Goal: Information Seeking & Learning: Learn about a topic

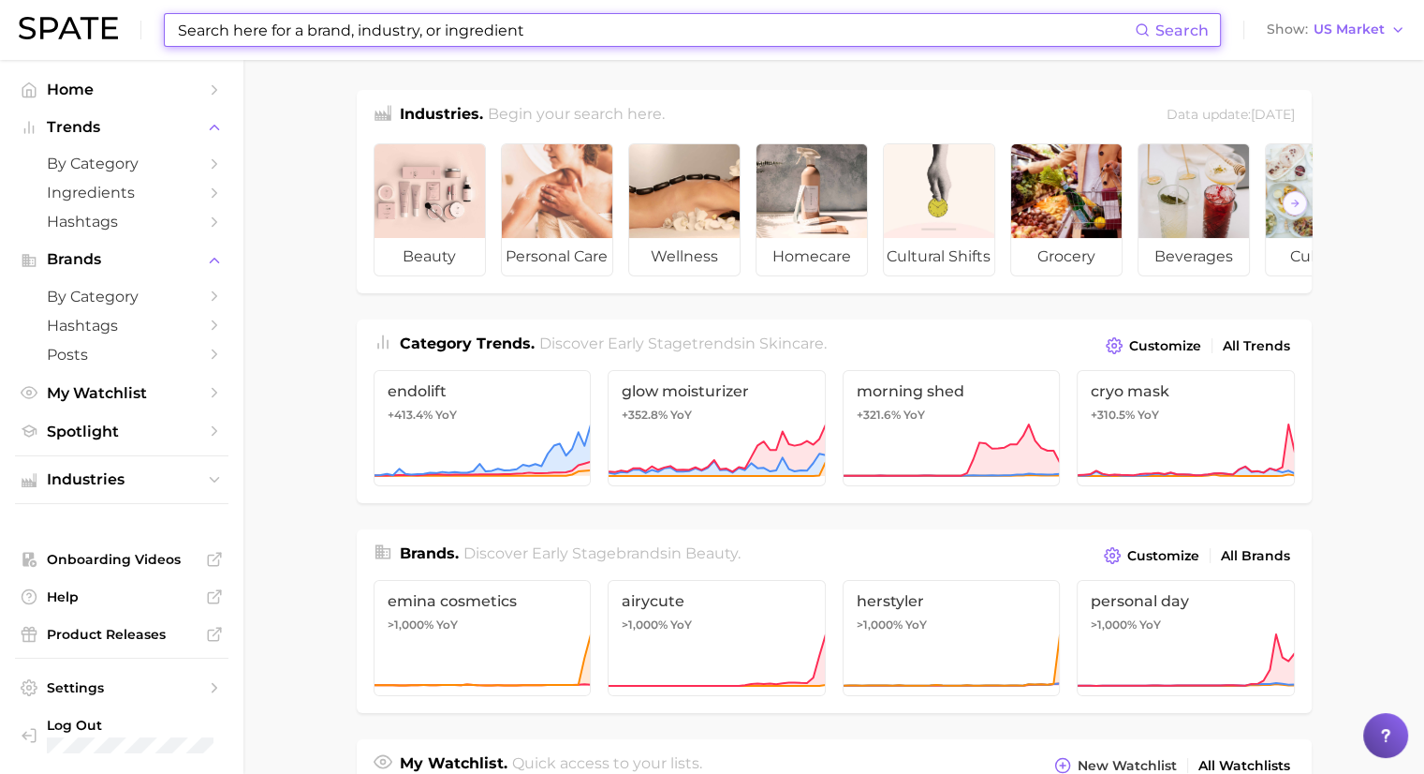
click at [523, 37] on input at bounding box center [655, 30] width 959 height 32
paste input "[MEDICAL_DATA]"
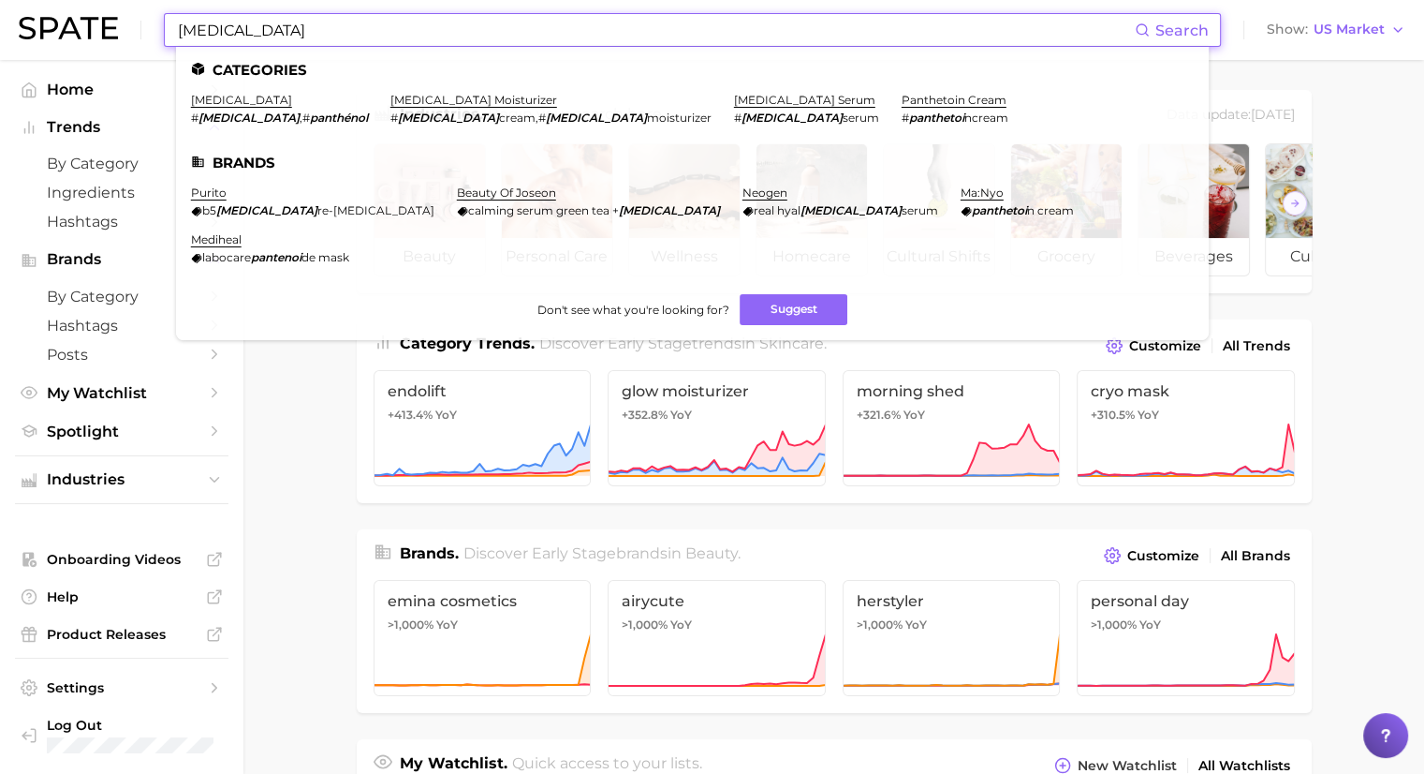
type input "[MEDICAL_DATA]"
click at [216, 102] on link "panthenol" at bounding box center [241, 100] width 101 height 14
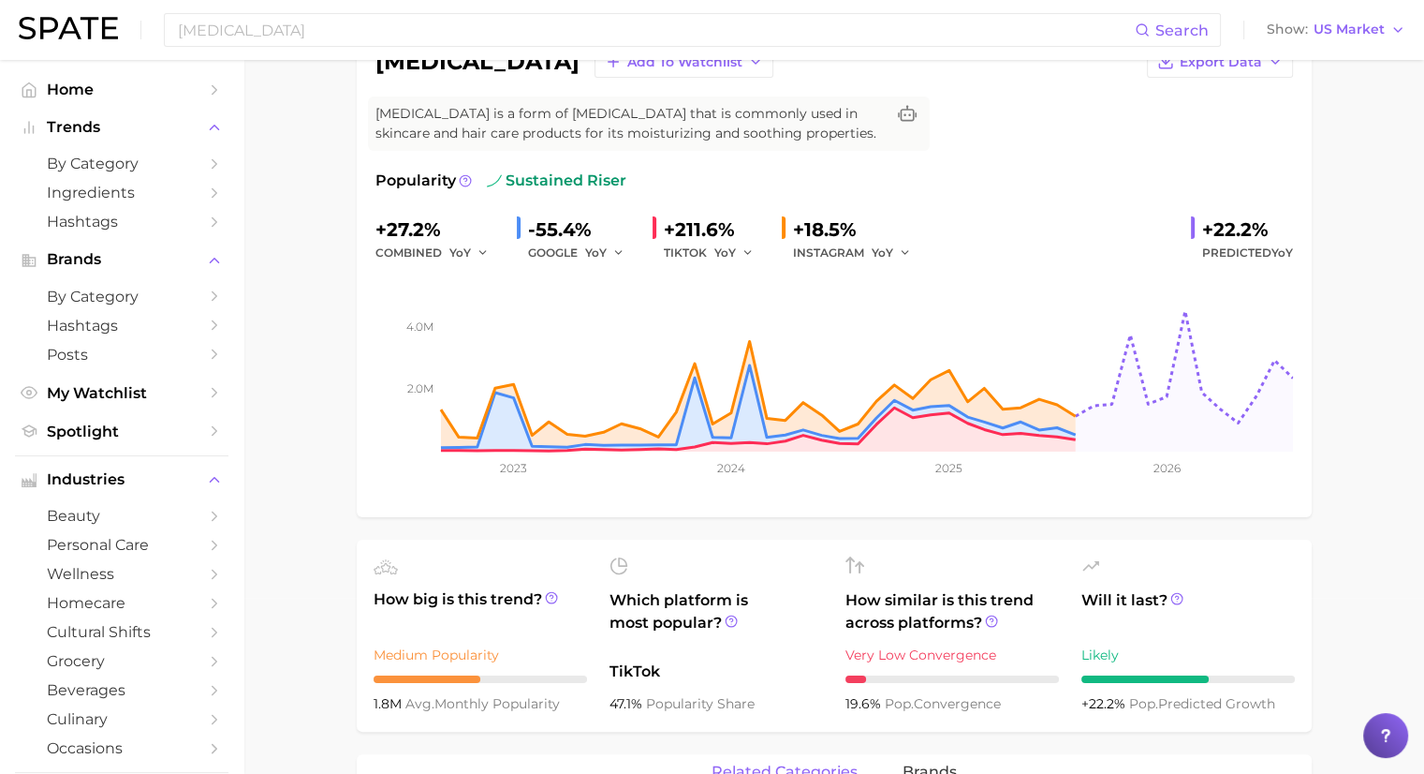
scroll to position [172, 0]
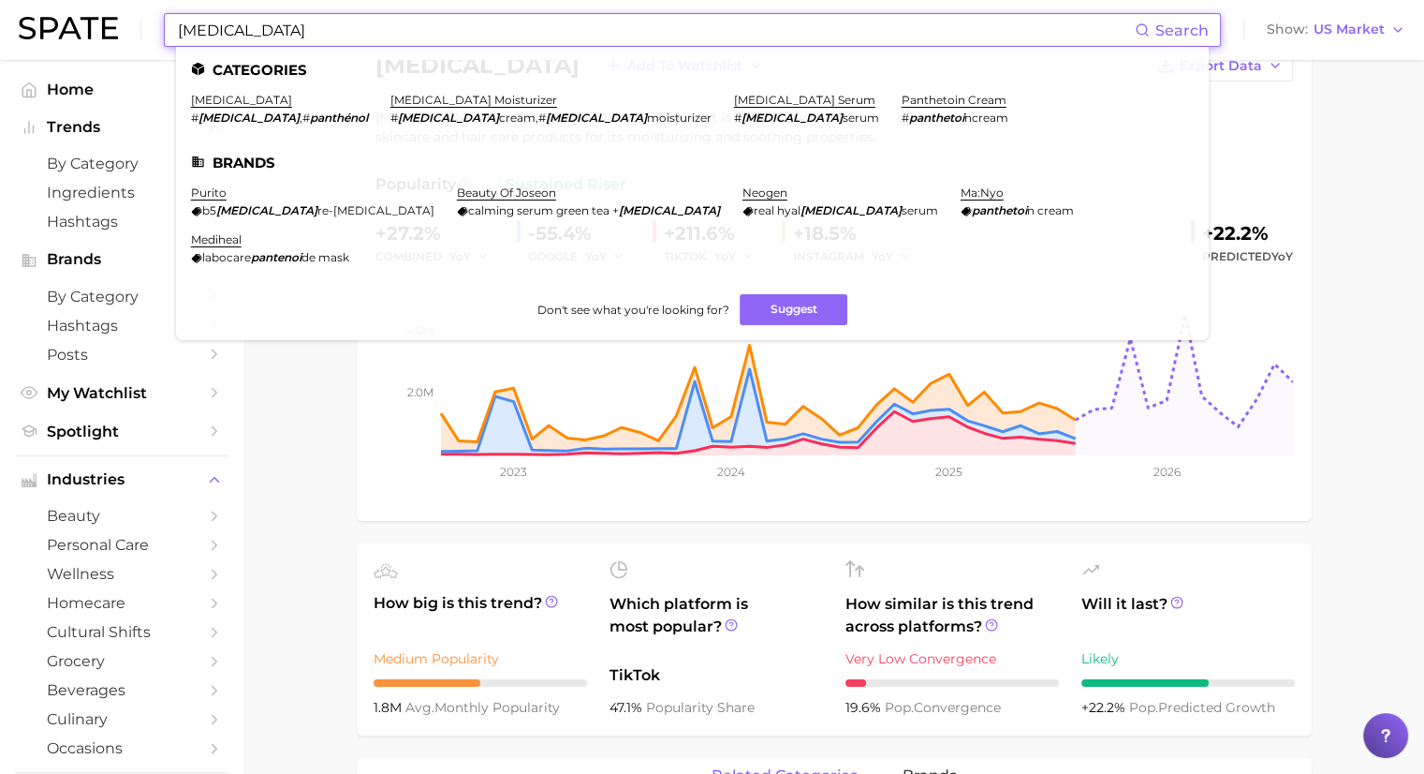
click at [498, 29] on input "Panthenol" at bounding box center [655, 30] width 959 height 32
paste input "ropanedi"
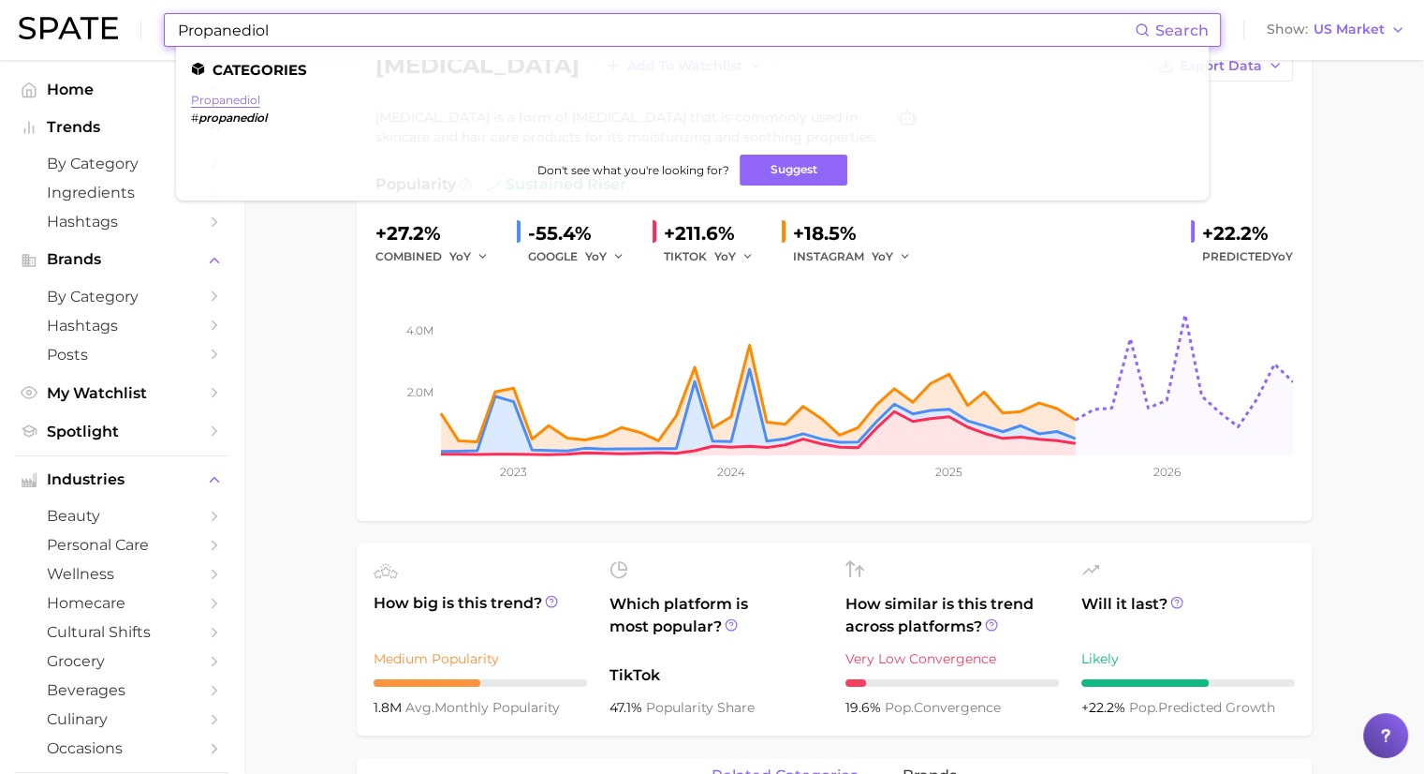
type input "Propanediol"
click at [217, 102] on link "propanediol" at bounding box center [225, 100] width 69 height 14
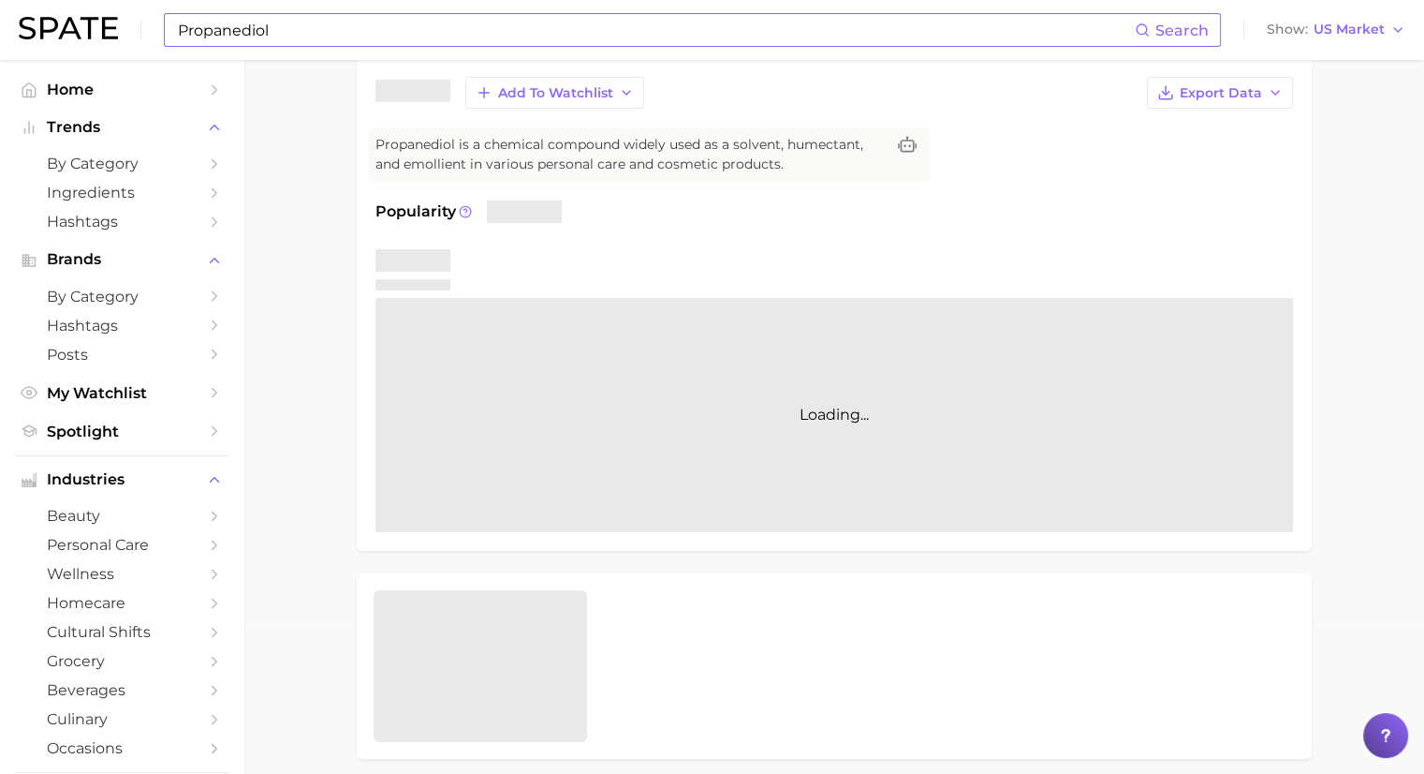
scroll to position [146, 0]
click at [558, 42] on input "Propanediol" at bounding box center [655, 30] width 959 height 32
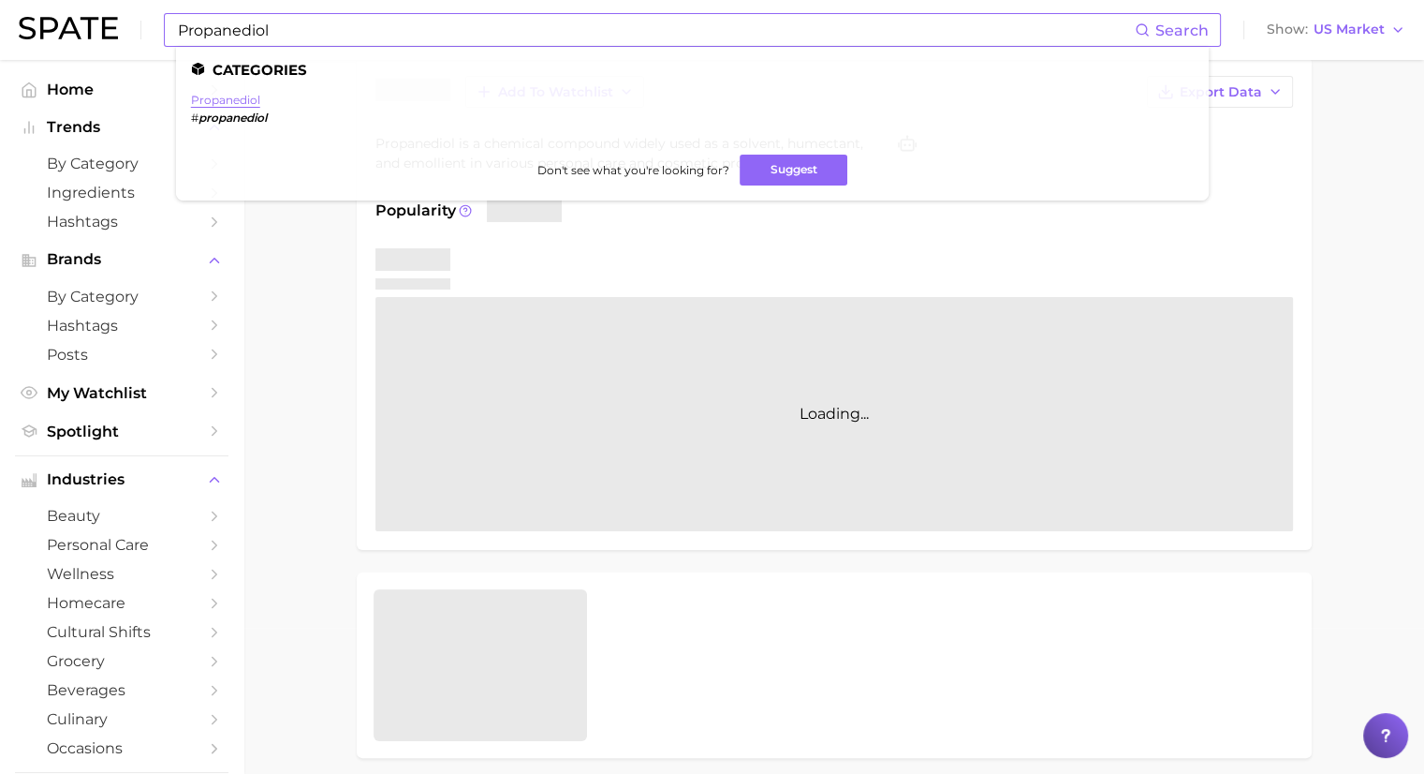
click at [240, 105] on link "propanediol" at bounding box center [225, 100] width 69 height 14
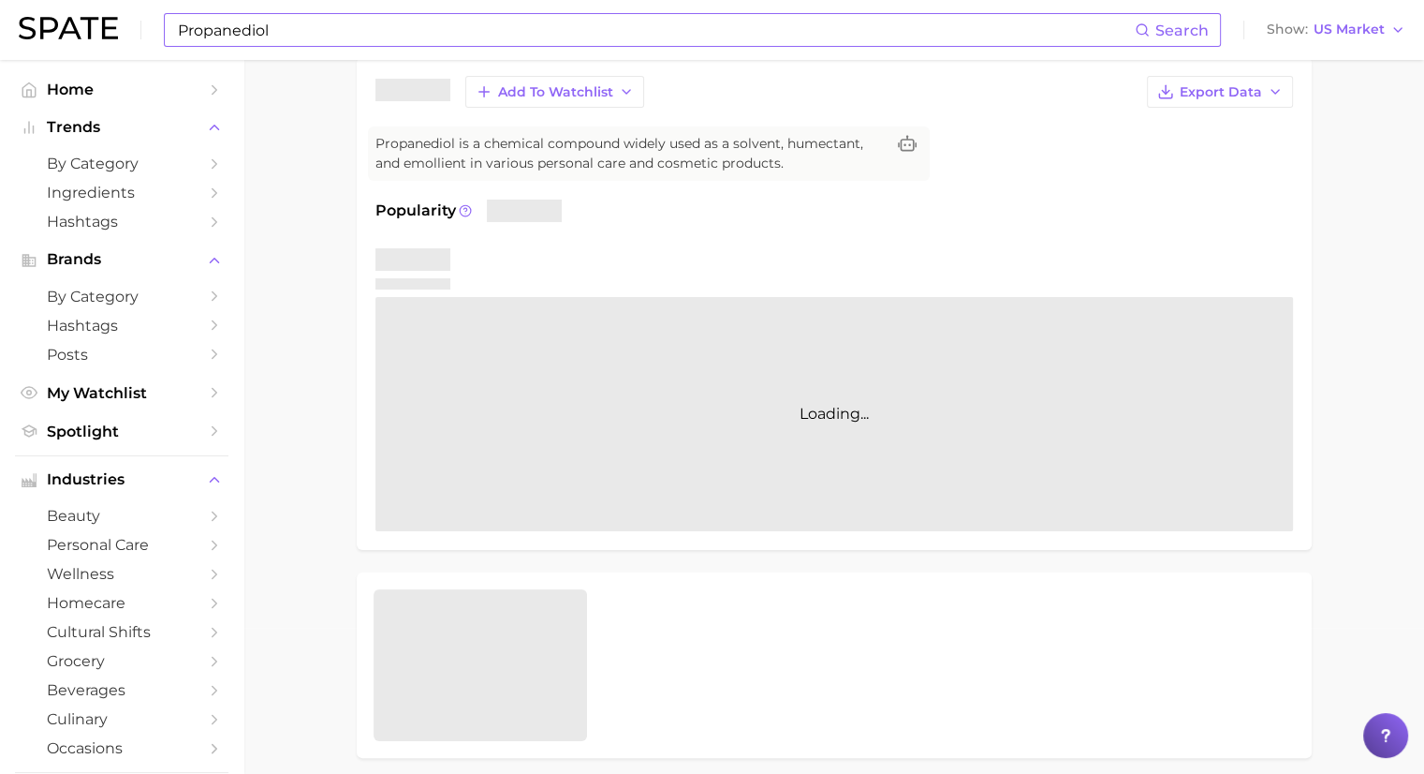
click at [110, 37] on img at bounding box center [68, 28] width 99 height 22
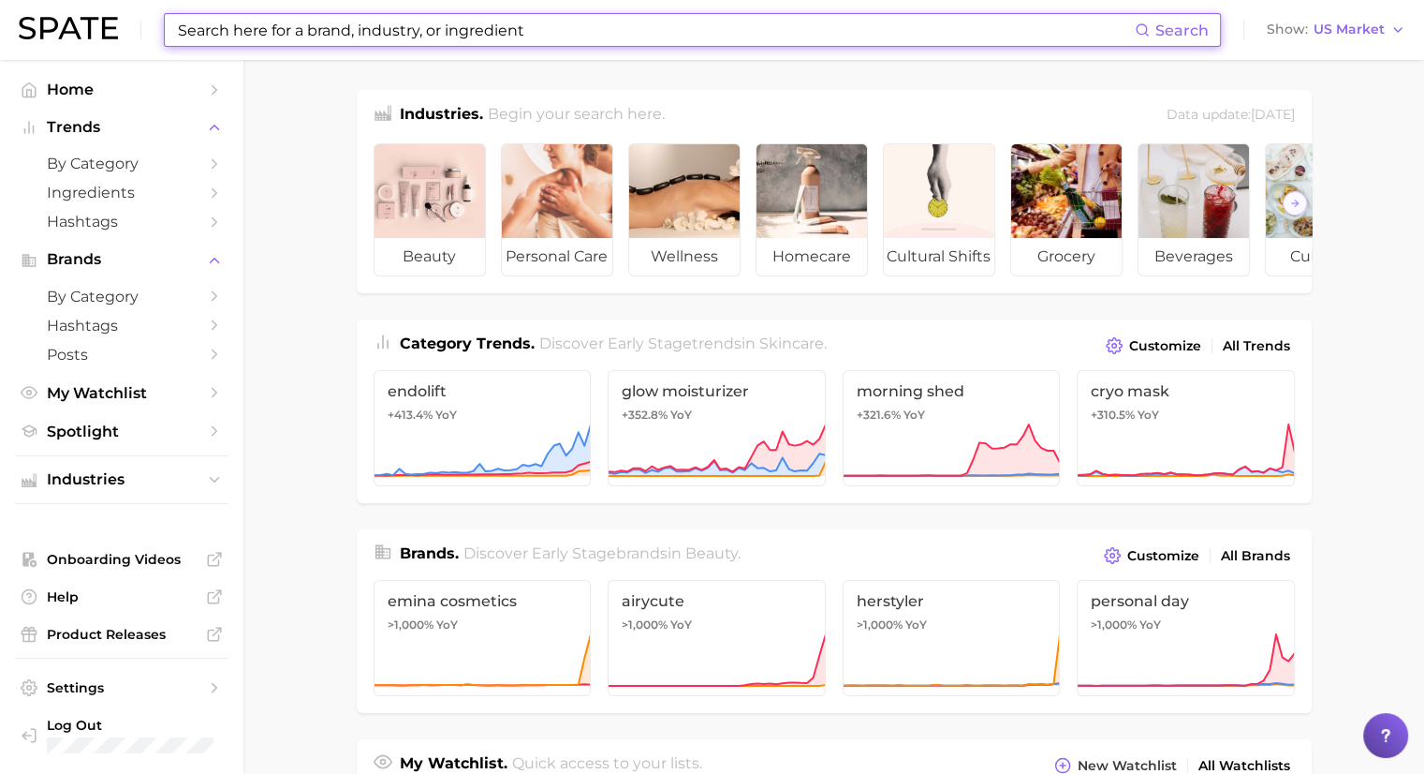
drag, startPoint x: 245, startPoint y: 41, endPoint x: 225, endPoint y: 31, distance: 23.0
click at [225, 31] on input at bounding box center [655, 30] width 959 height 32
paste input "Propanediol"
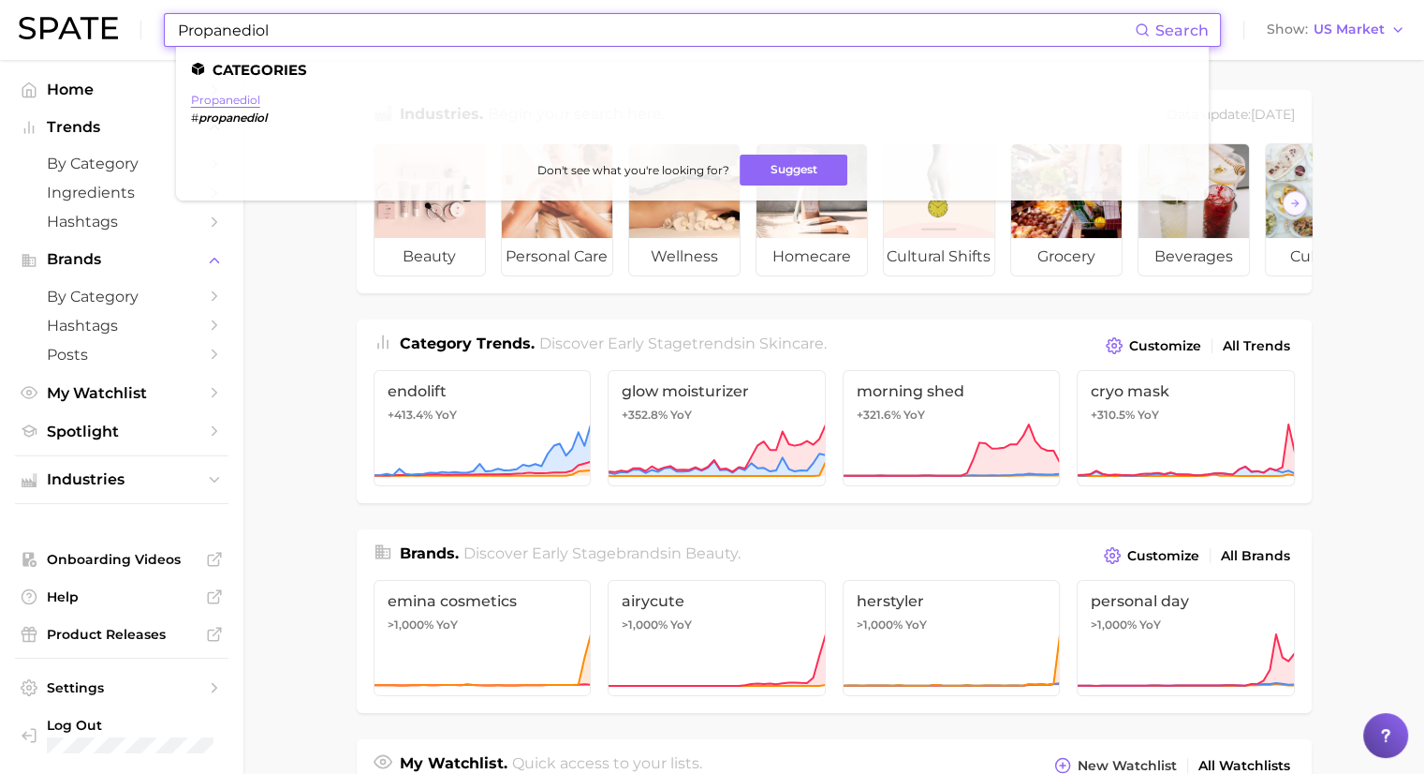
type input "Propanediol"
click at [214, 96] on link "propanediol" at bounding box center [225, 100] width 69 height 14
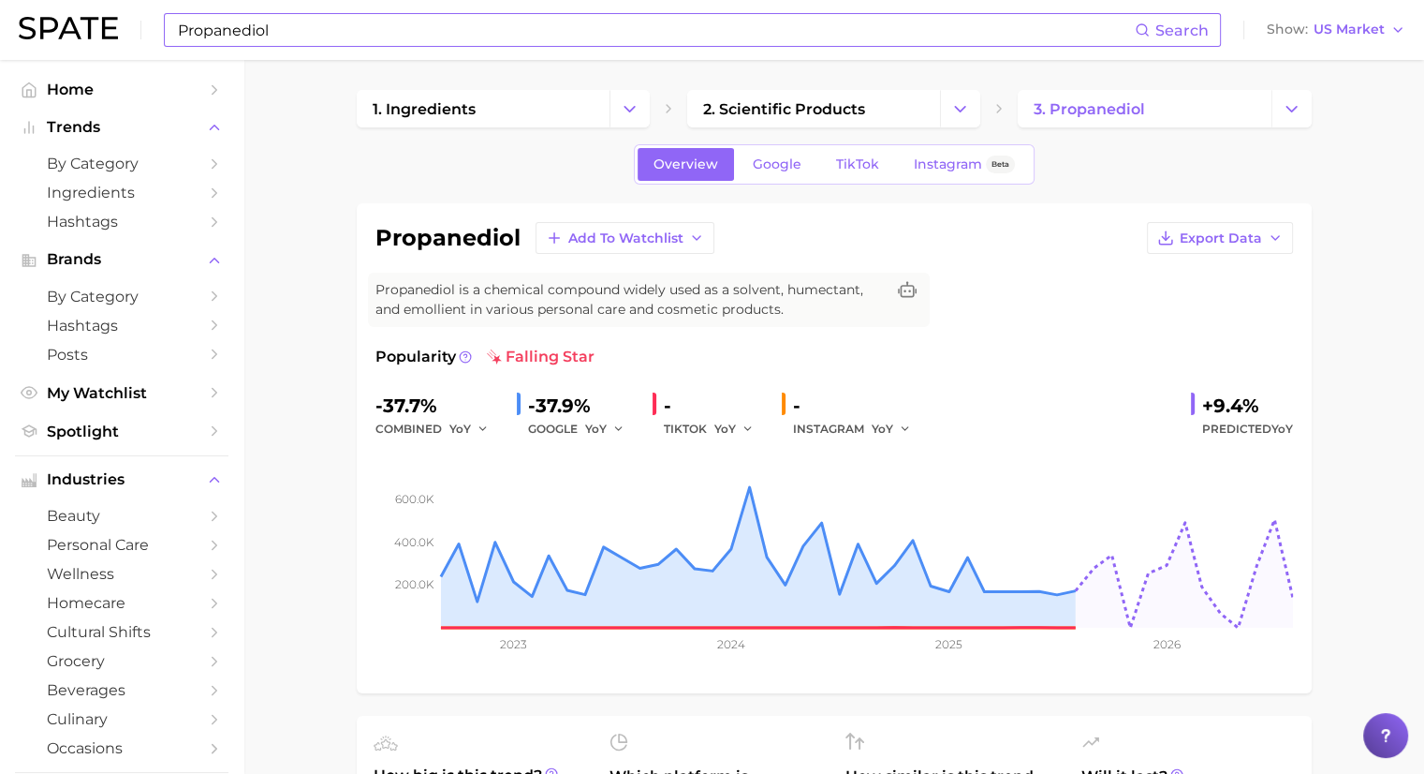
click at [521, 42] on input "Propanediol" at bounding box center [655, 30] width 959 height 32
type input "P"
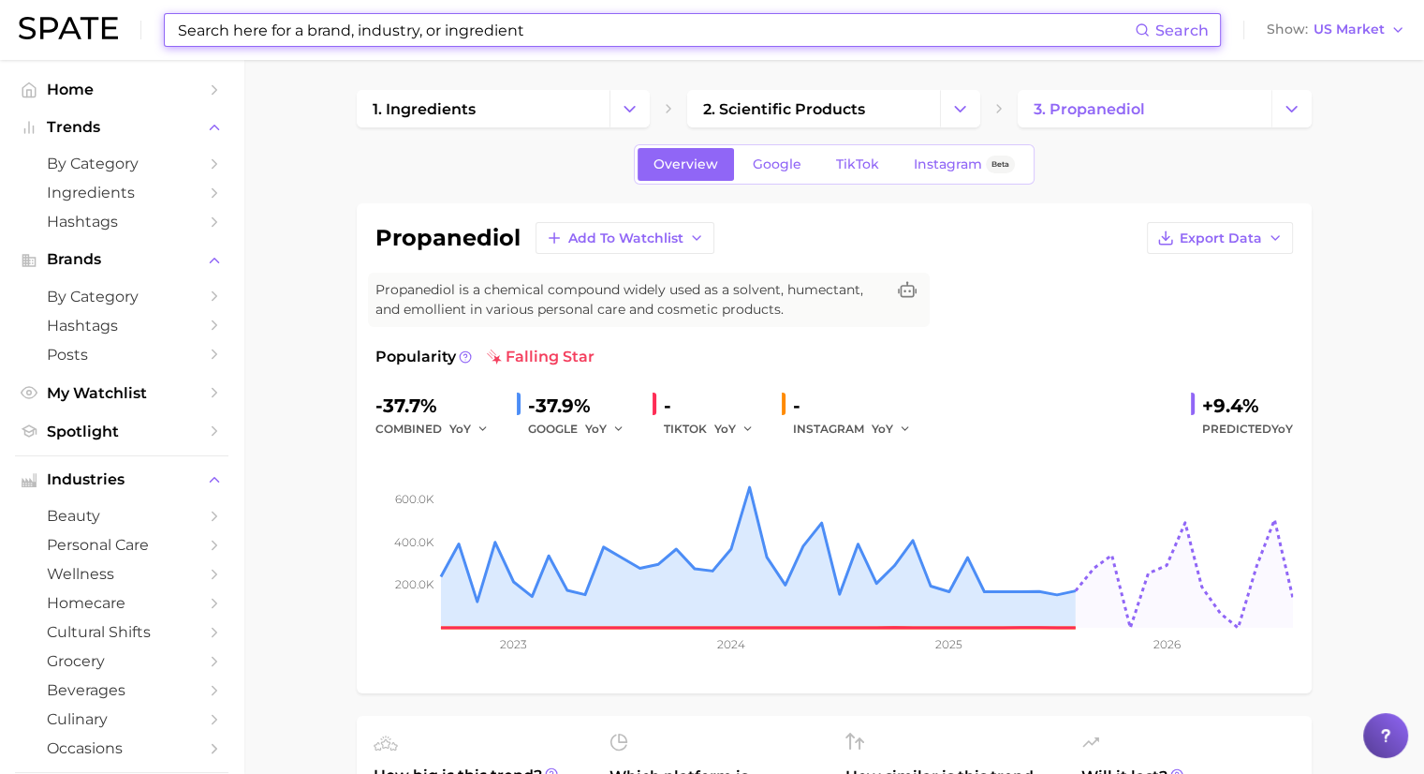
paste input "Xanthan Gum"
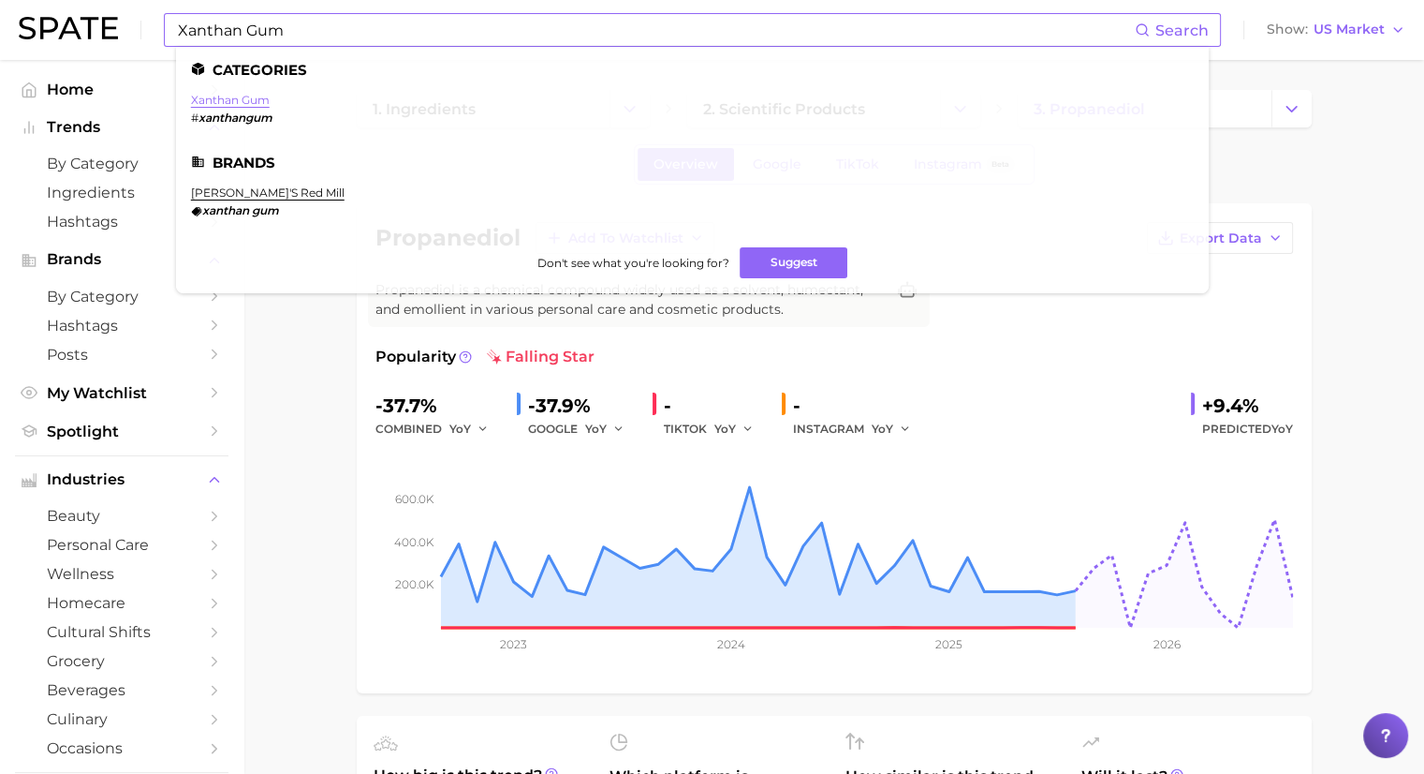
click at [245, 98] on link "xanthan gum" at bounding box center [230, 100] width 79 height 14
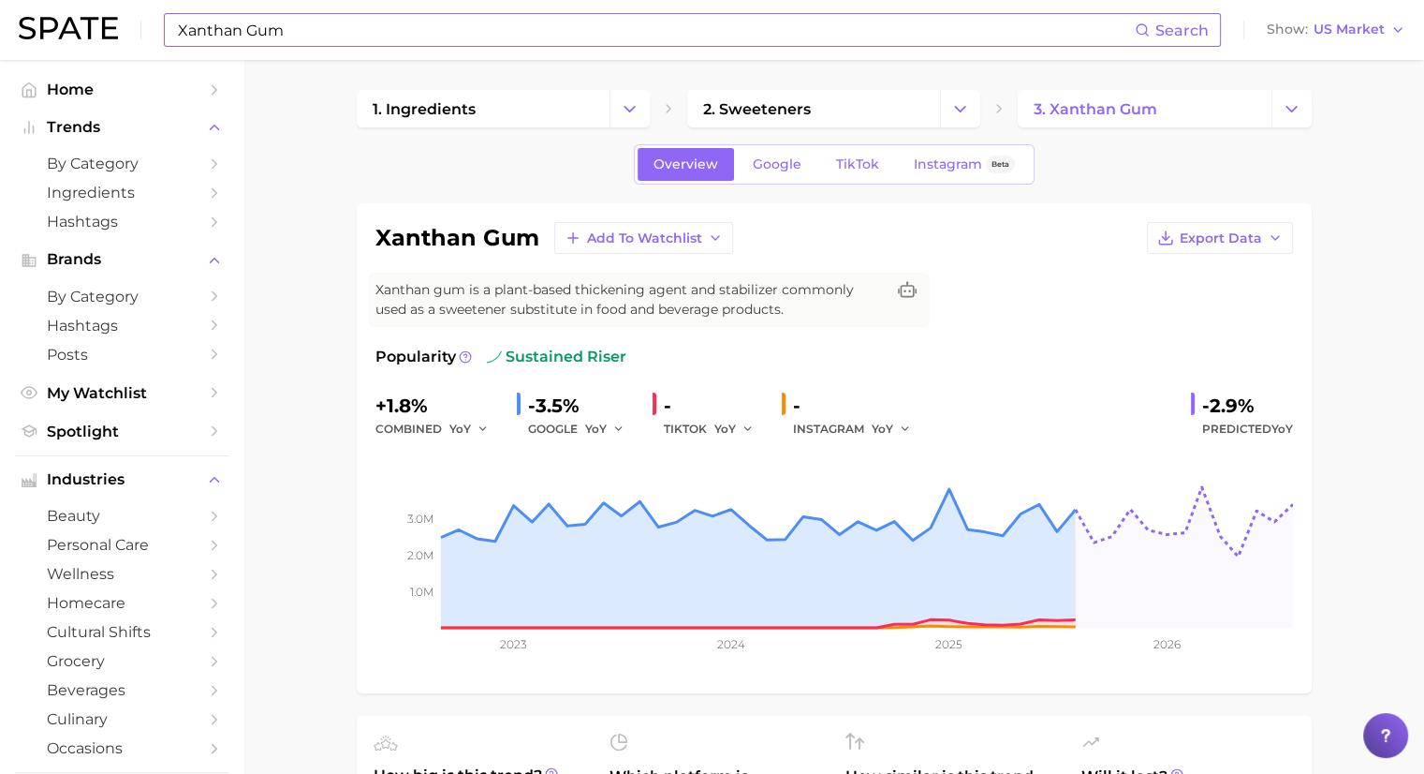
click at [385, 29] on input "Xanthan Gum" at bounding box center [655, 30] width 959 height 32
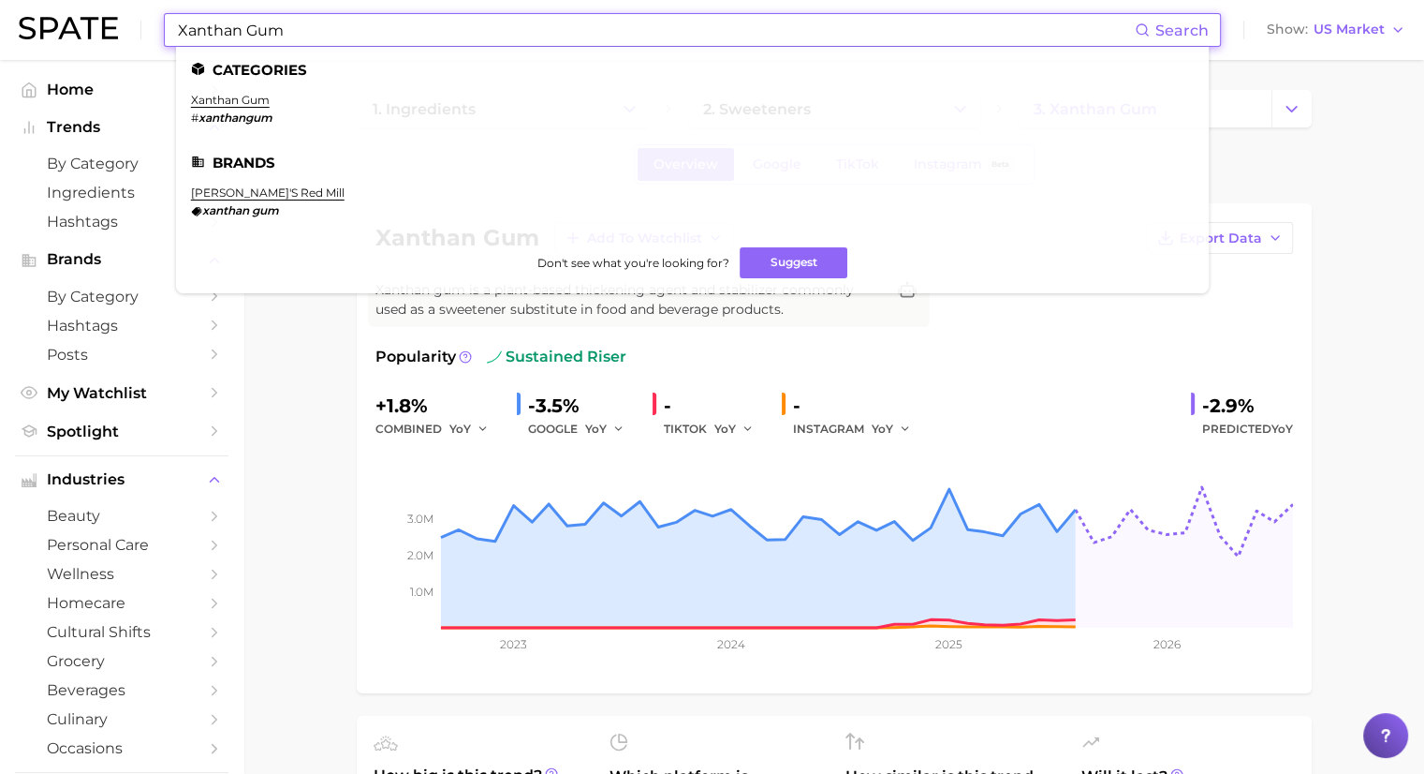
click at [385, 29] on input "Xanthan Gum" at bounding box center [655, 30] width 959 height 32
paste input "Sodium Hydroxide"
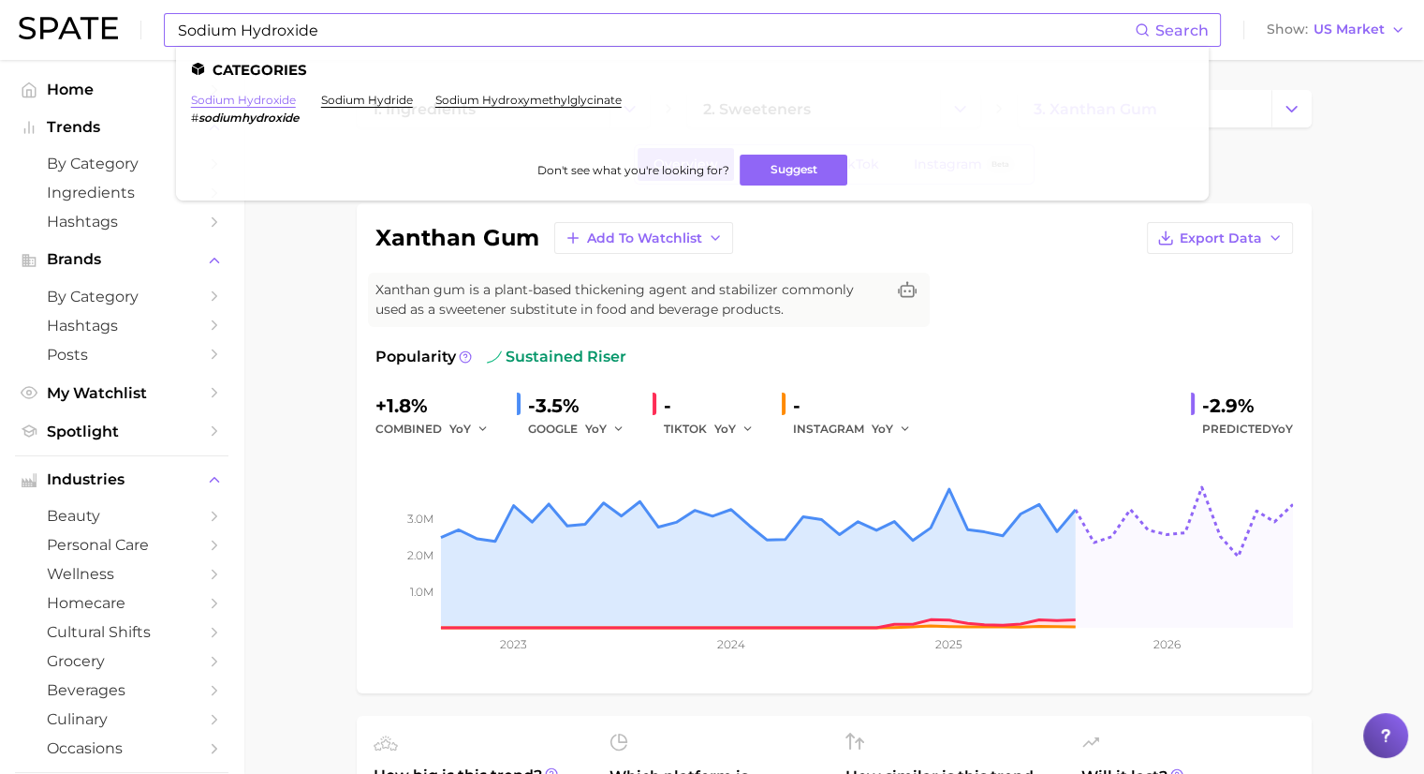
click at [251, 100] on link "sodium hydroxide" at bounding box center [243, 100] width 105 height 14
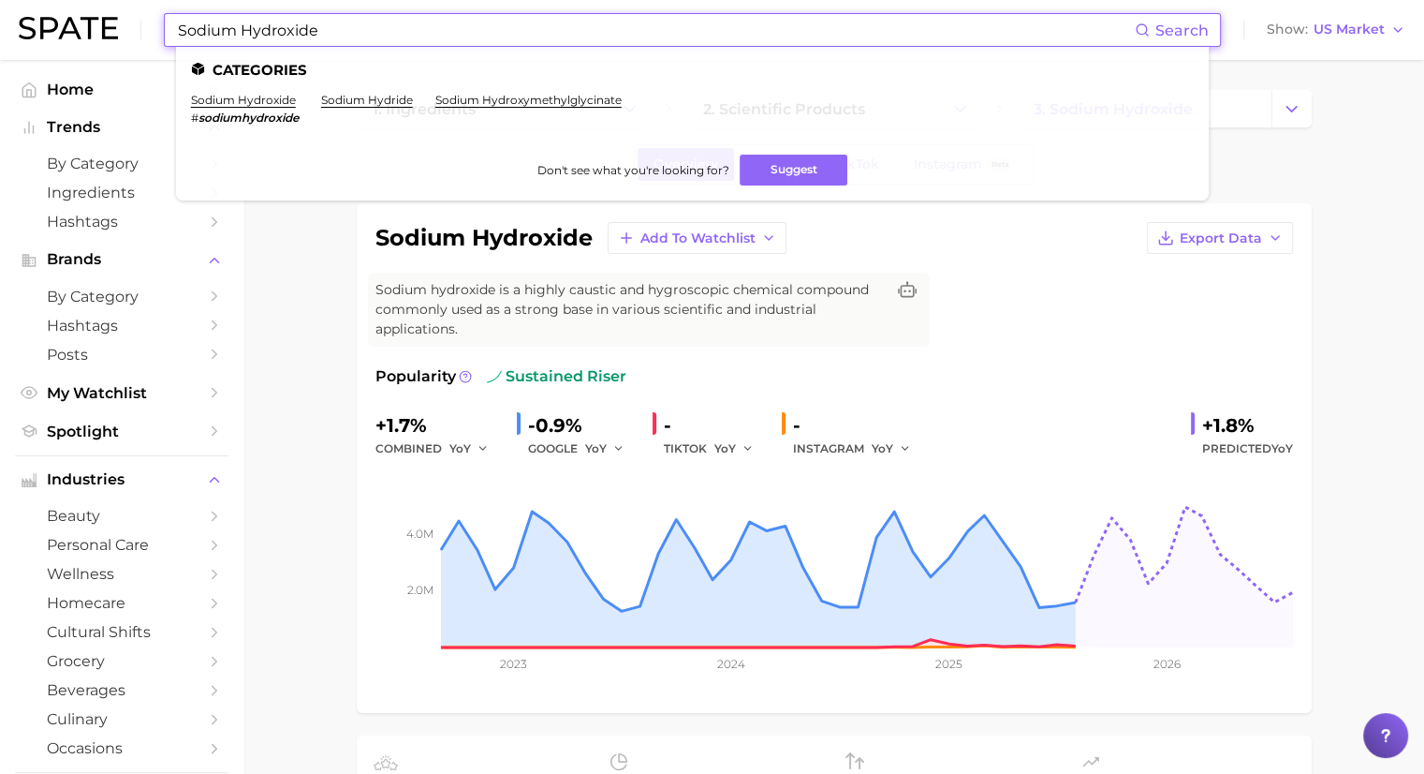
click at [468, 29] on input "Sodium Hydroxide" at bounding box center [655, 30] width 959 height 32
paste input "Niacinam"
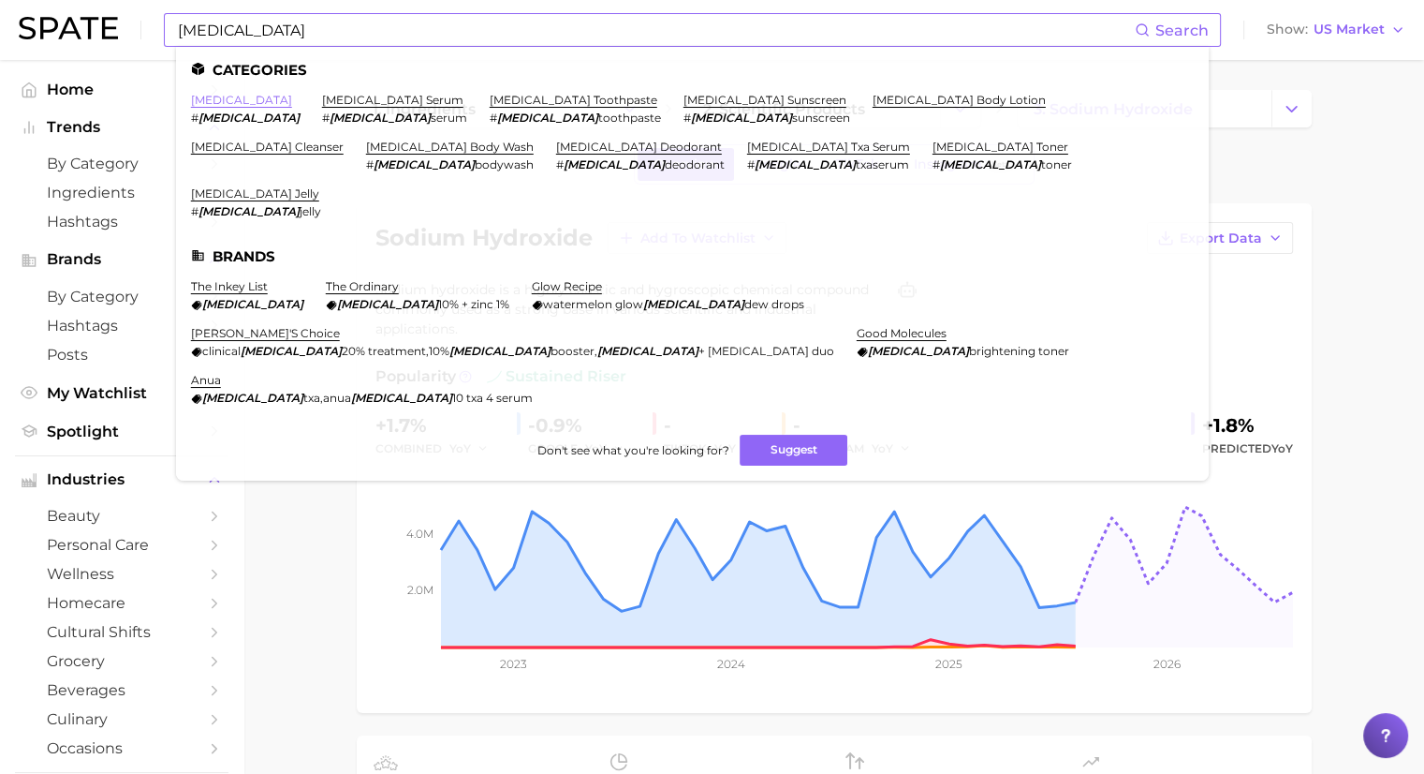
click at [245, 97] on link "niacinamide" at bounding box center [241, 100] width 101 height 14
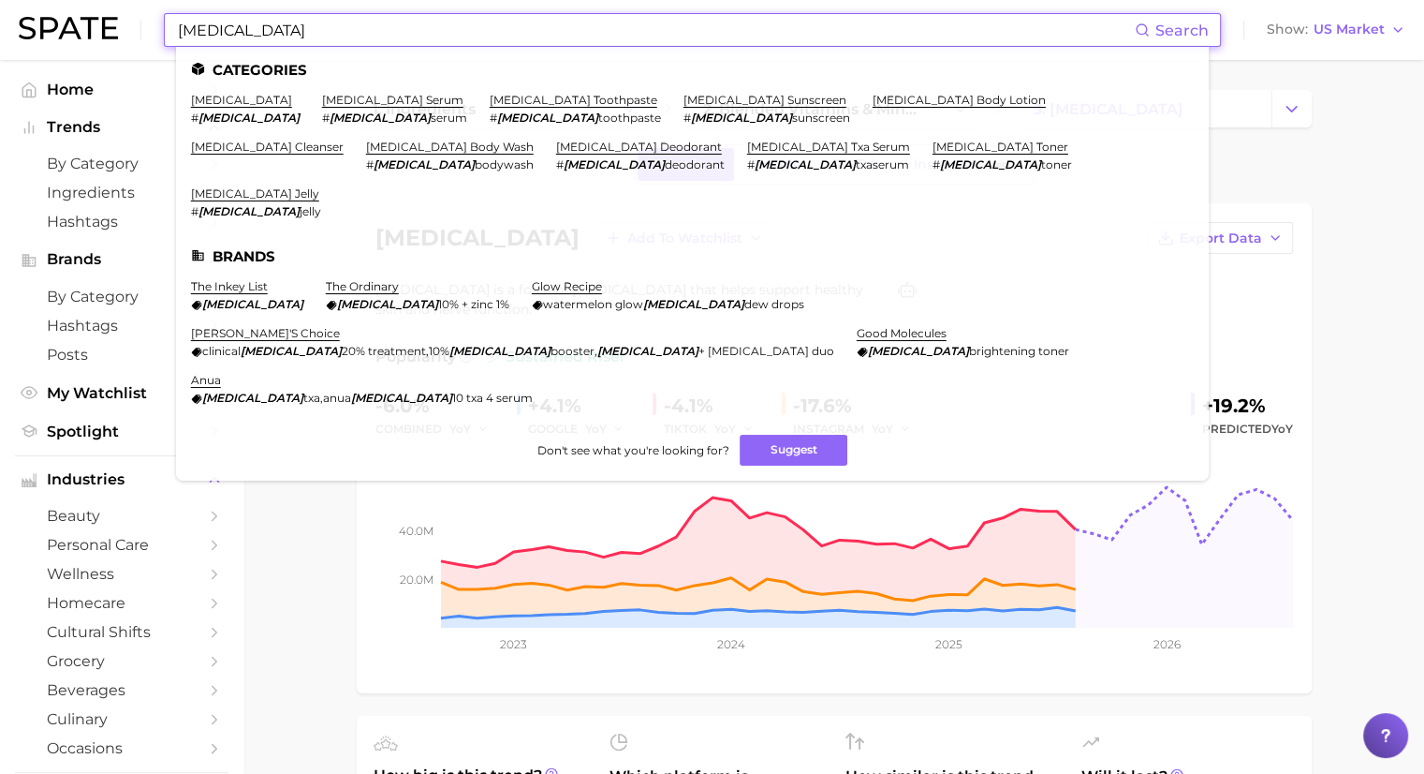
click at [471, 29] on input "Niacinamide" at bounding box center [655, 30] width 959 height 32
paste input "Sodium Citrat"
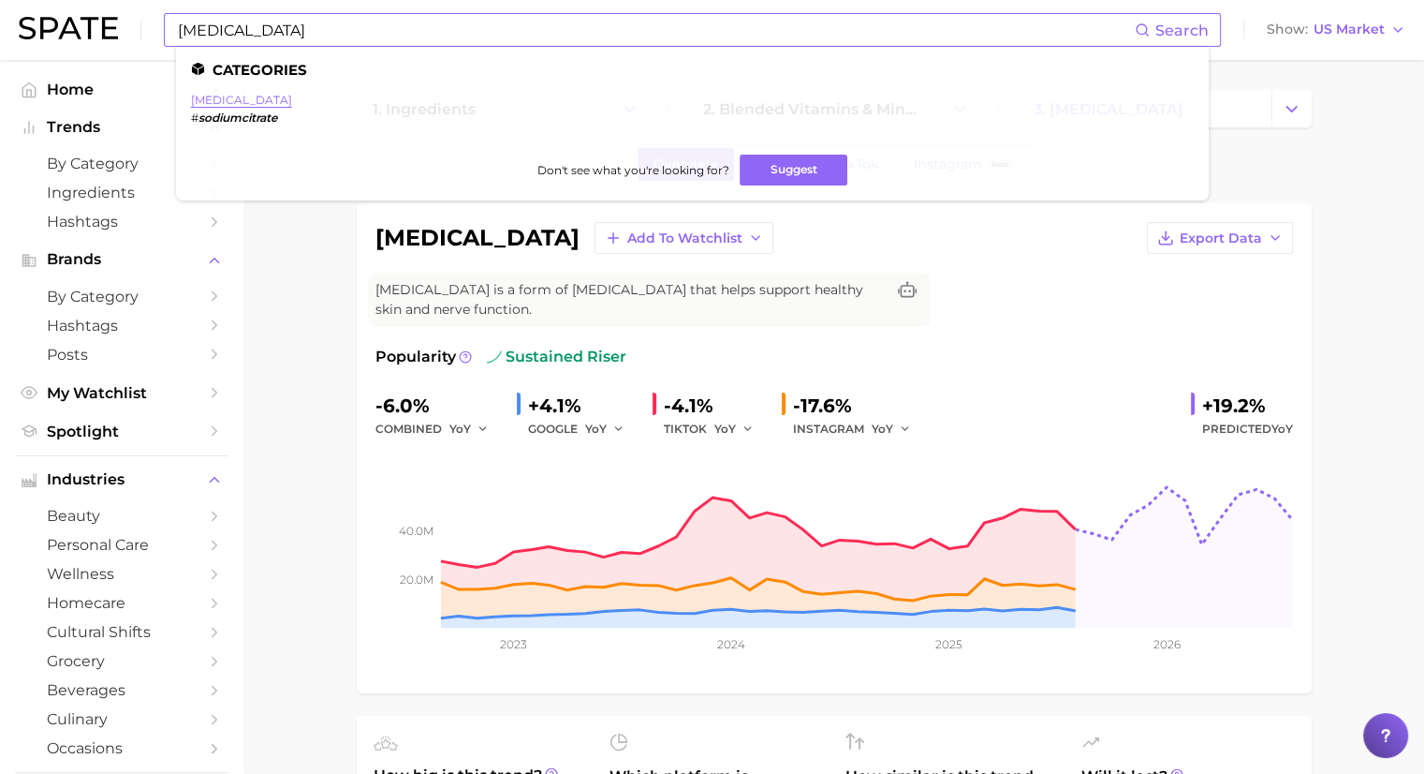
click at [241, 101] on link "sodium citrate" at bounding box center [241, 100] width 101 height 14
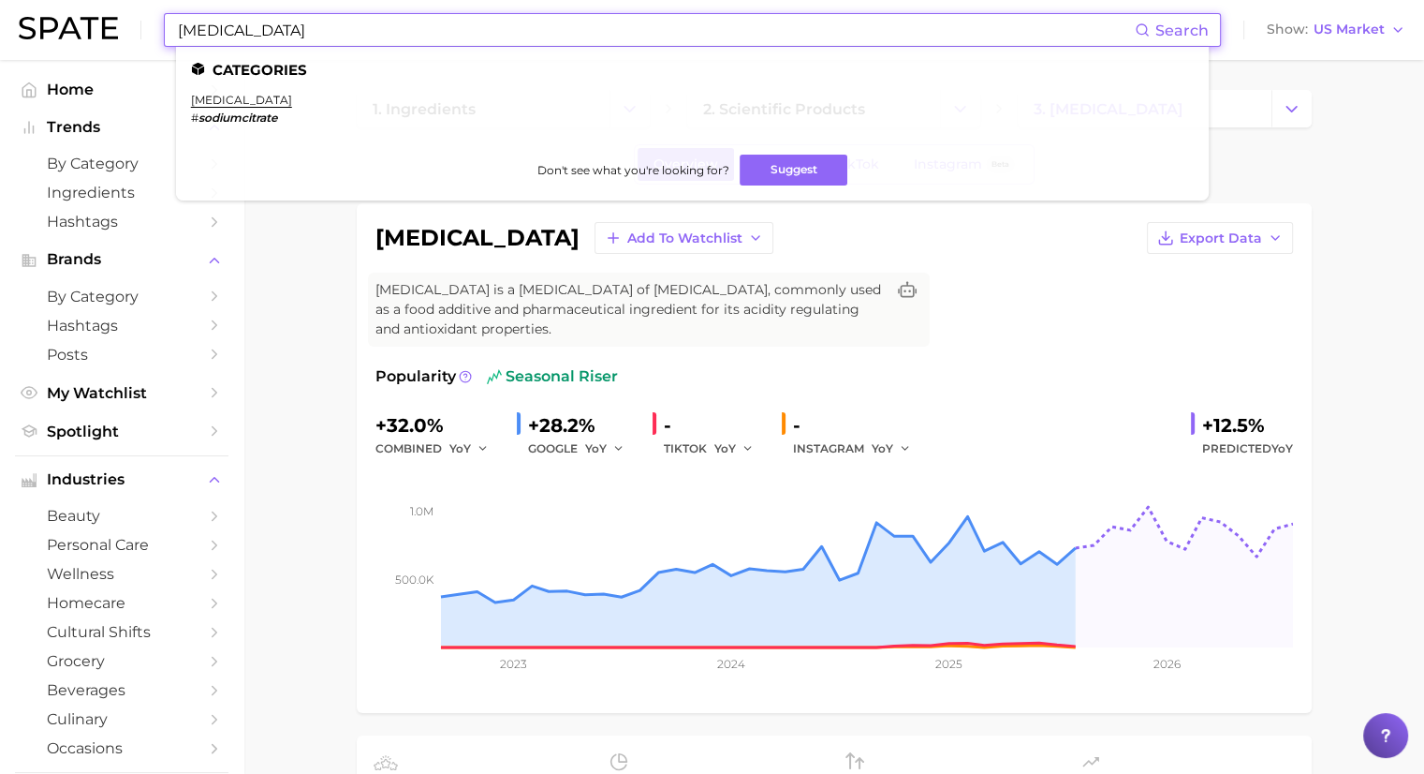
click at [315, 20] on input "Sodium Citrate" at bounding box center [655, 30] width 959 height 32
paste input "Lactic Acid"
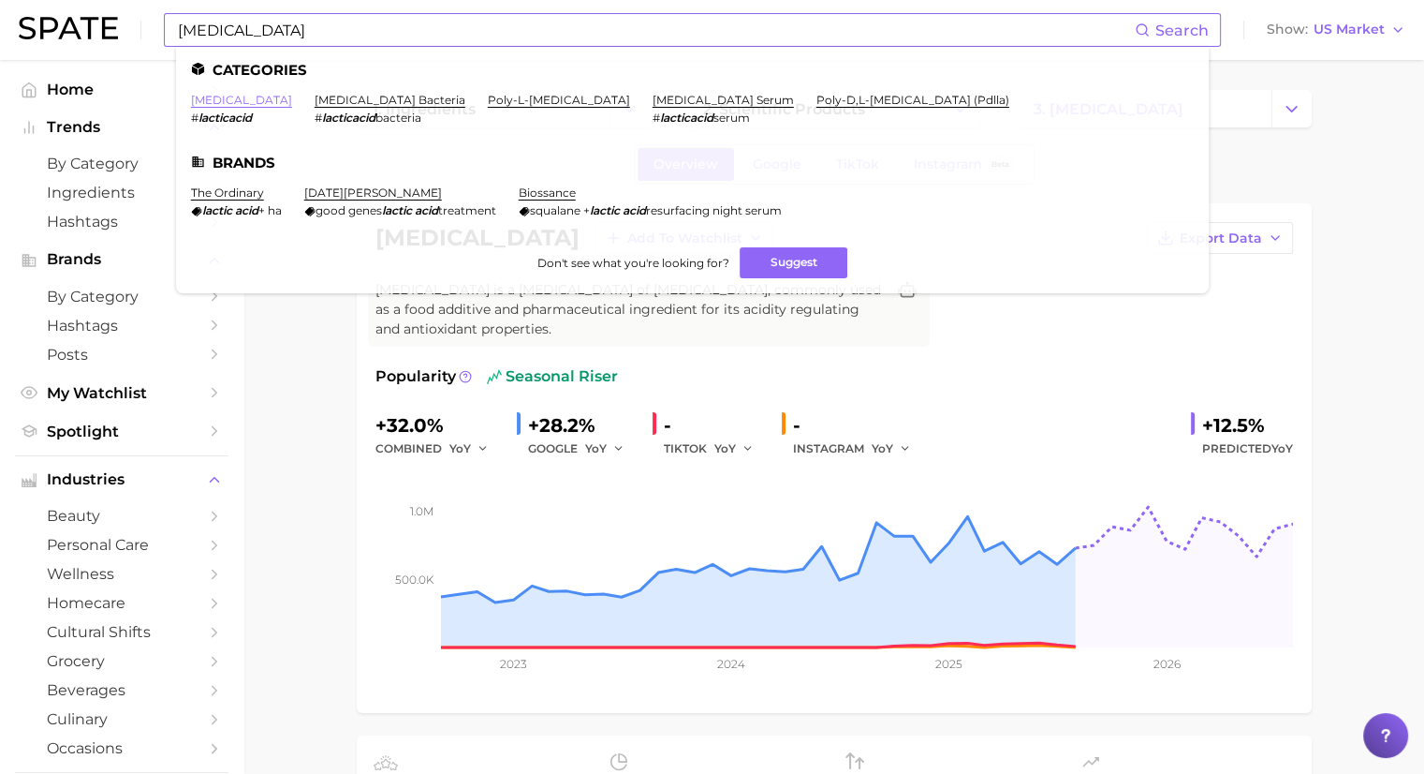
click at [228, 104] on link "lactic acid" at bounding box center [241, 100] width 101 height 14
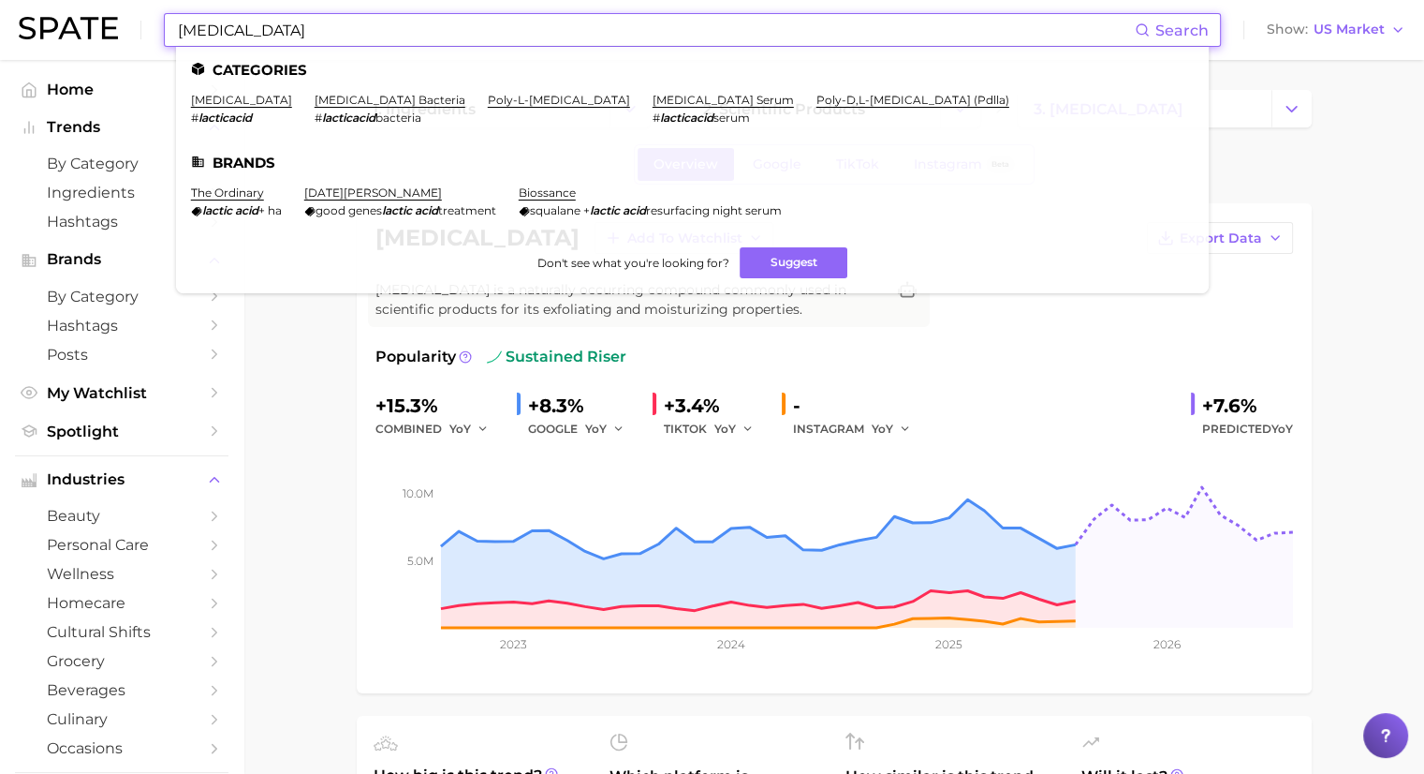
click at [376, 32] on input "Lactic Acid" at bounding box center [655, 30] width 959 height 32
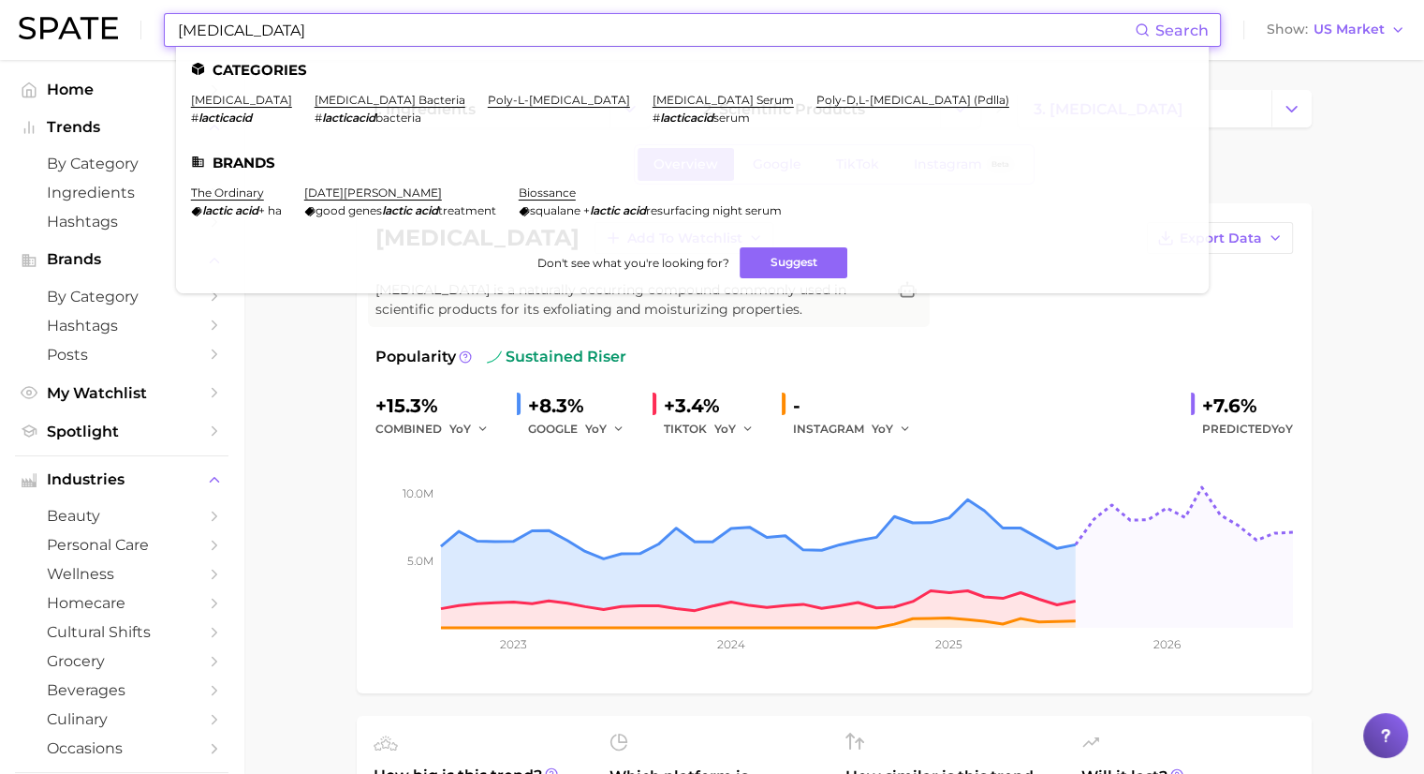
paste input "Decyl Glucoside"
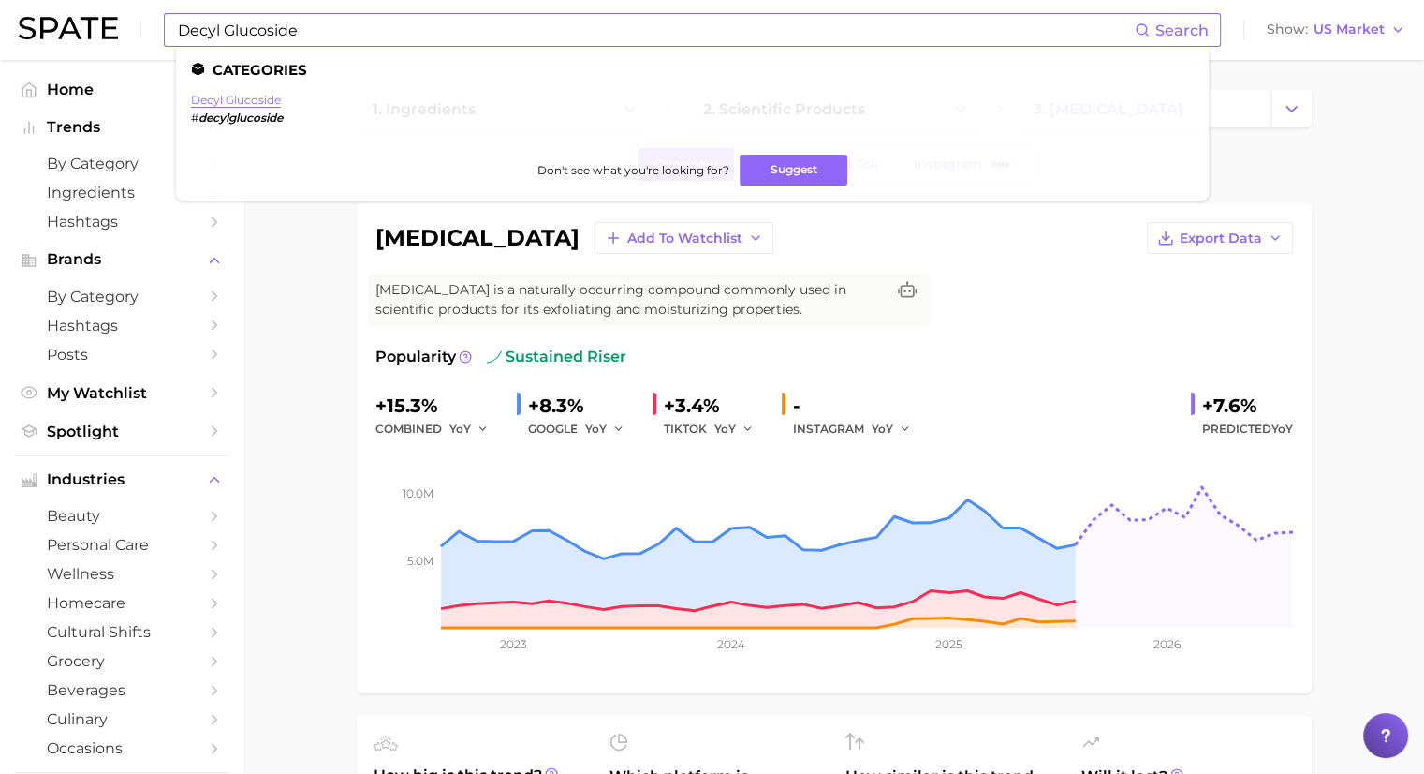
click at [268, 95] on link "decyl glucoside" at bounding box center [236, 100] width 90 height 14
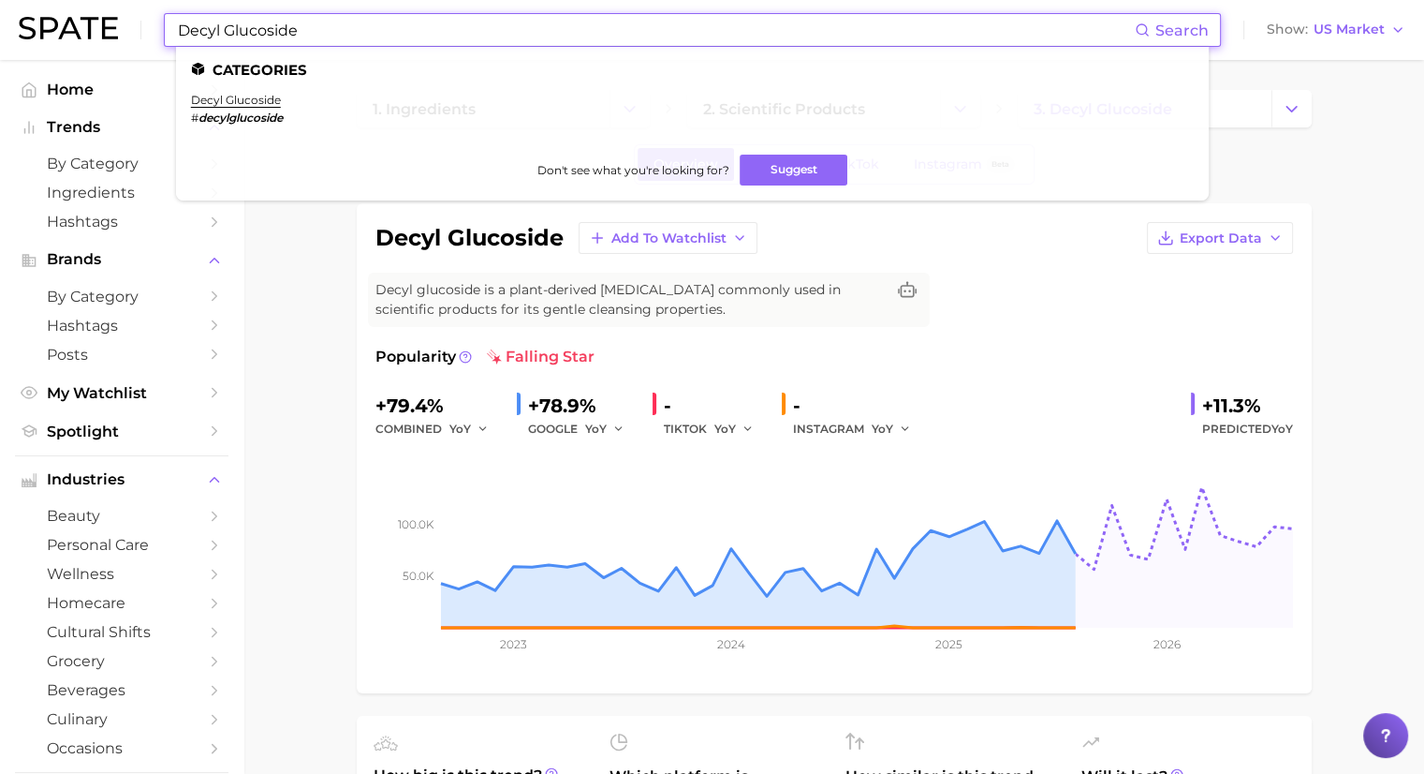
click at [434, 22] on input "Decyl Glucoside" at bounding box center [655, 30] width 959 height 32
paste input "Betain"
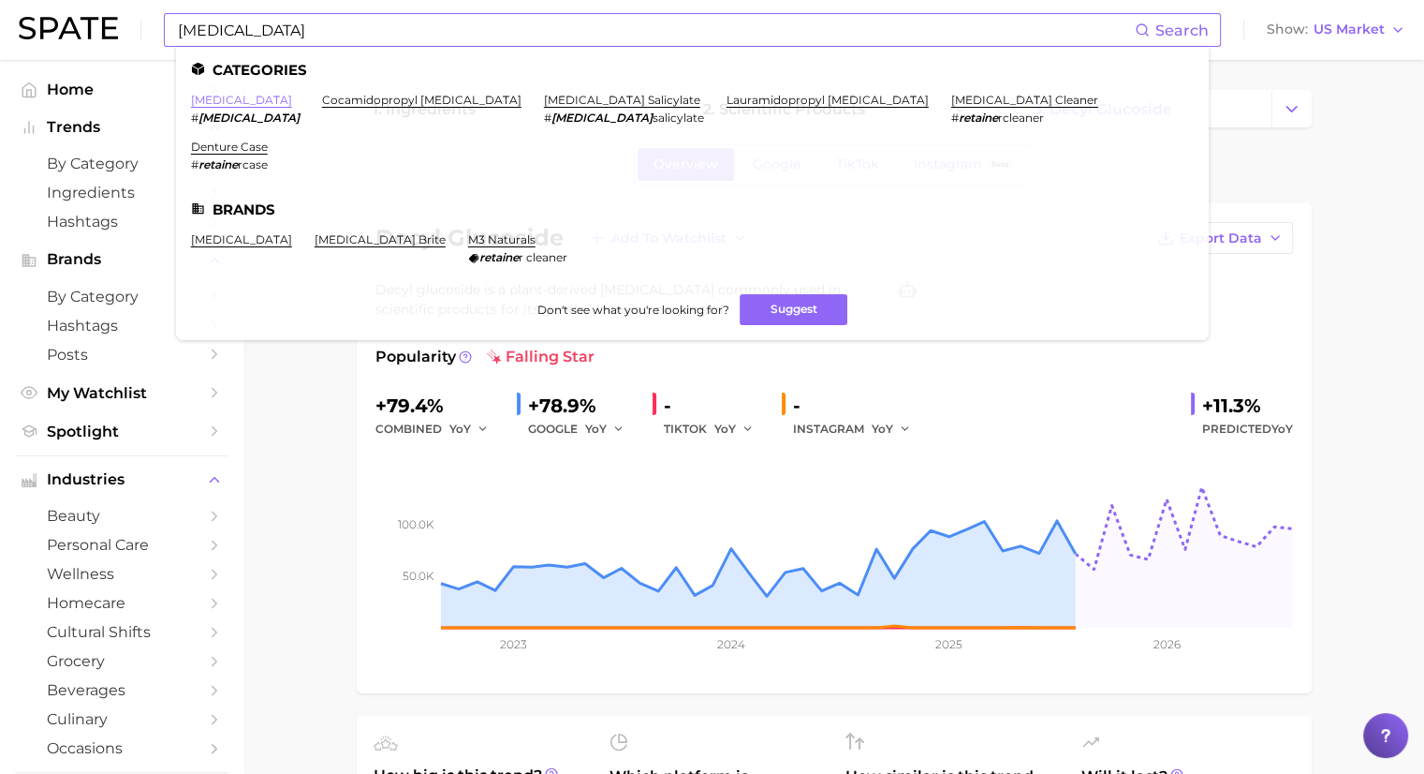
click at [214, 96] on link "betaine" at bounding box center [241, 100] width 101 height 14
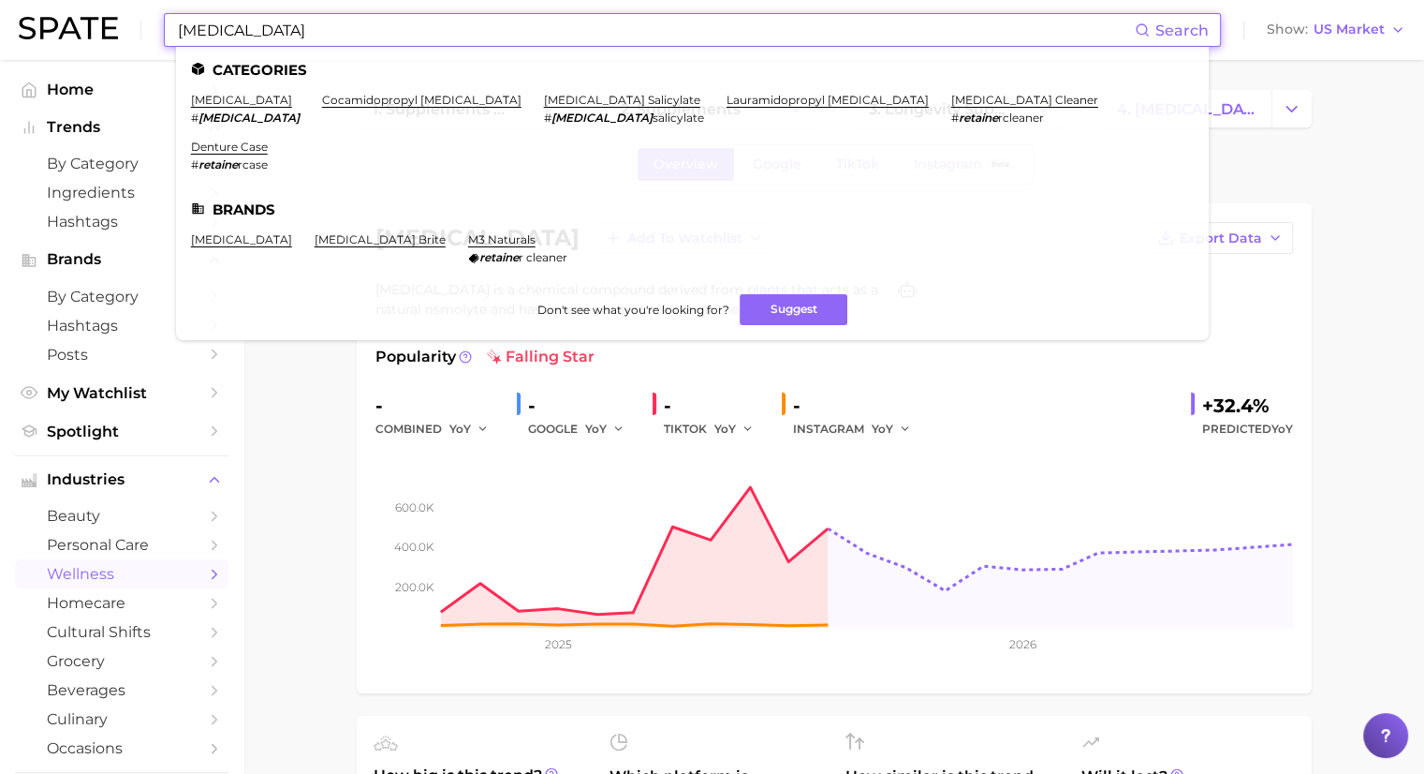
click at [324, 31] on input "Betaine" at bounding box center [655, 30] width 959 height 32
paste input "Allantoin"
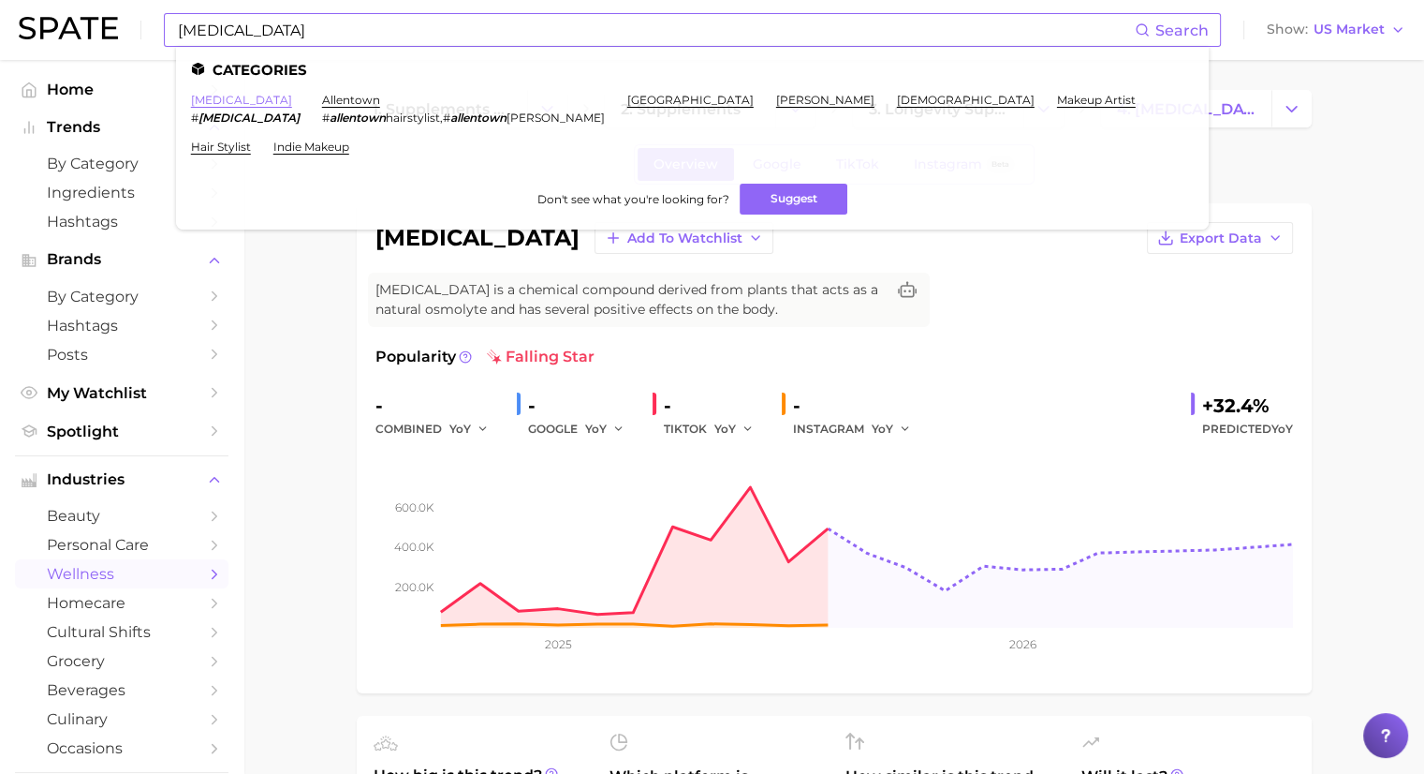
click at [212, 102] on link "allantoin" at bounding box center [241, 100] width 101 height 14
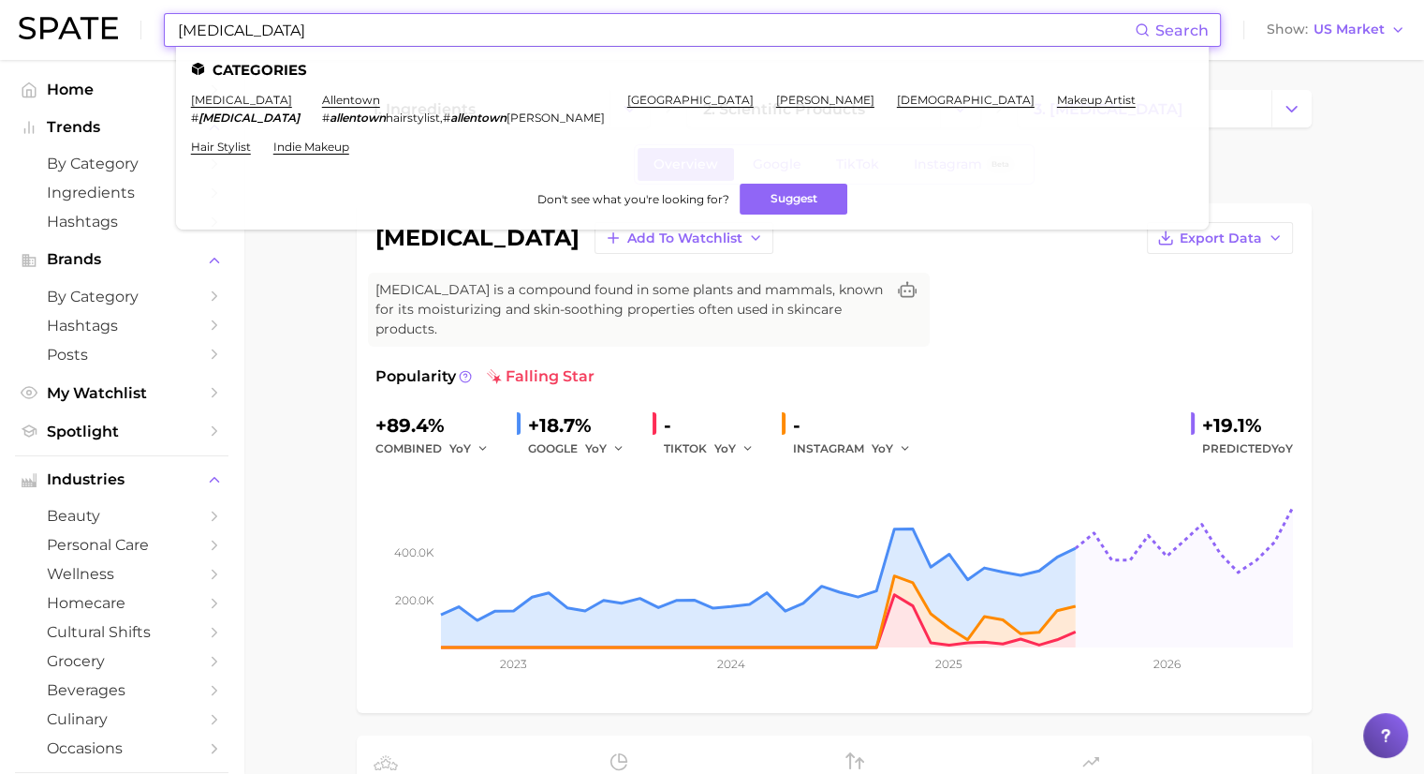
click at [424, 26] on input "Allantoin" at bounding box center [655, 30] width 959 height 32
paste input "Bisabolol"
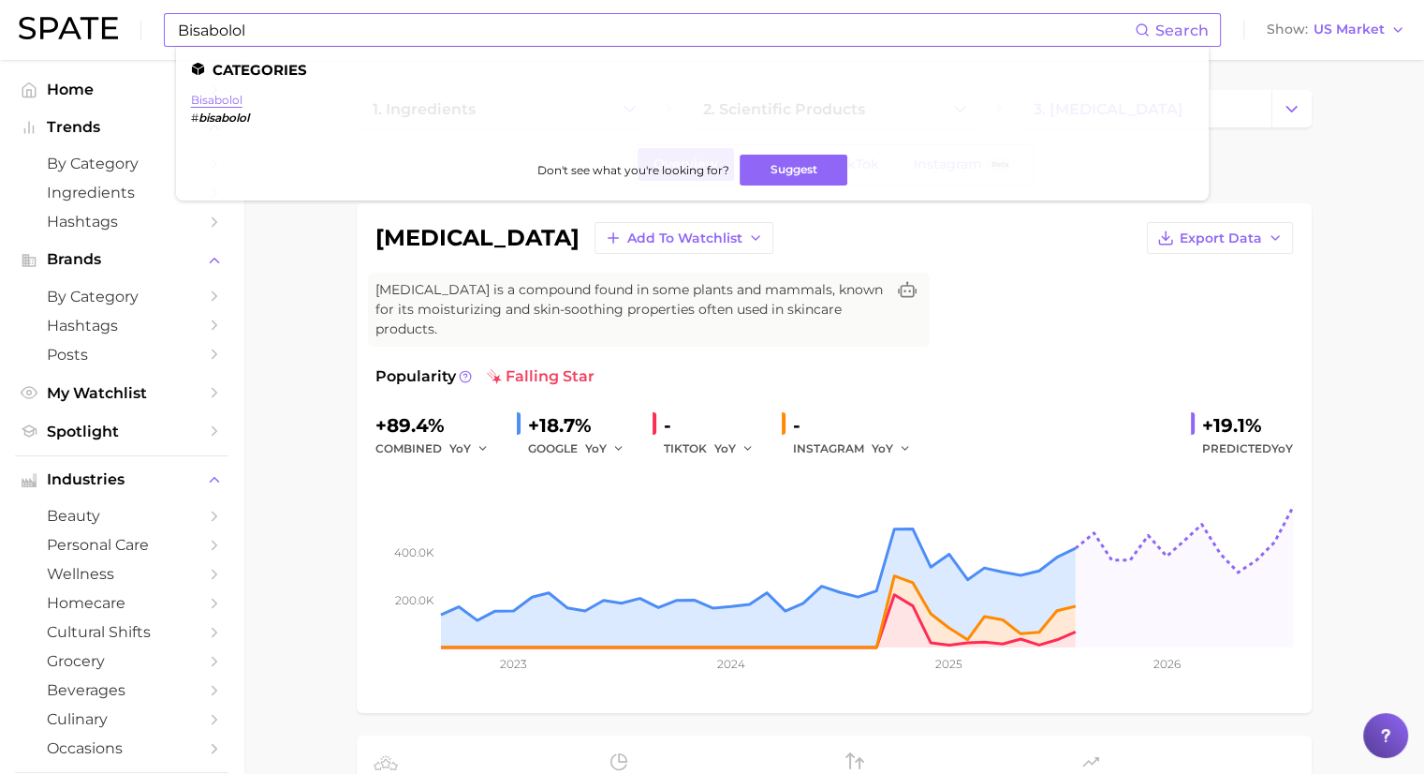
click at [221, 103] on link "bisabolol" at bounding box center [217, 100] width 52 height 14
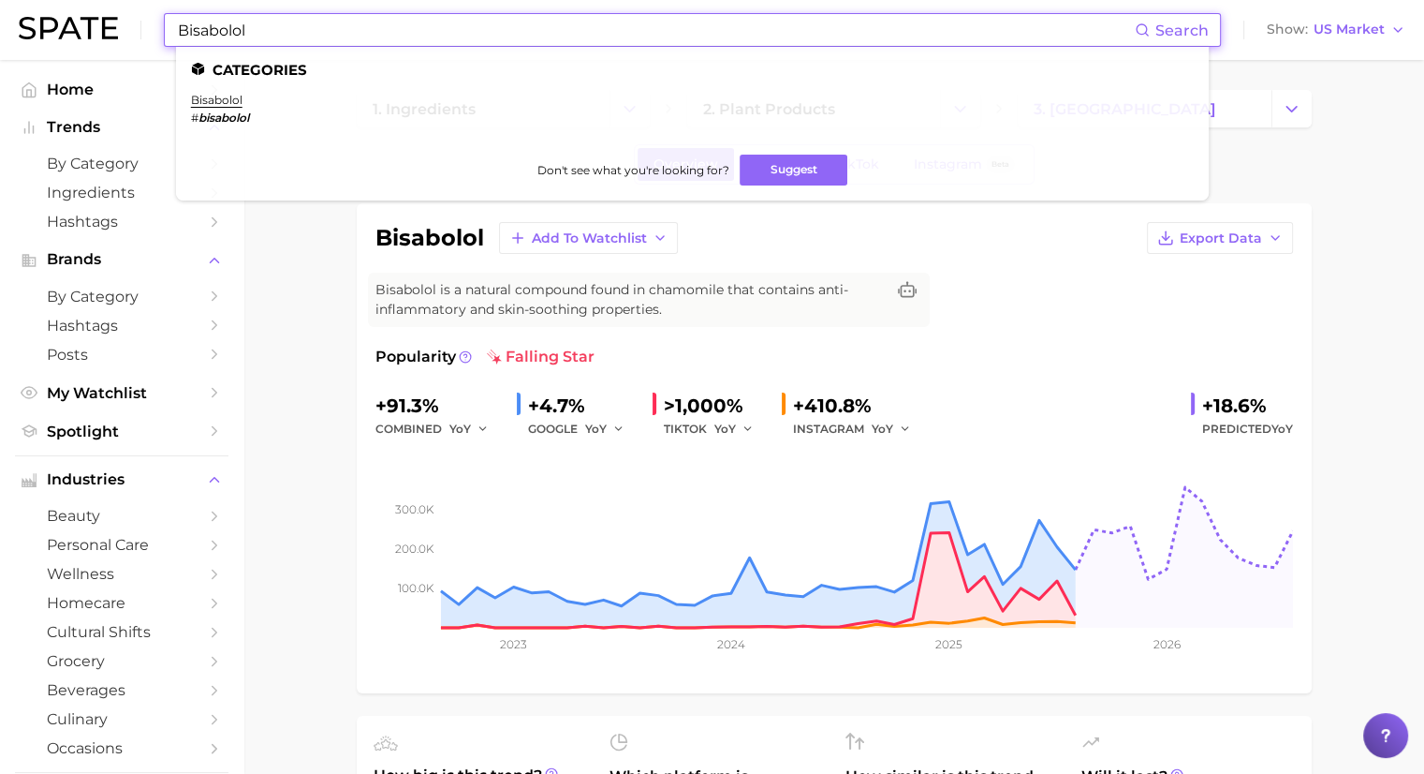
click at [257, 39] on input "Bisabolol" at bounding box center [655, 30] width 959 height 32
paste input "Arginine"
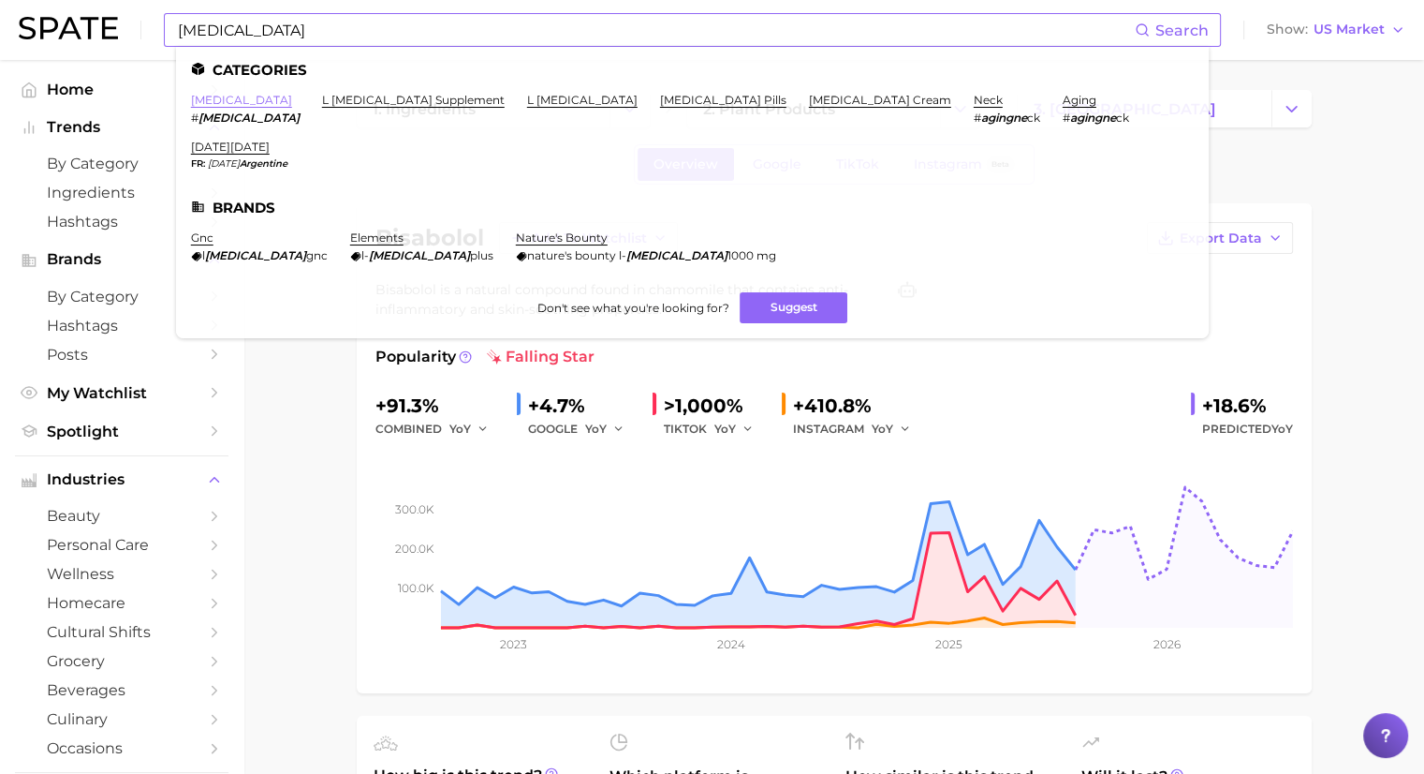
click at [222, 97] on link "arginine" at bounding box center [241, 100] width 101 height 14
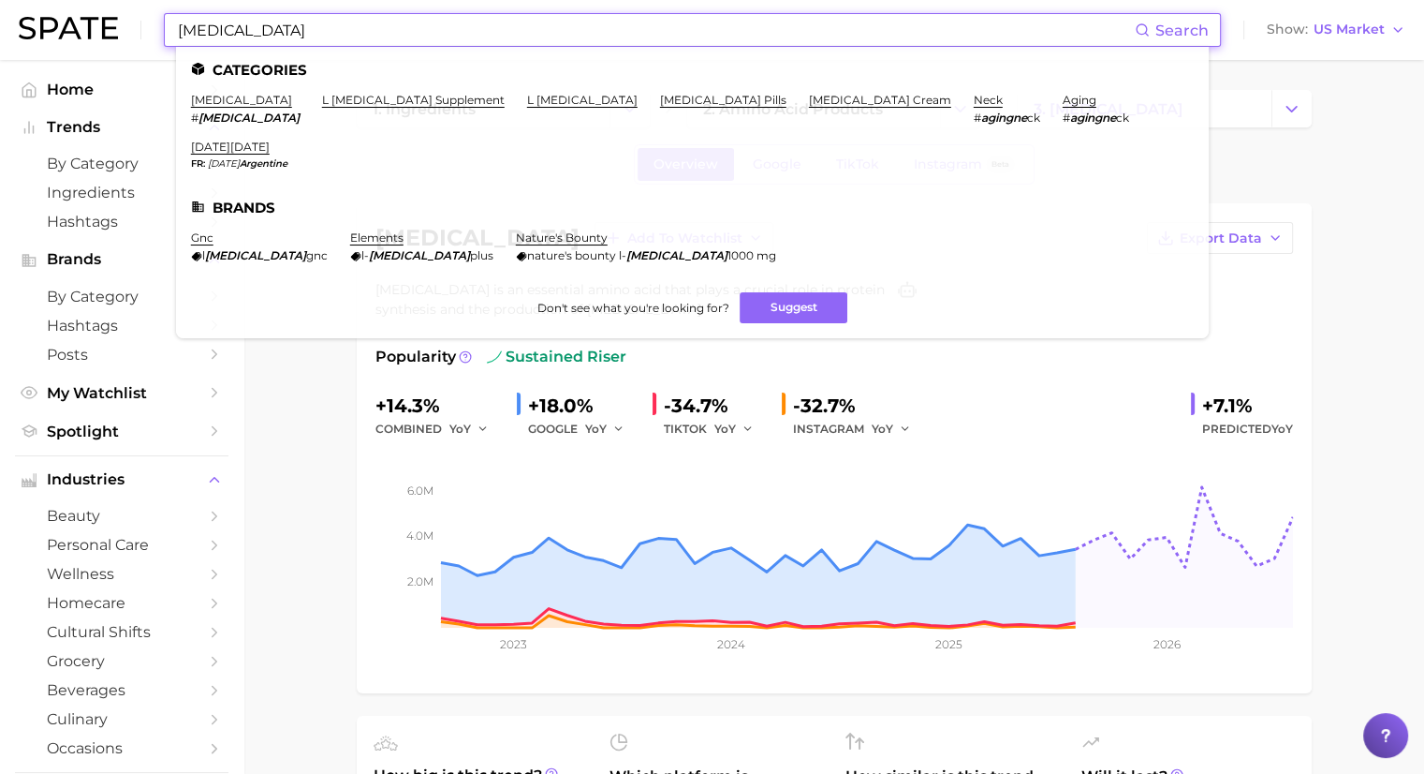
click at [347, 38] on input "Arginine" at bounding box center [655, 30] width 959 height 32
paste input "Lecithin"
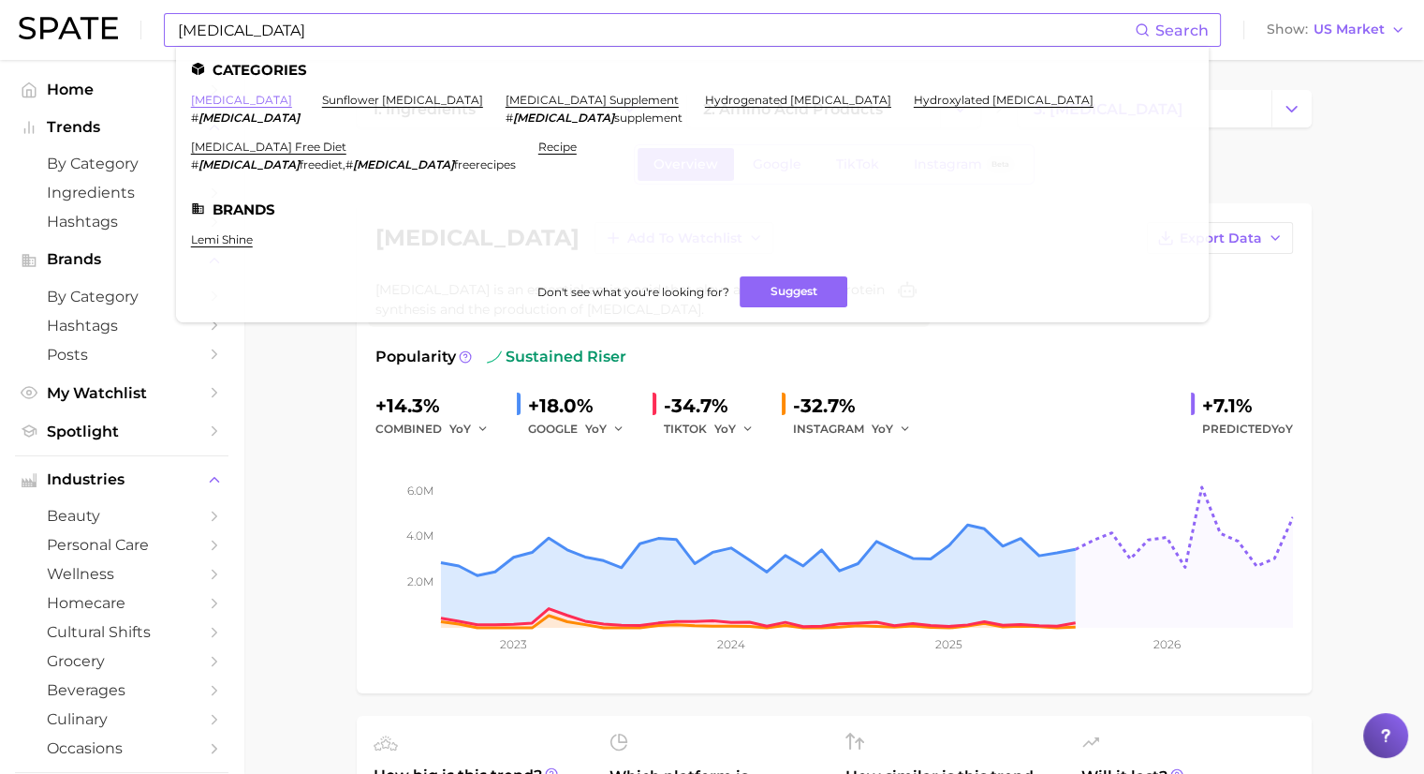
click at [214, 100] on link "lecithin" at bounding box center [241, 100] width 101 height 14
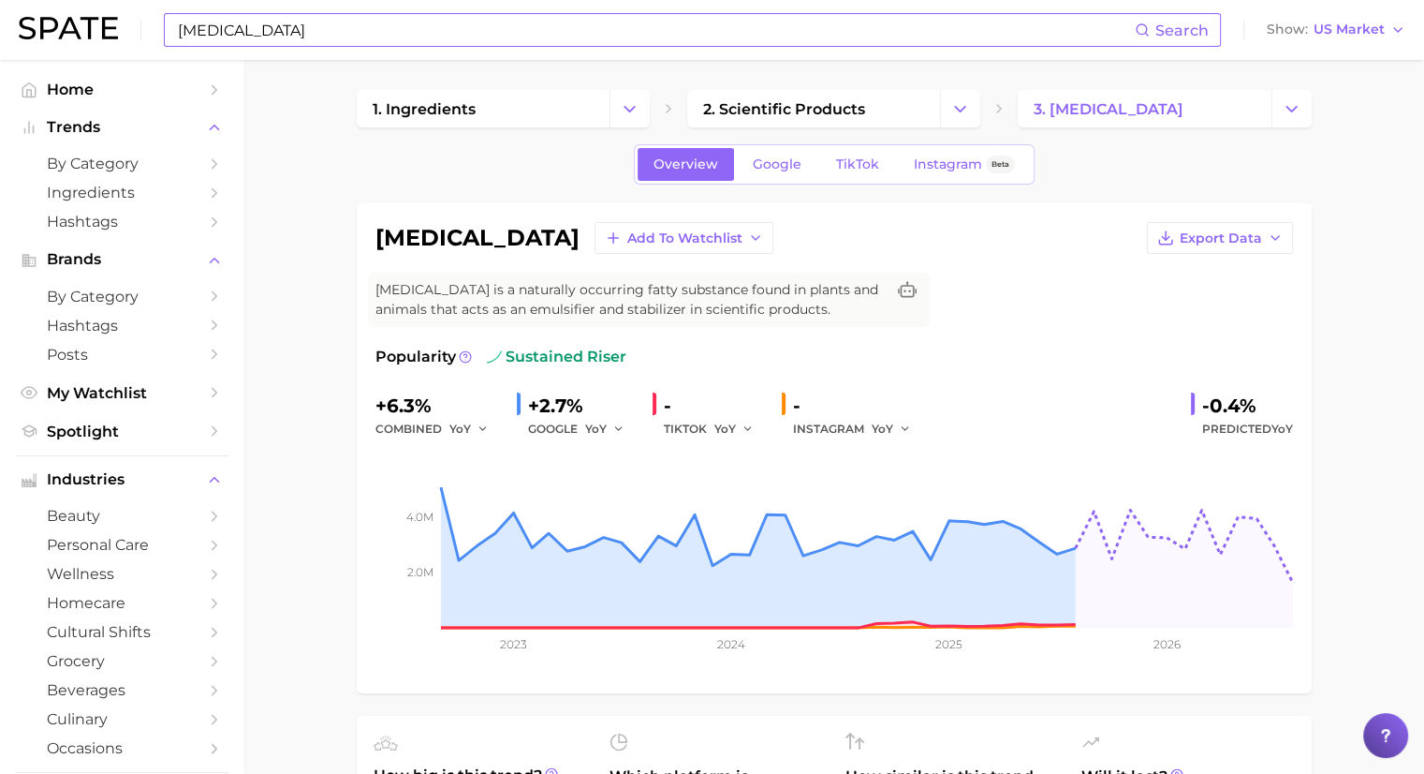
click at [357, 27] on input "Lecithin" at bounding box center [655, 30] width 959 height 32
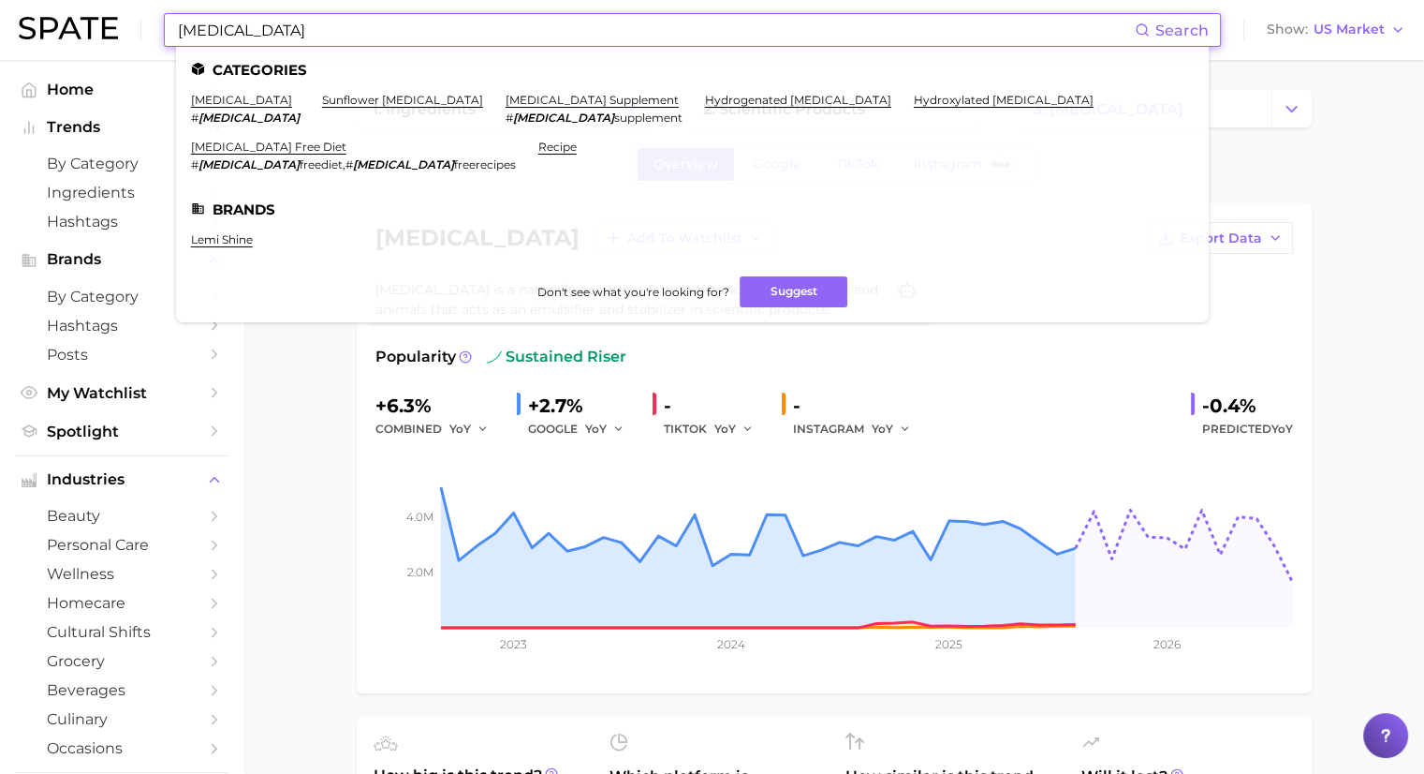
click at [357, 27] on input "Lecithin" at bounding box center [655, 30] width 959 height 32
paste input "actobacillus Ferment"
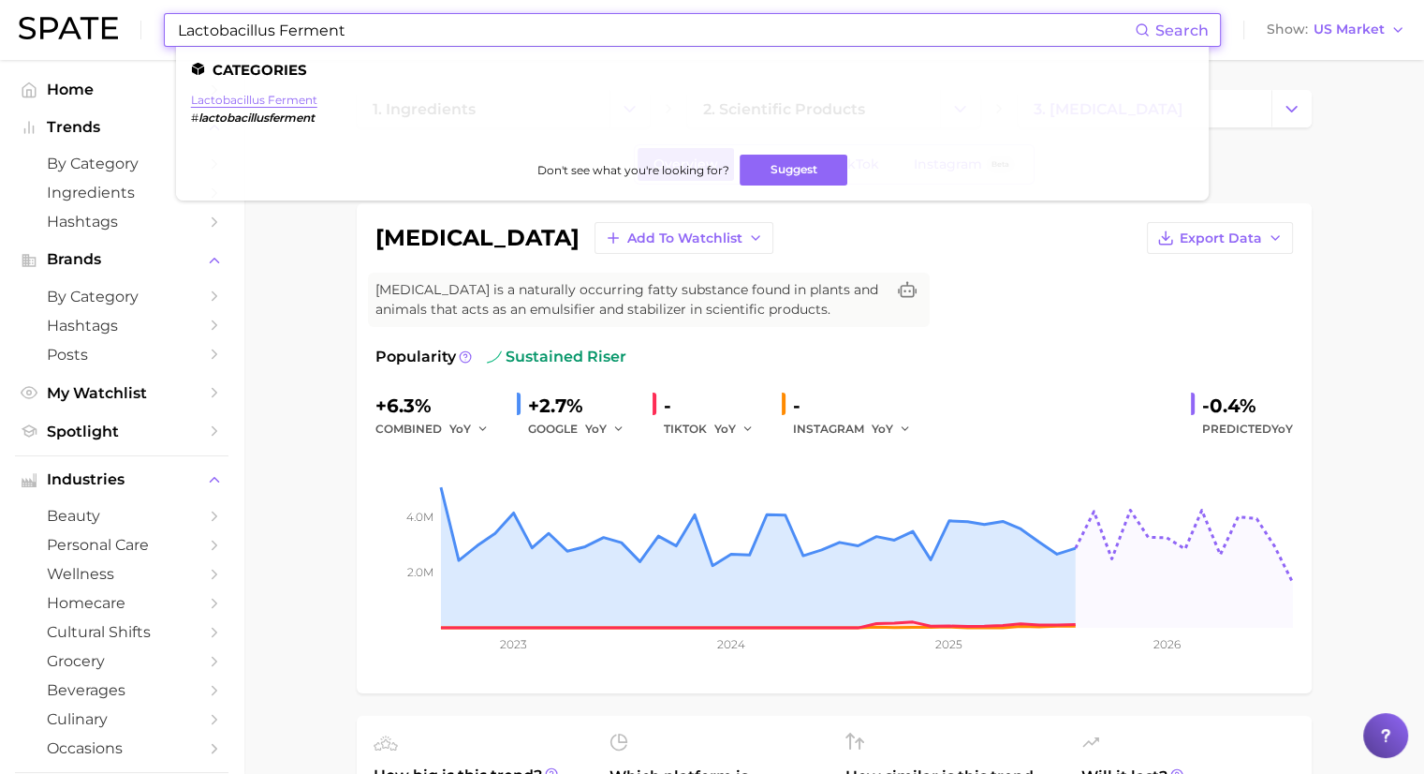
click at [276, 105] on link "lactobacillus ferment" at bounding box center [254, 100] width 126 height 14
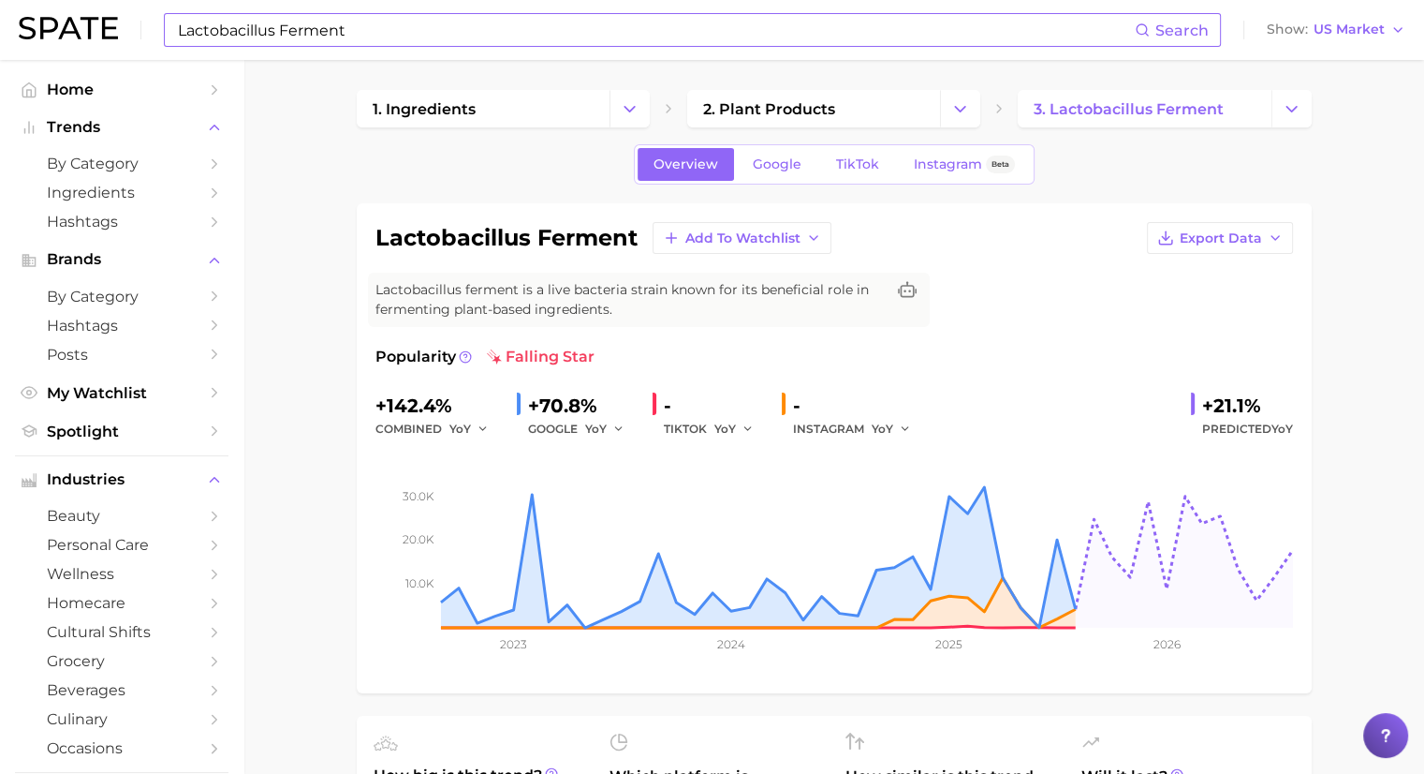
click at [404, 30] on input "Lactobacillus Ferment" at bounding box center [655, 30] width 959 height 32
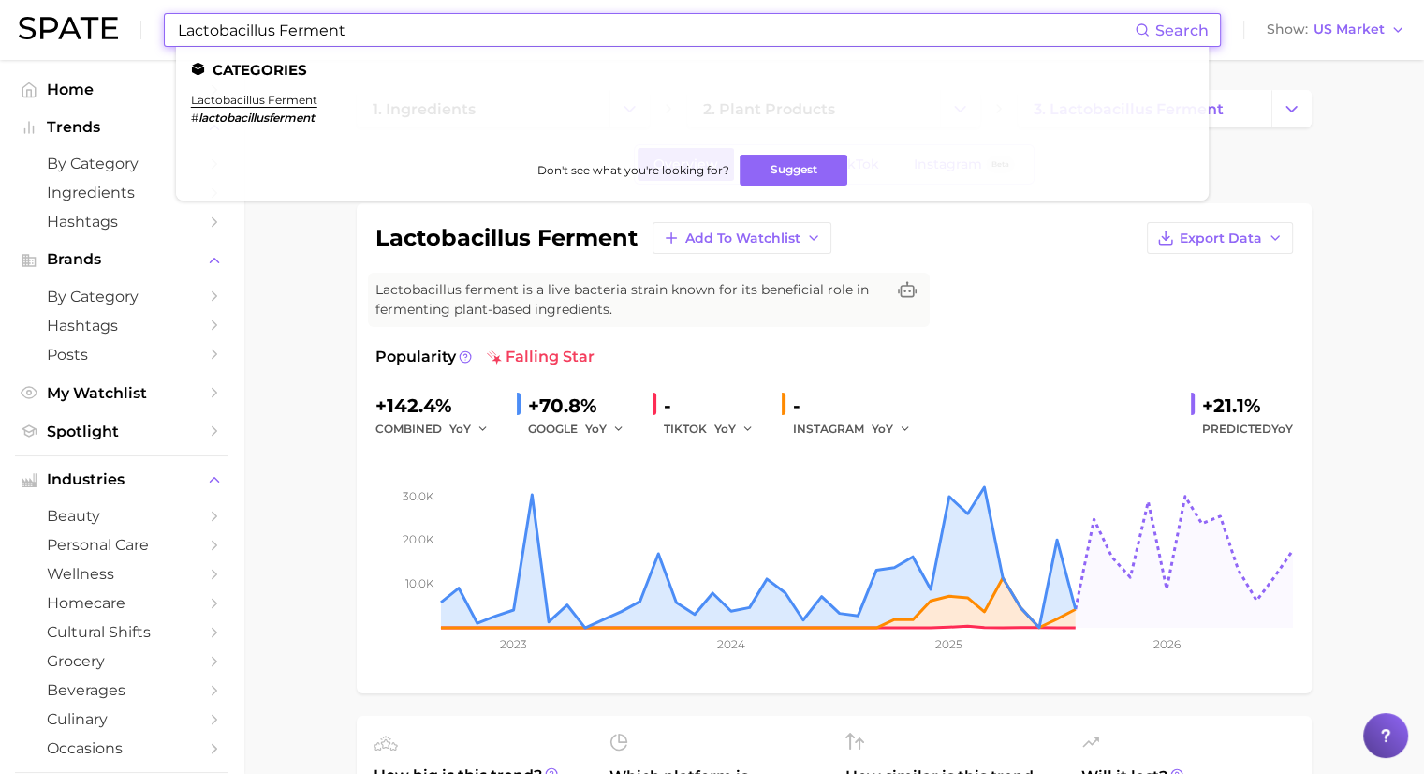
click at [404, 30] on input "Lactobacillus Ferment" at bounding box center [655, 30] width 959 height 32
paste input "Gluconolactone"
click at [268, 103] on link "gluconolactone" at bounding box center [241, 100] width 101 height 14
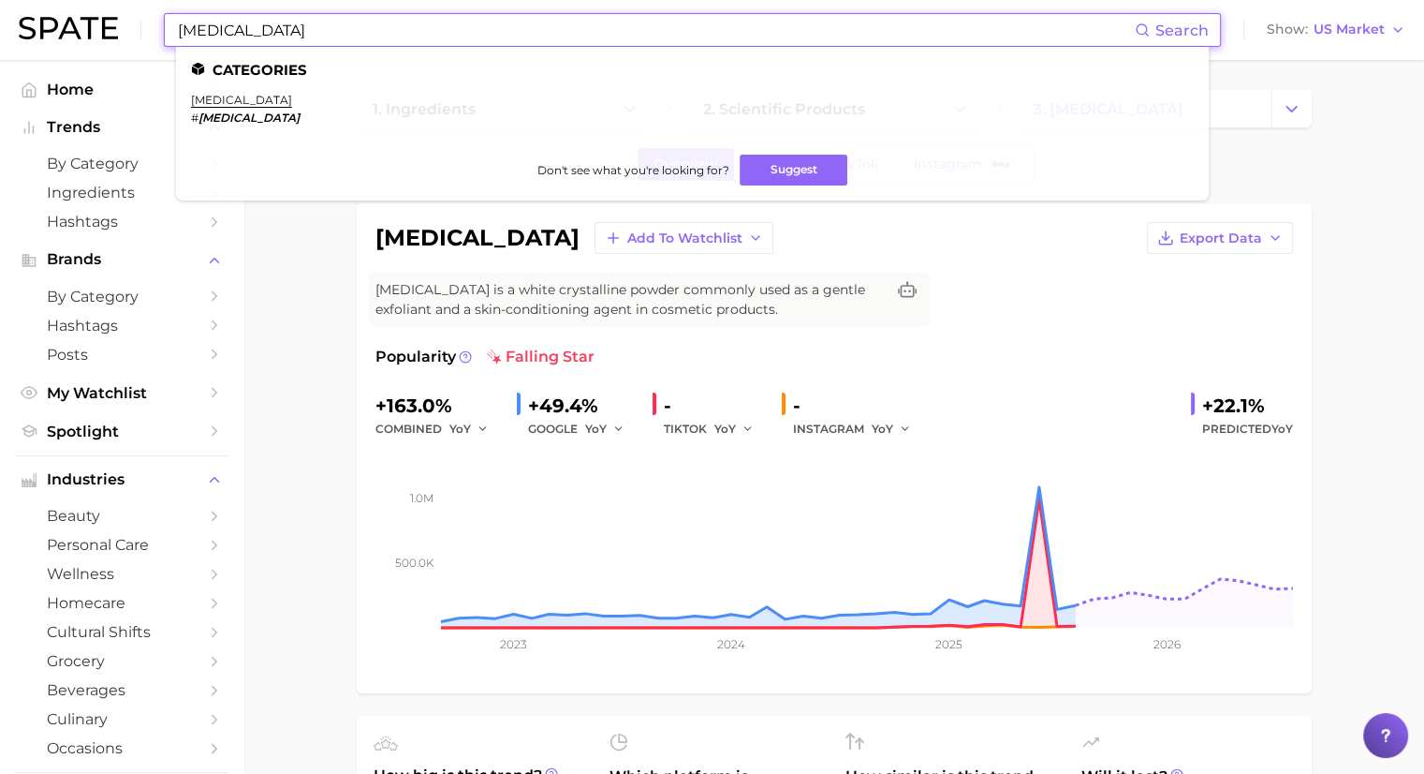
click at [369, 21] on input "Gluconolactone" at bounding box center [655, 30] width 959 height 32
paste input "Hyaluronic Acid"
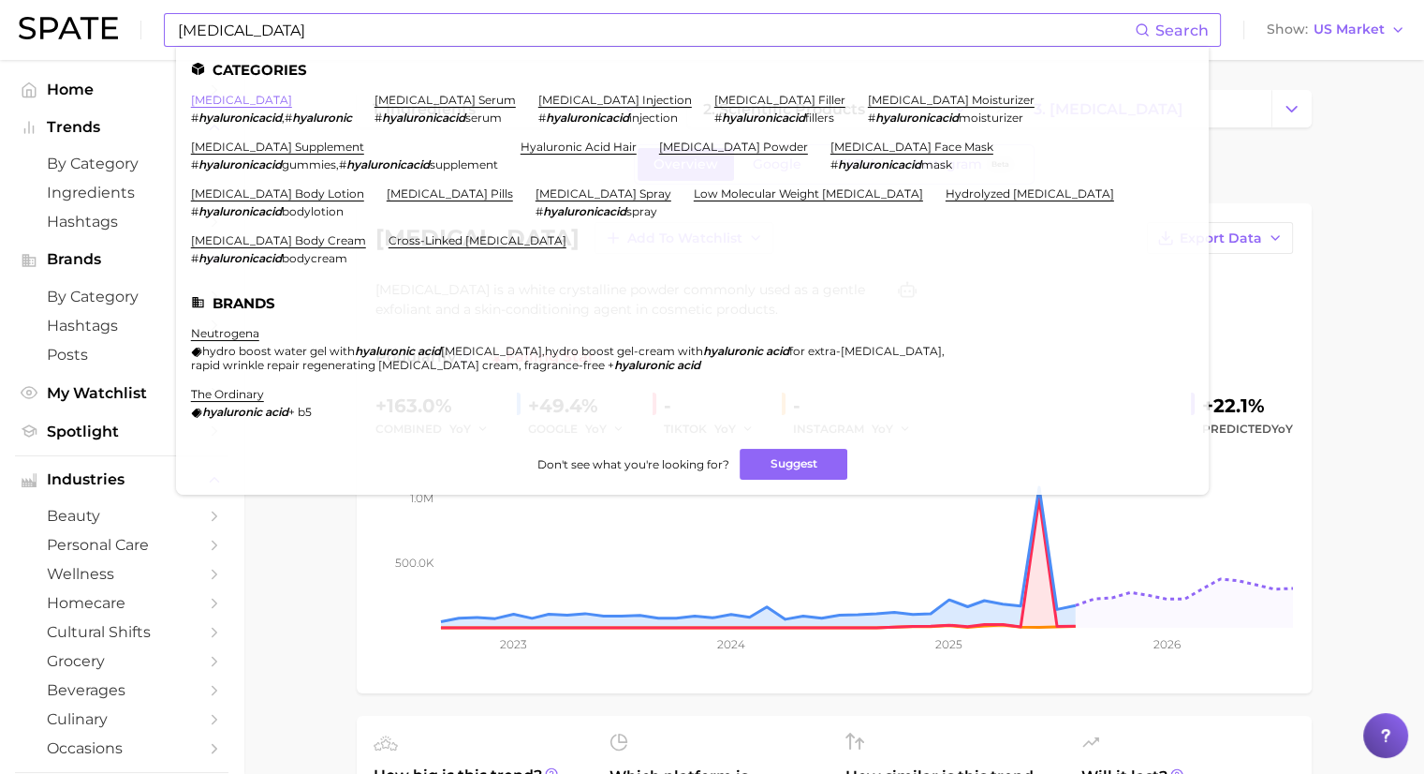
click at [262, 96] on link "hyaluronic acid" at bounding box center [241, 100] width 101 height 14
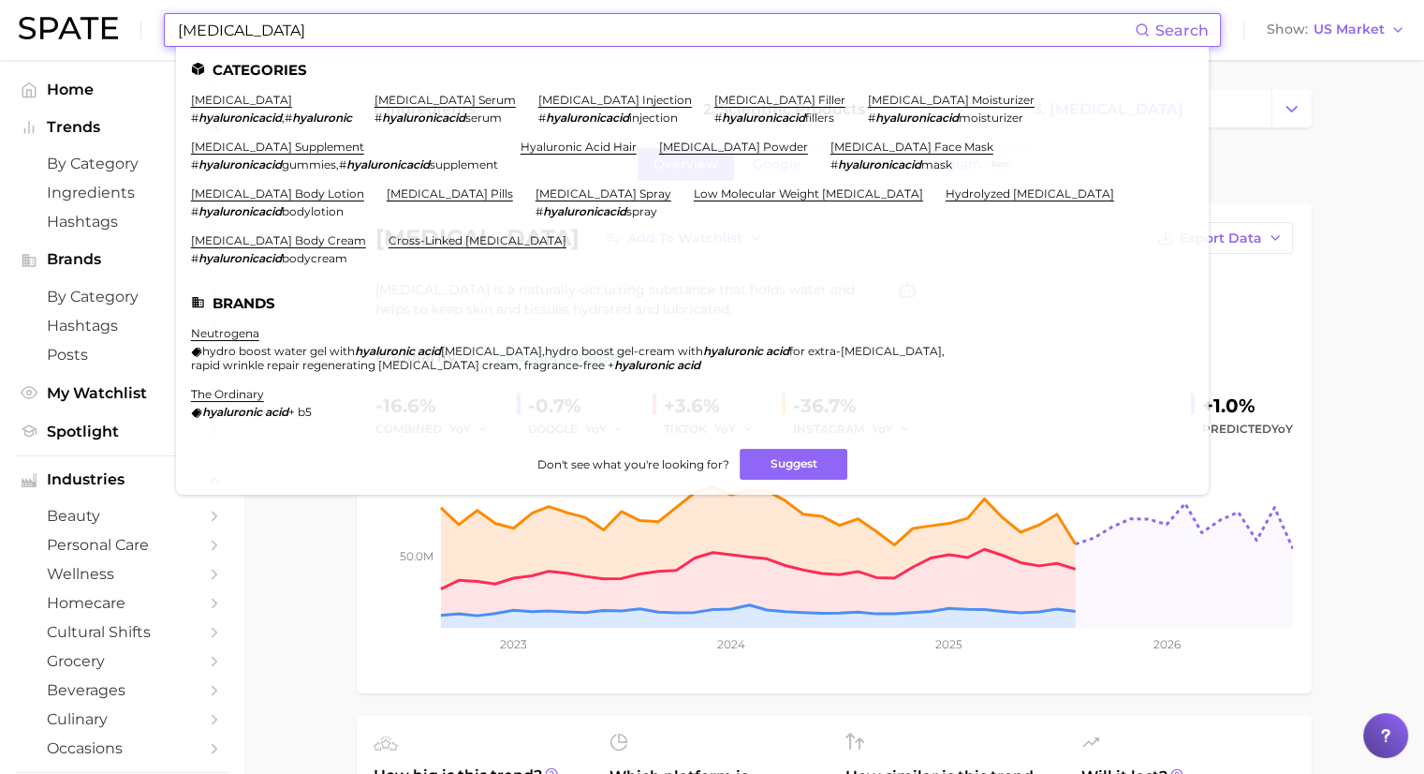
click at [381, 23] on input "Hyaluronic Acid" at bounding box center [655, 30] width 959 height 32
paste input "Propylene Glycol"
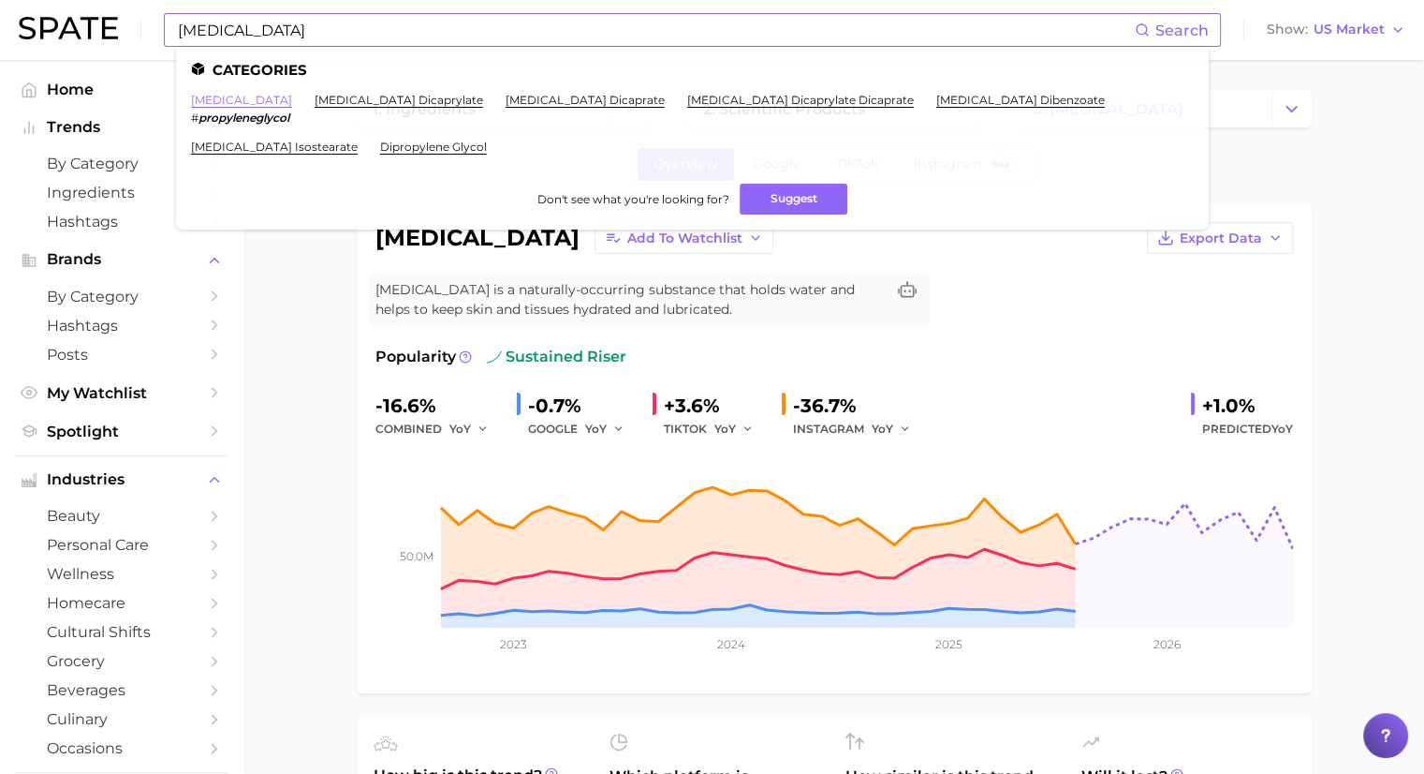
click at [248, 95] on link "propylene glycol" at bounding box center [241, 100] width 101 height 14
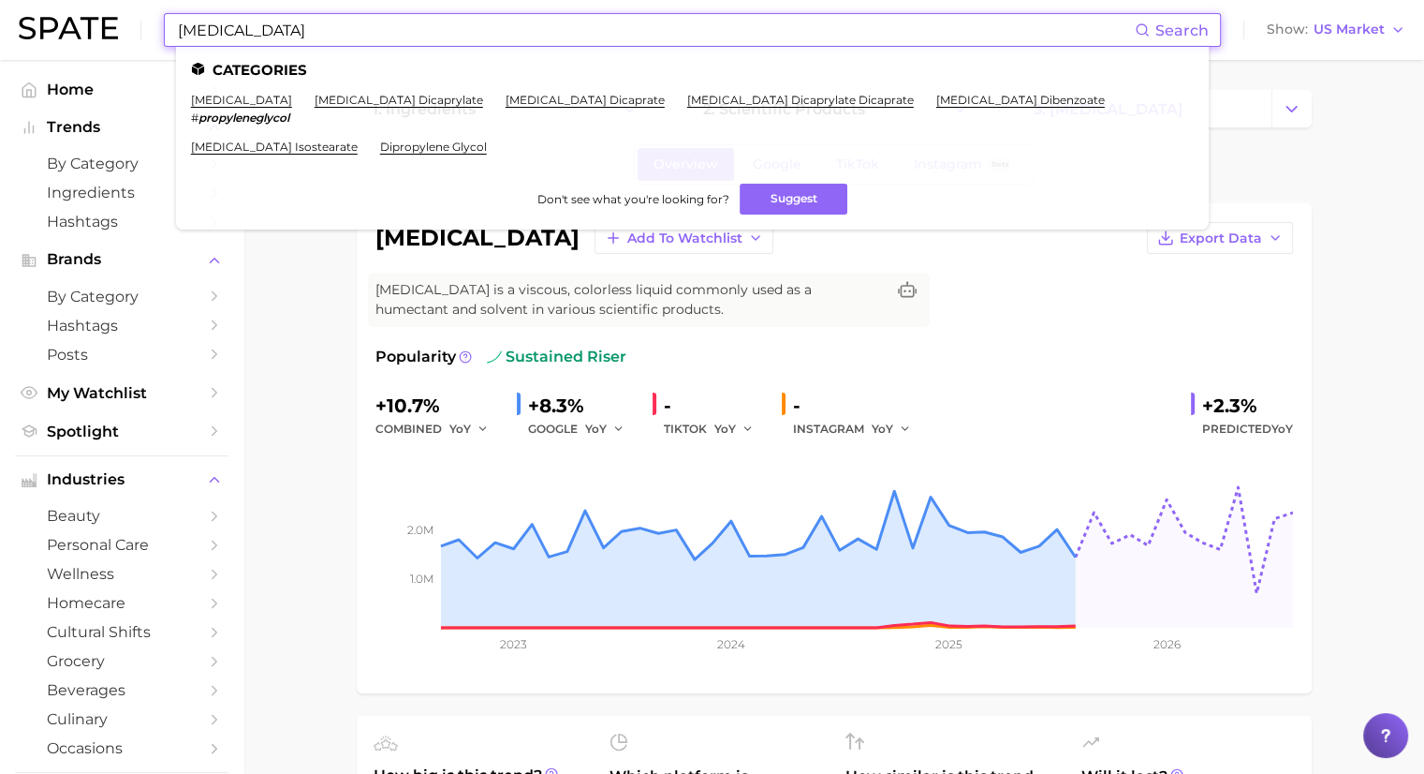
click at [330, 27] on input "Propylene Glycol" at bounding box center [655, 30] width 959 height 32
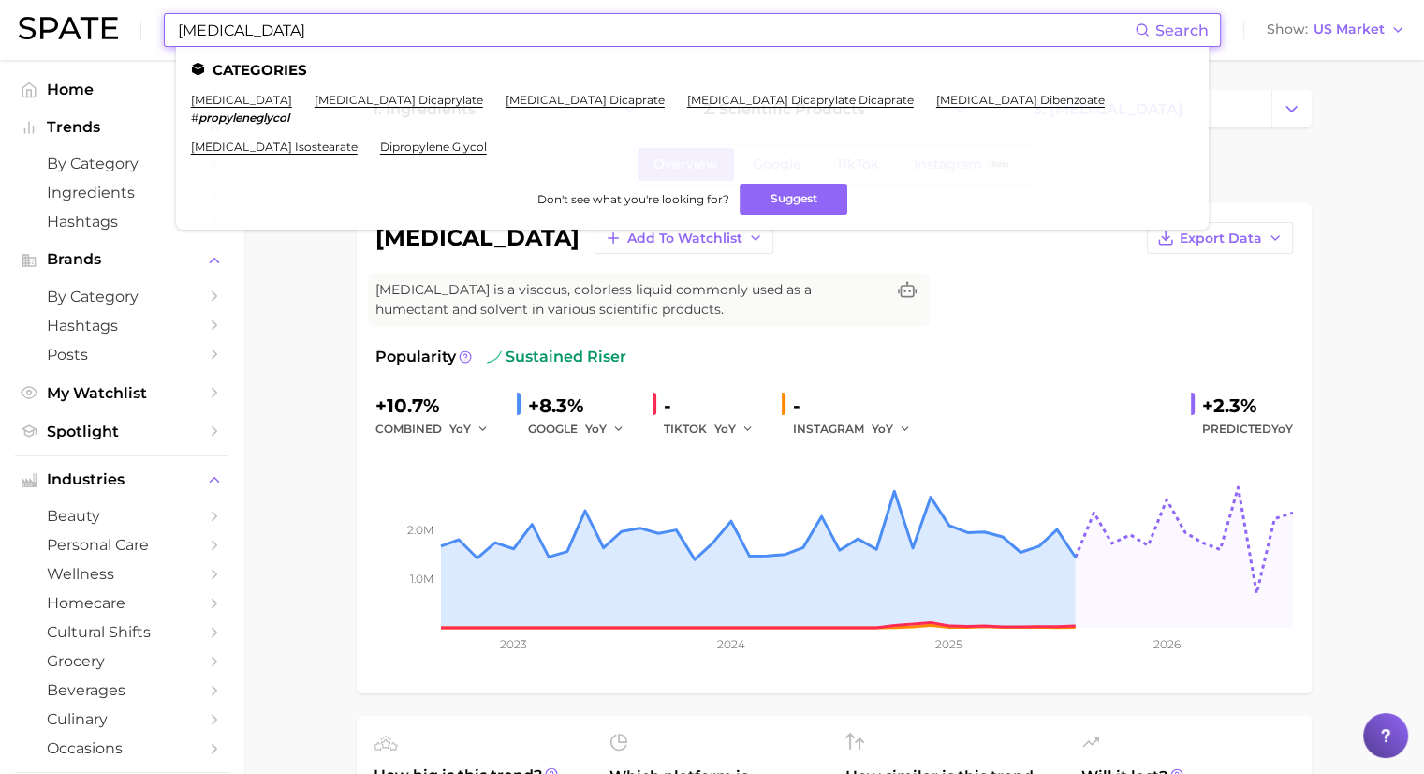
paste input "Linoleic Acid"
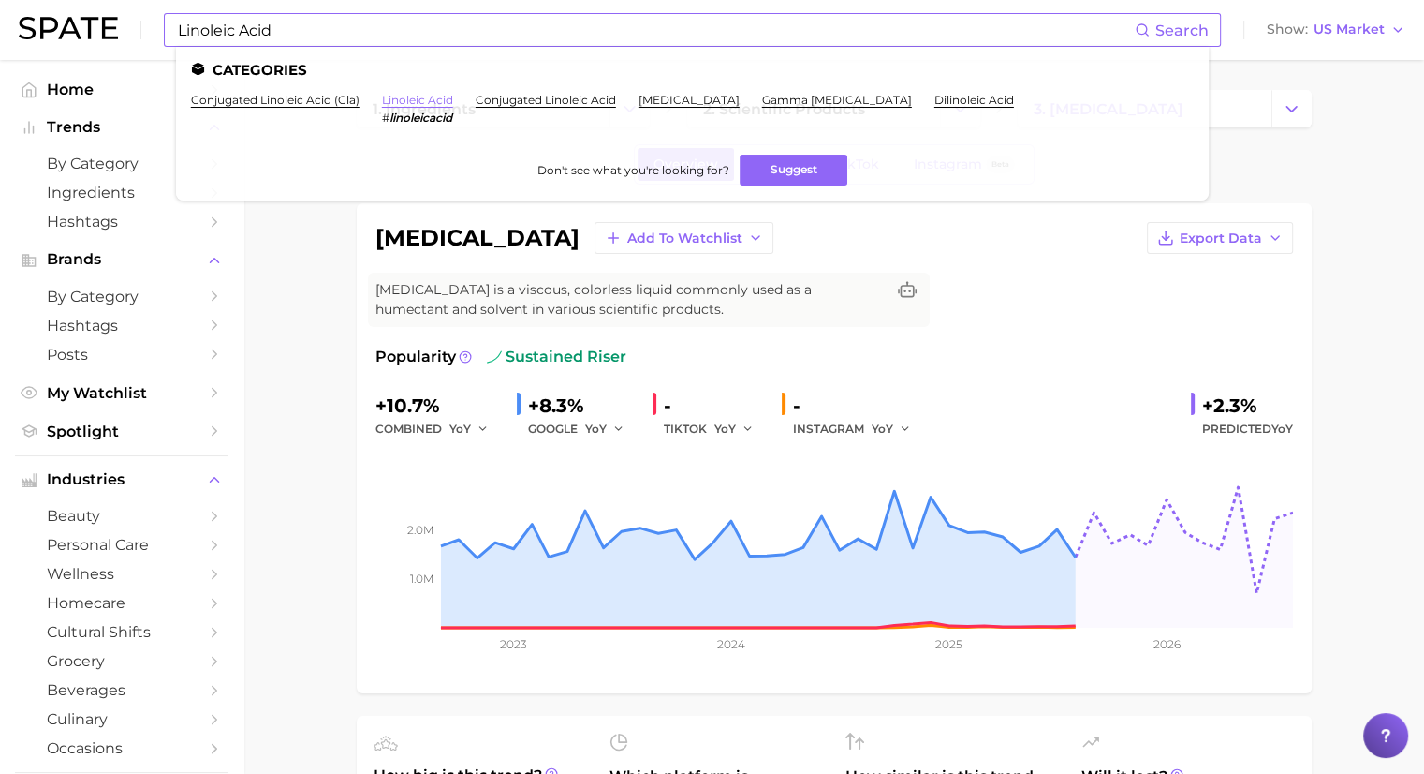
click at [428, 99] on link "linoleic acid" at bounding box center [417, 100] width 71 height 14
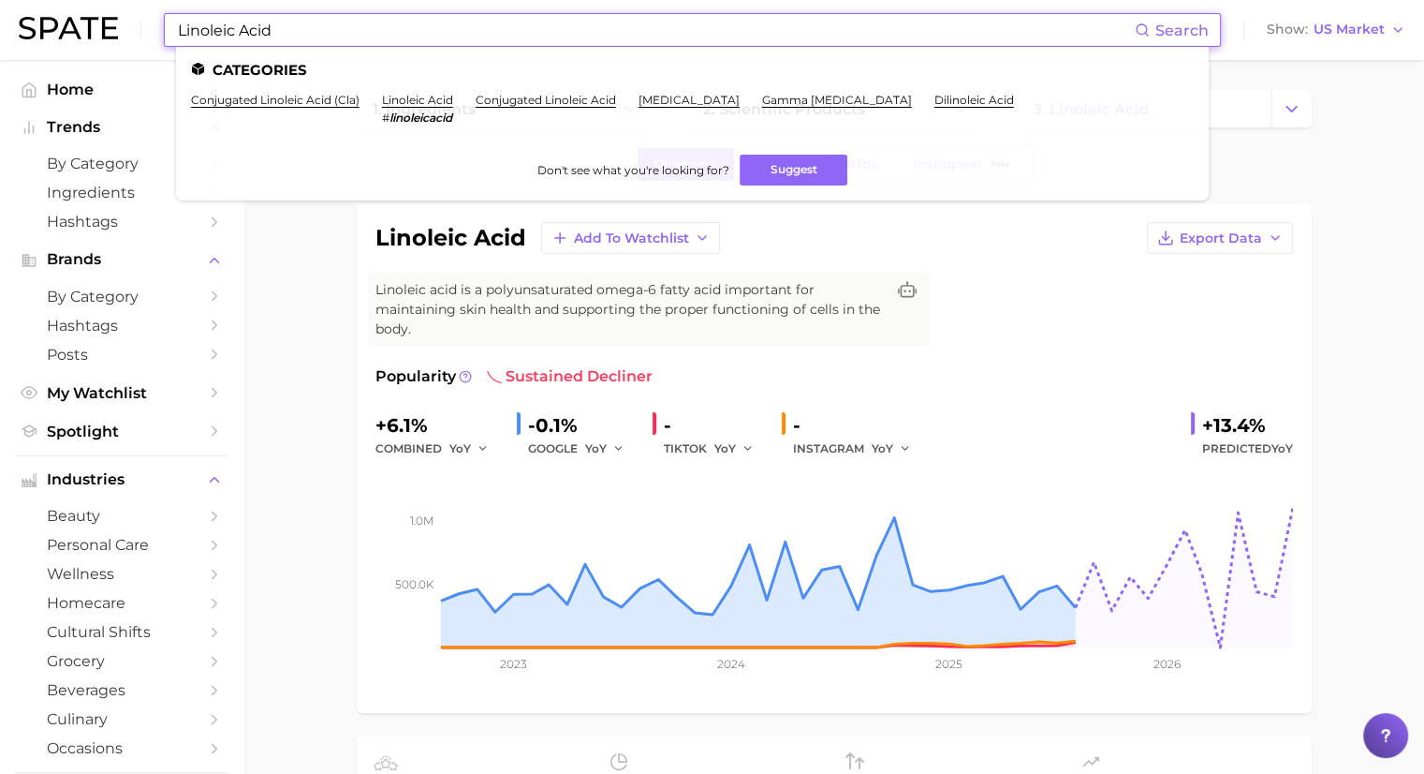
click at [414, 34] on input "Linoleic Acid" at bounding box center [655, 30] width 959 height 32
paste input "n"
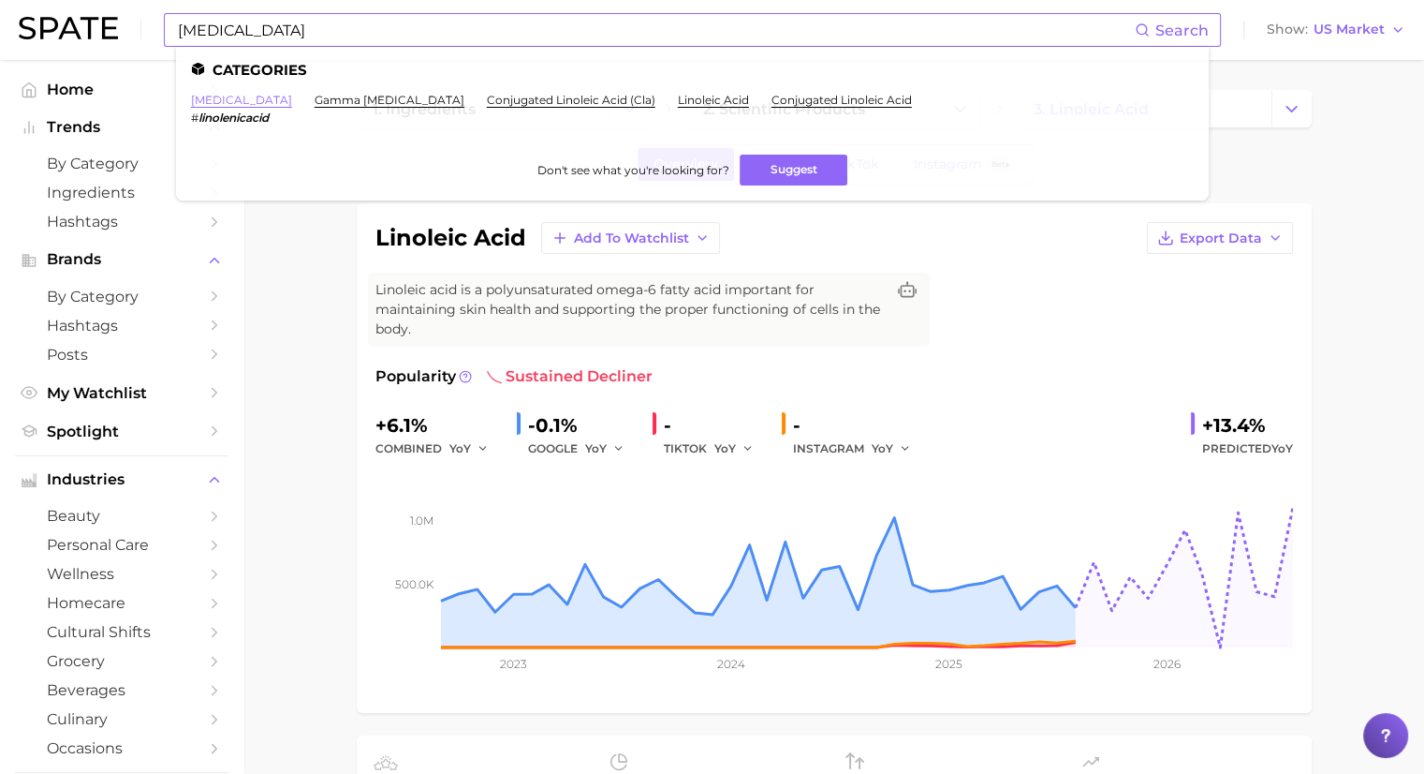
click at [236, 96] on link "linolenic acid" at bounding box center [241, 100] width 101 height 14
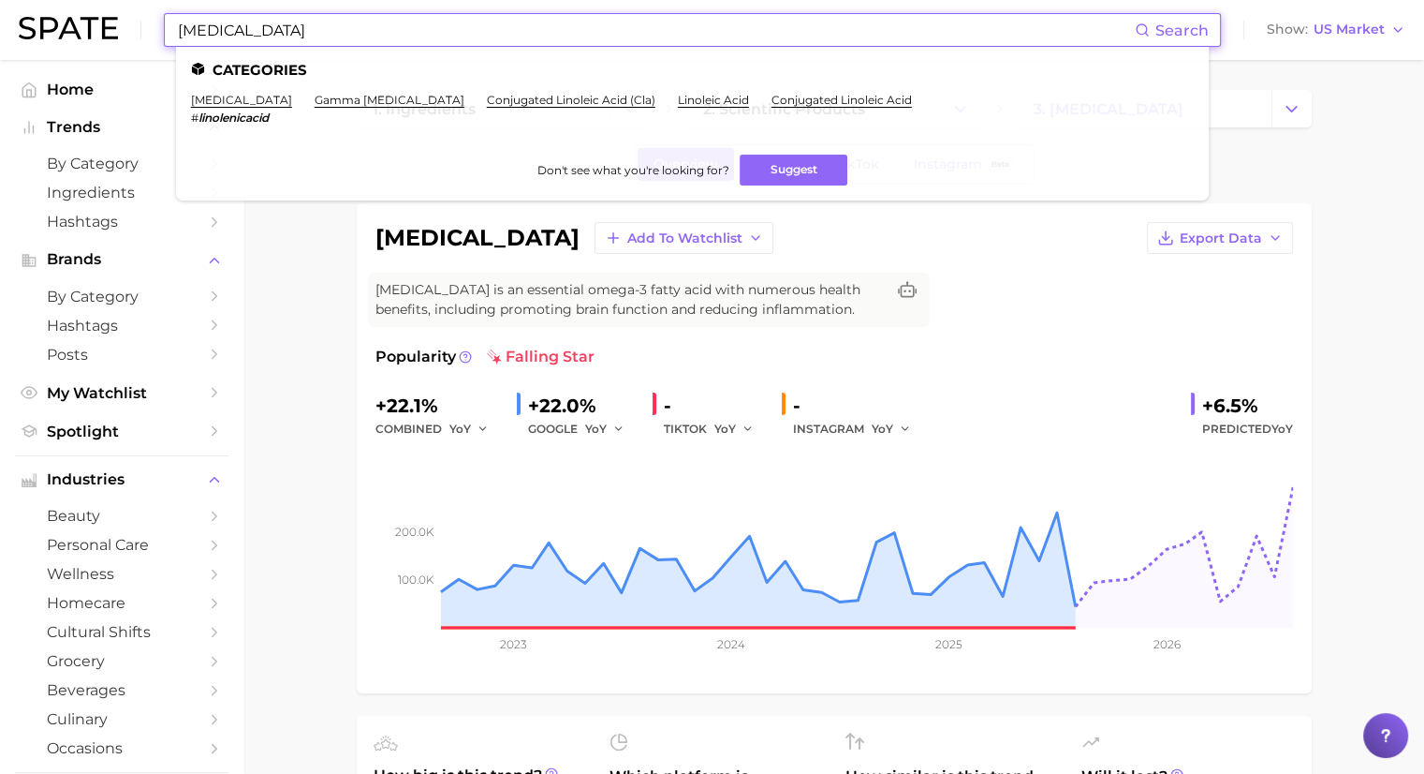
click at [307, 32] on input "Linolenic Acid" at bounding box center [655, 30] width 959 height 32
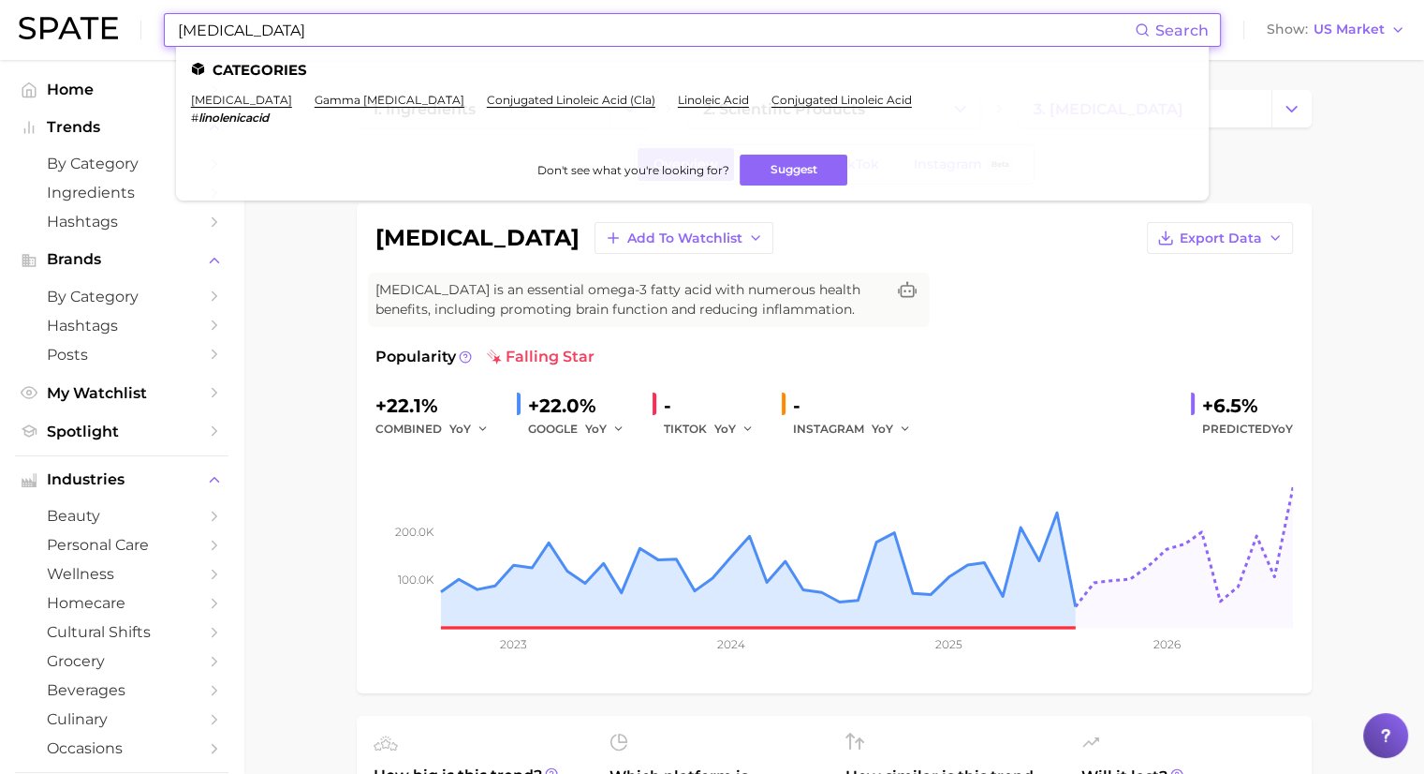
paste input "Medicago Sativa Extract"
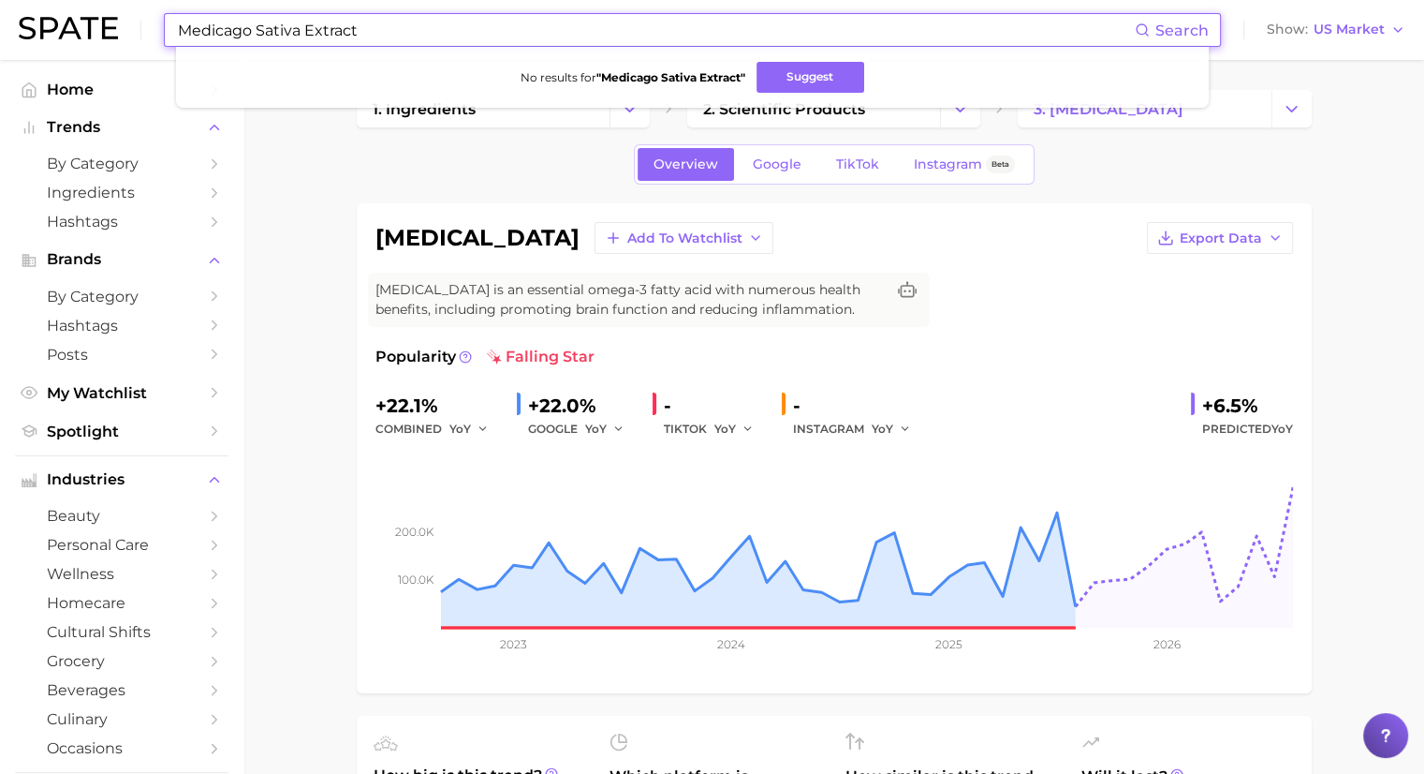
click at [381, 22] on input "Medicago Sativa Extract" at bounding box center [655, 30] width 959 height 32
paste input "Silica"
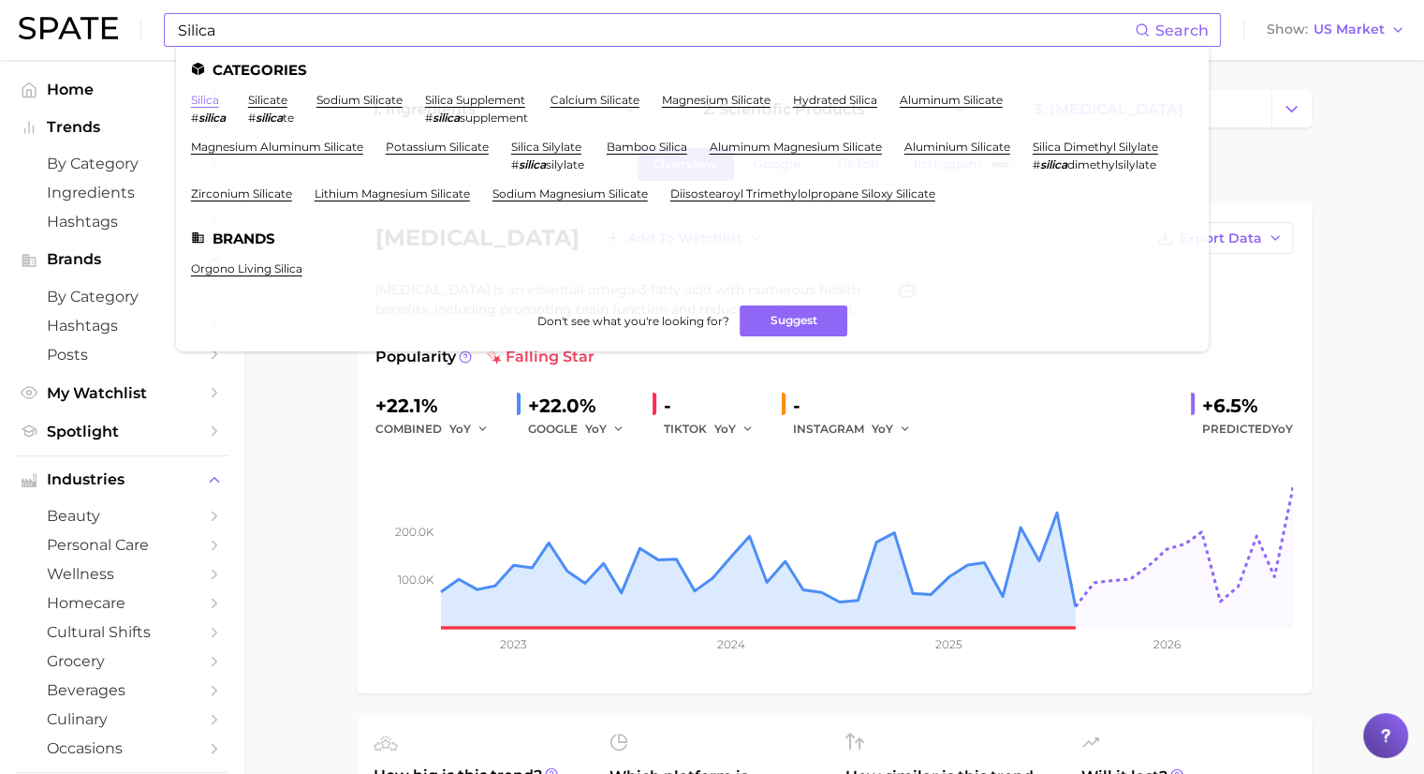
click at [209, 97] on link "silica" at bounding box center [205, 100] width 28 height 14
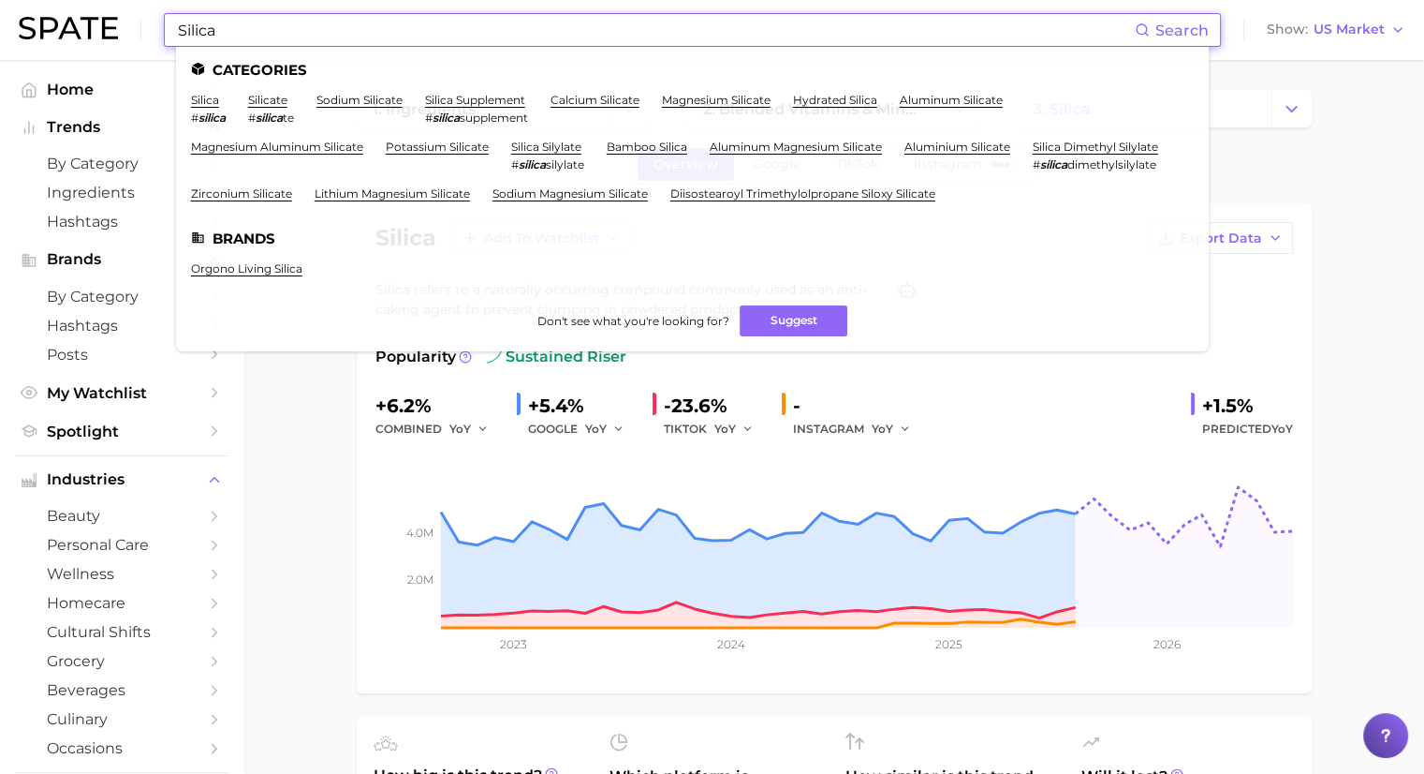
click at [442, 26] on input "Silica" at bounding box center [655, 30] width 959 height 32
paste input "Coco-Caprylate"
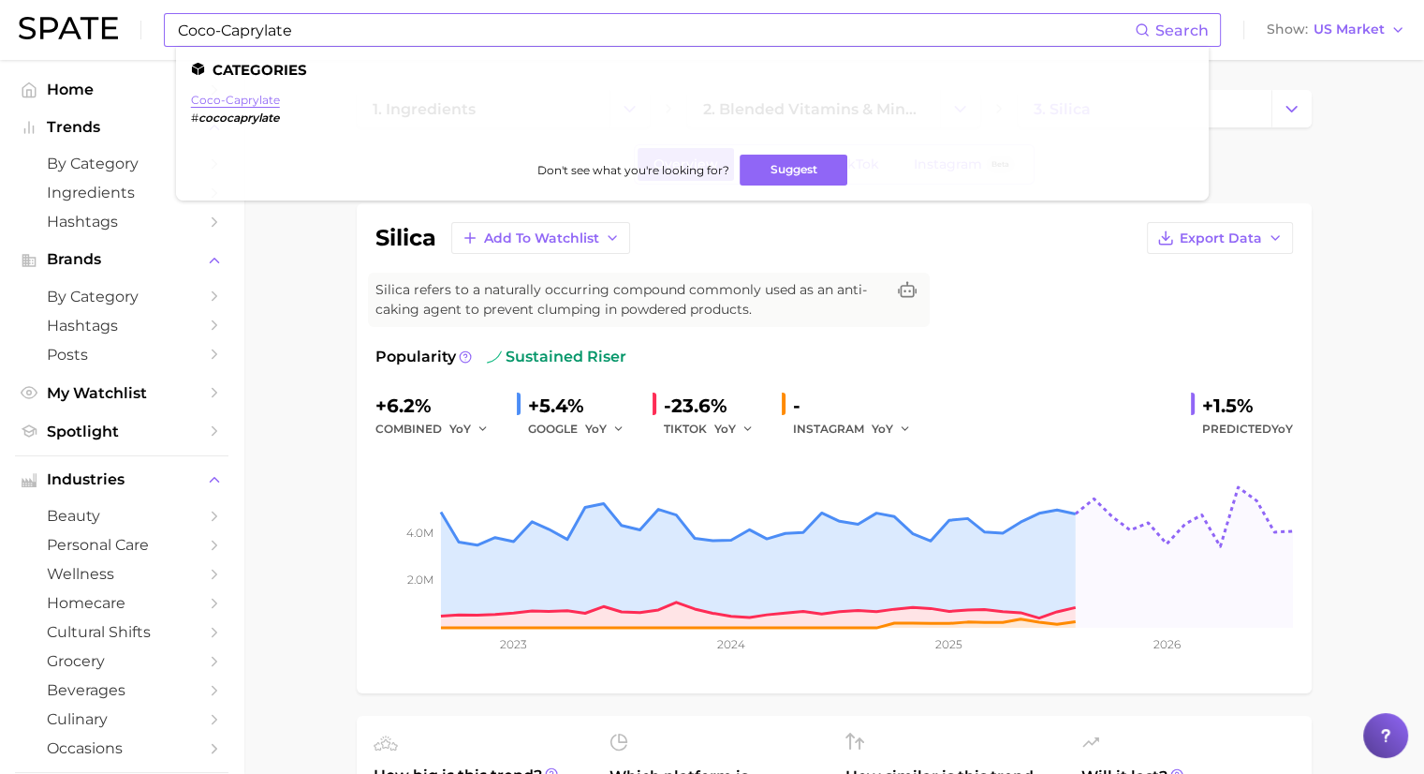
click at [256, 96] on link "coco-caprylate" at bounding box center [235, 100] width 89 height 14
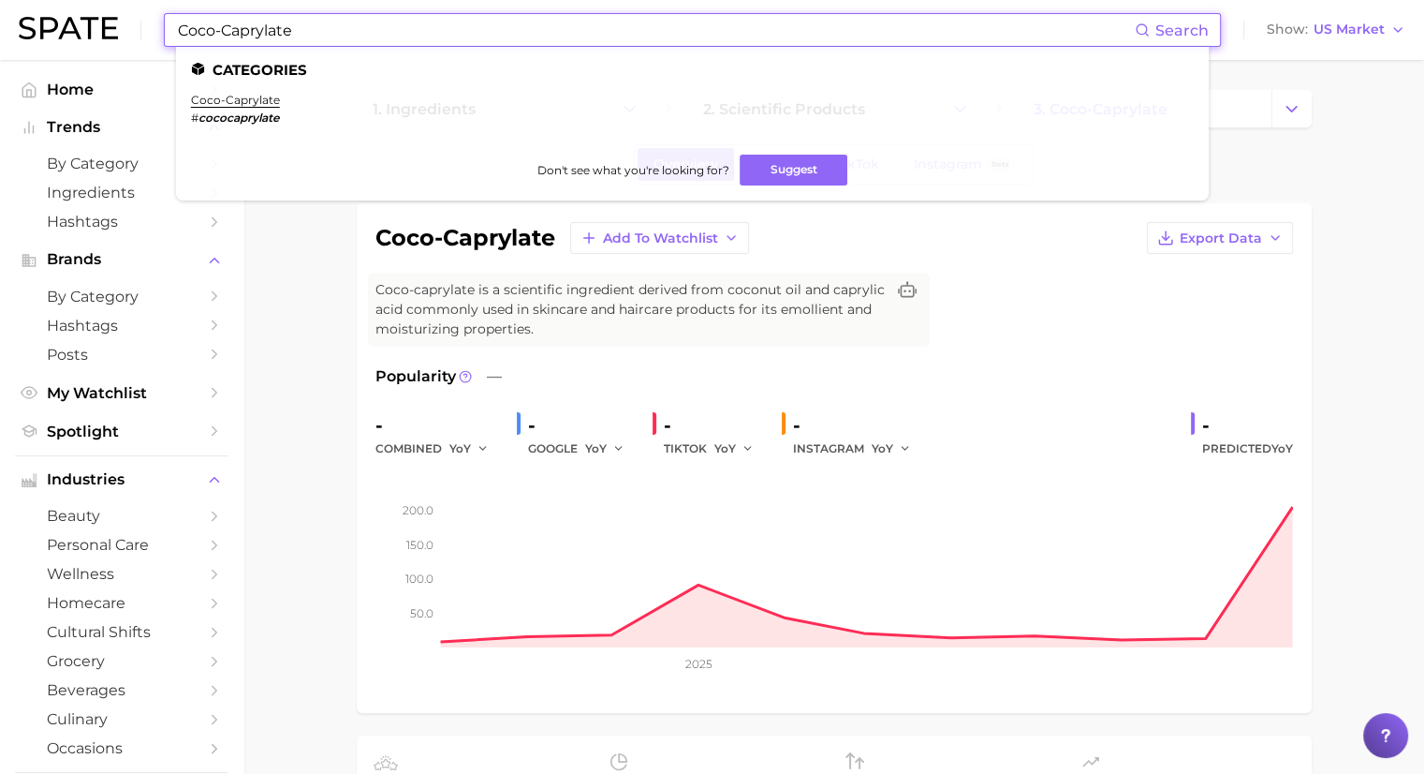
click at [390, 22] on input "Coco-Caprylate" at bounding box center [655, 30] width 959 height 32
paste input "Saccharide Isomer"
click at [275, 96] on link "saccharide isomerate" at bounding box center [252, 100] width 123 height 14
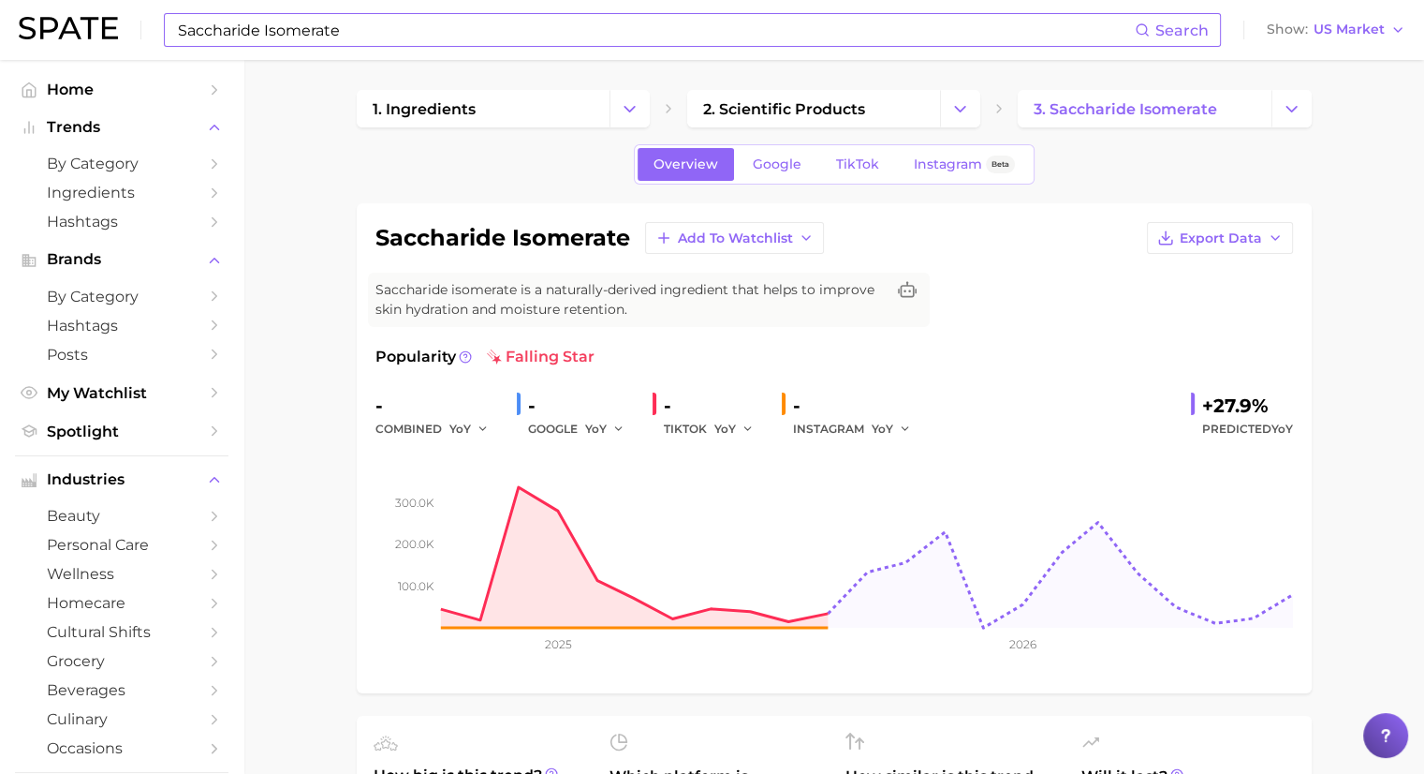
click at [416, 31] on input "Saccharide Isomerate" at bounding box center [655, 30] width 959 height 32
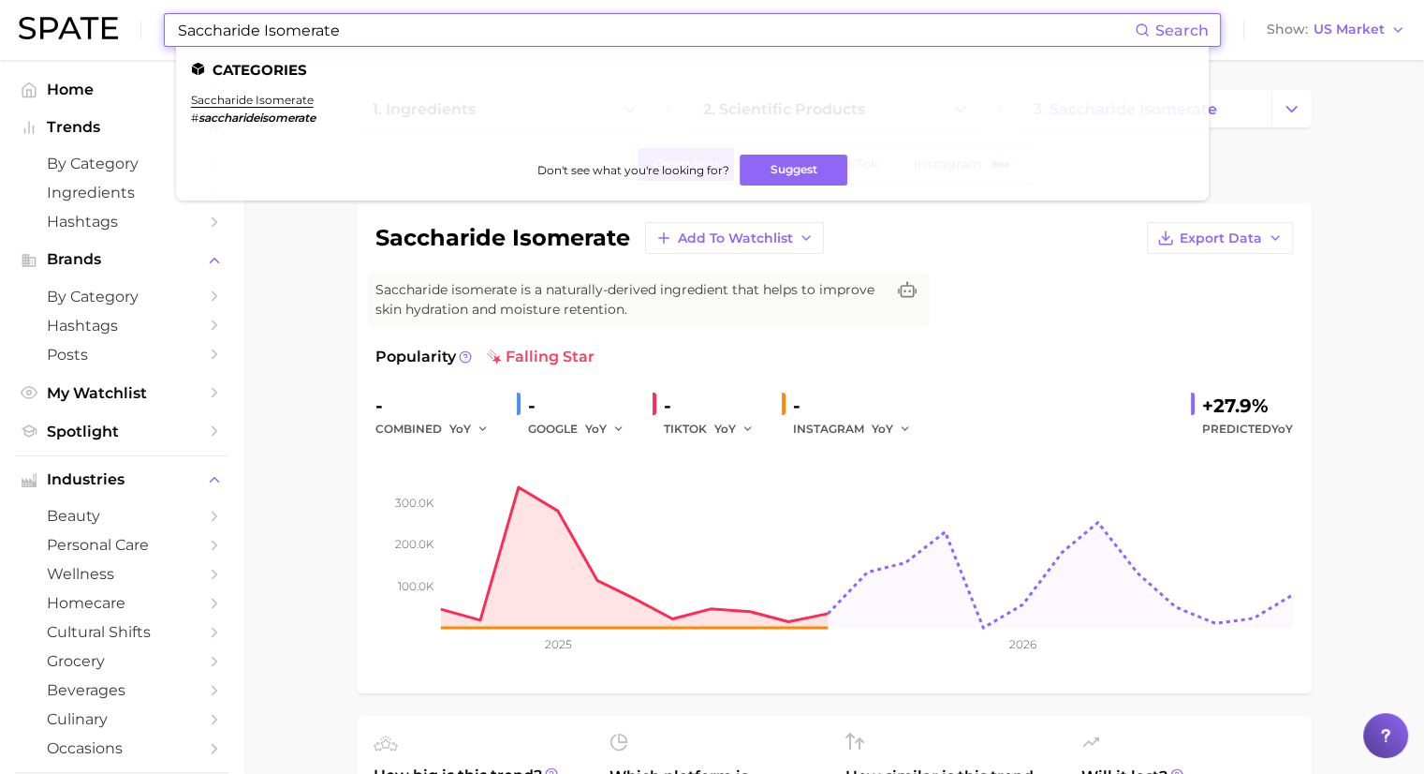
click at [416, 31] on input "Saccharide Isomerate" at bounding box center [655, 30] width 959 height 32
paste input "Jojoba Esters"
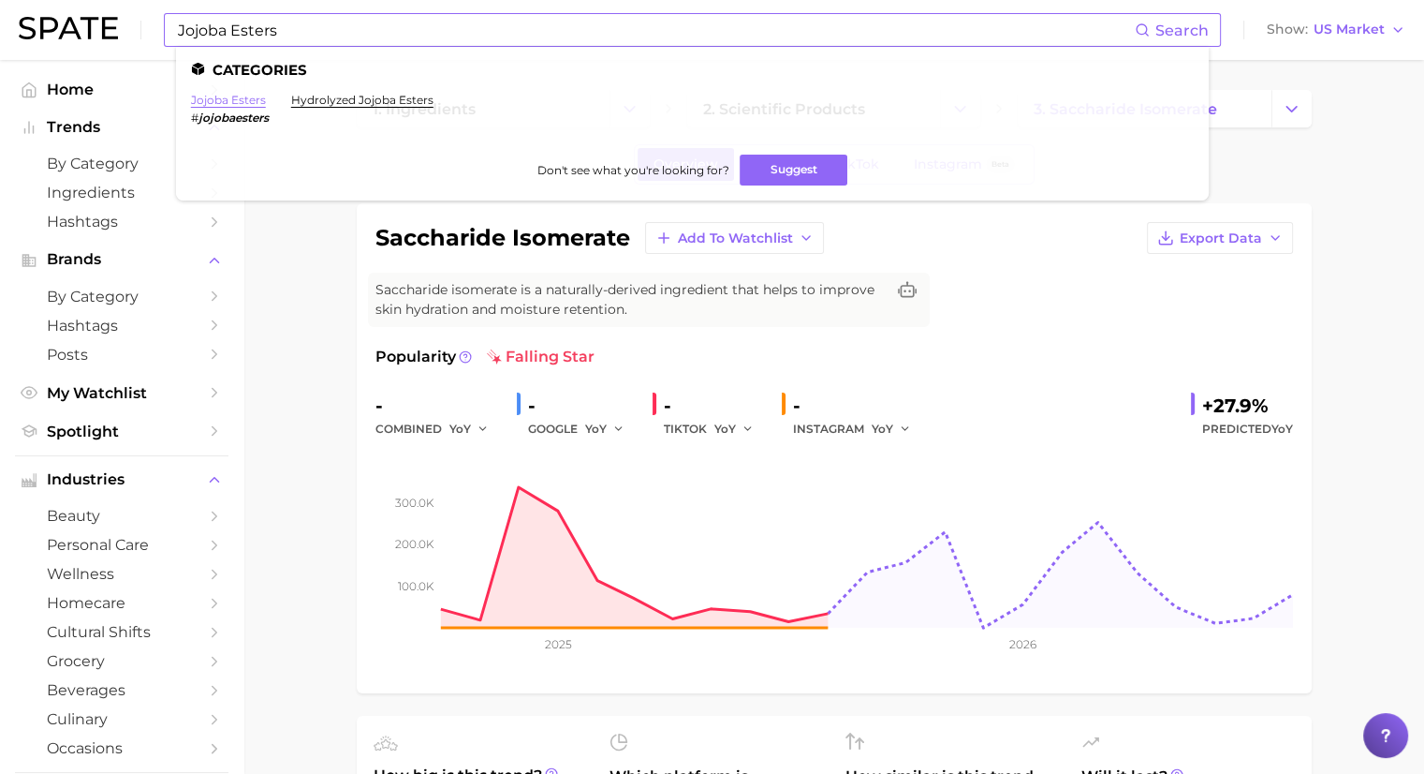
click at [243, 102] on link "jojoba esters" at bounding box center [228, 100] width 75 height 14
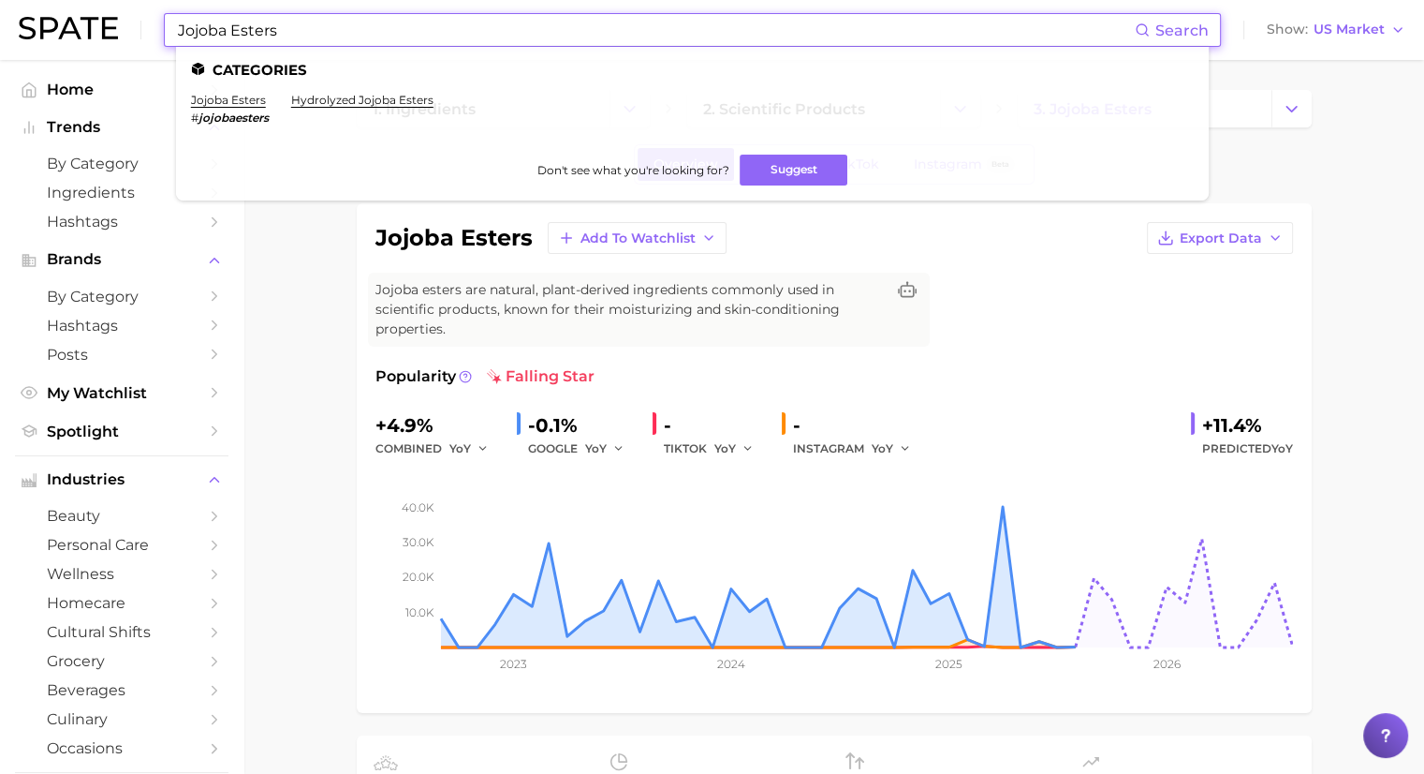
click at [318, 20] on input "Jojoba Esters" at bounding box center [655, 30] width 959 height 32
paste input "Pyrus Malus Fruit Extract"
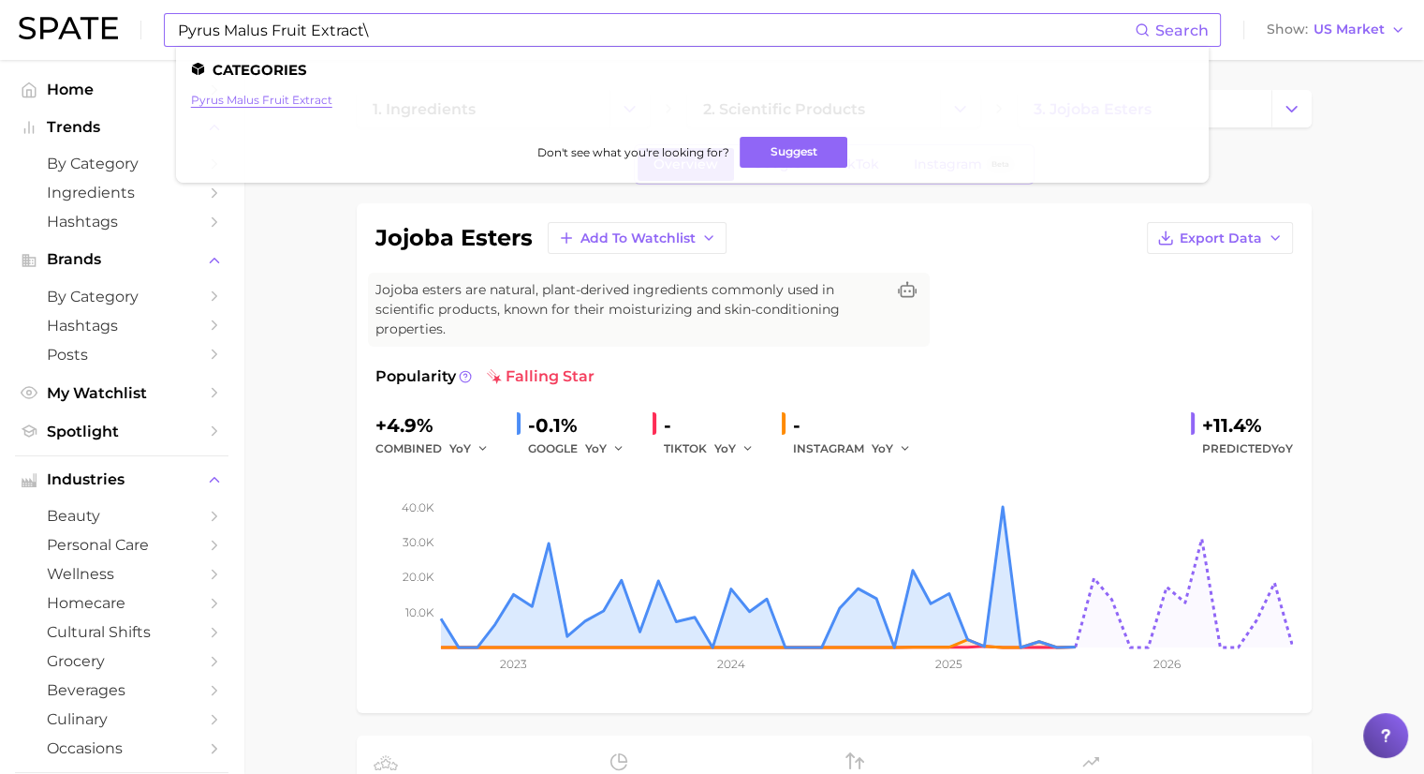
click at [242, 105] on link "pyrus malus fruit extract" at bounding box center [261, 100] width 141 height 14
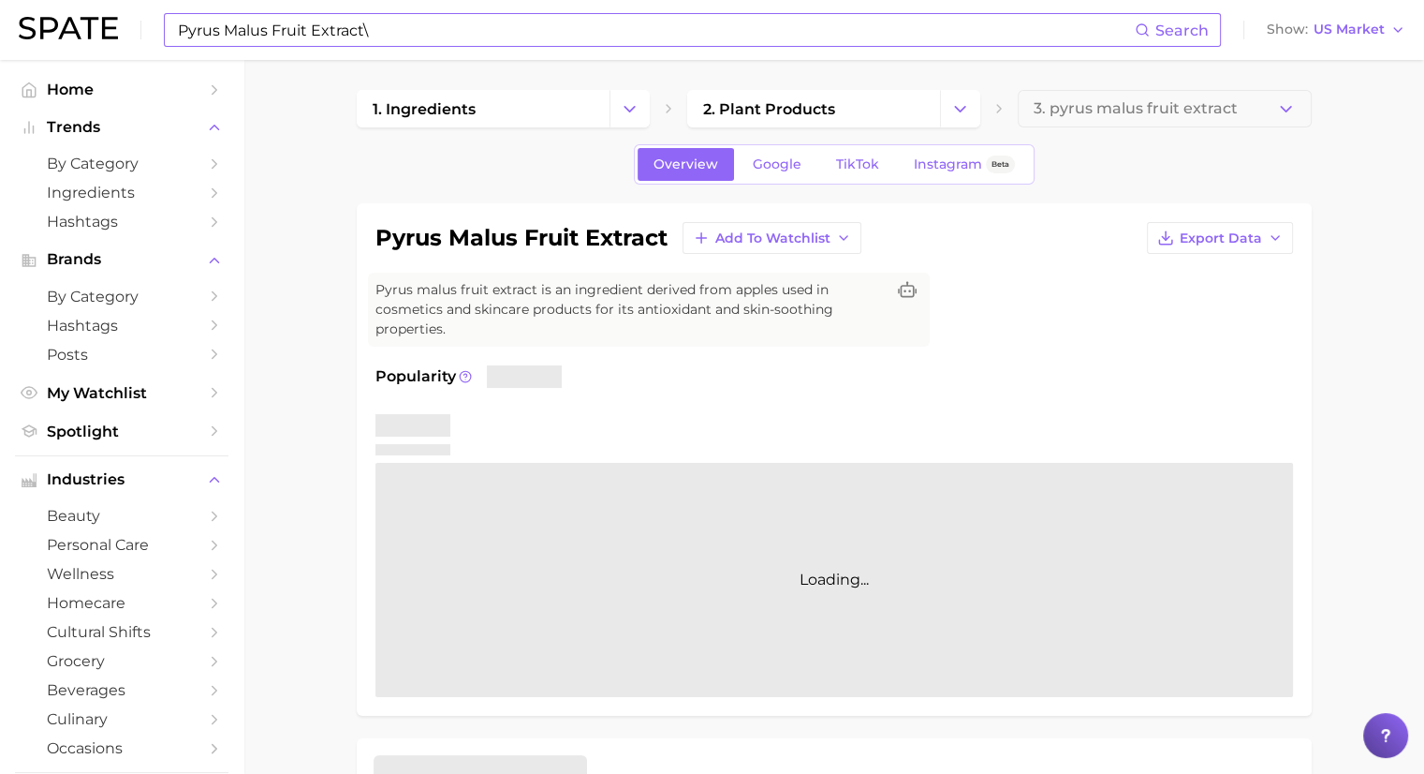
click at [397, 34] on input "Pyrus Malus Fruit Extract\" at bounding box center [655, 30] width 959 height 32
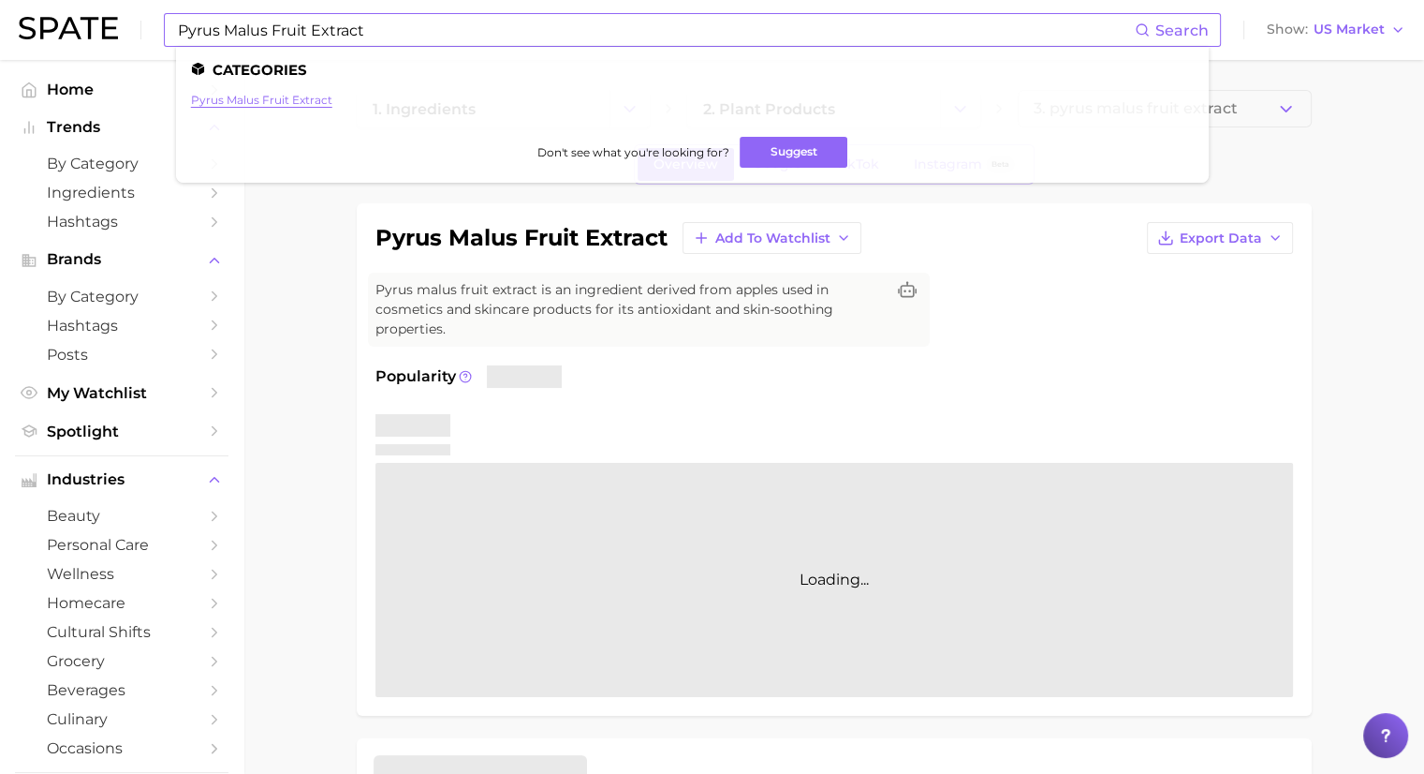
click at [293, 101] on link "pyrus malus fruit extract" at bounding box center [261, 100] width 141 height 14
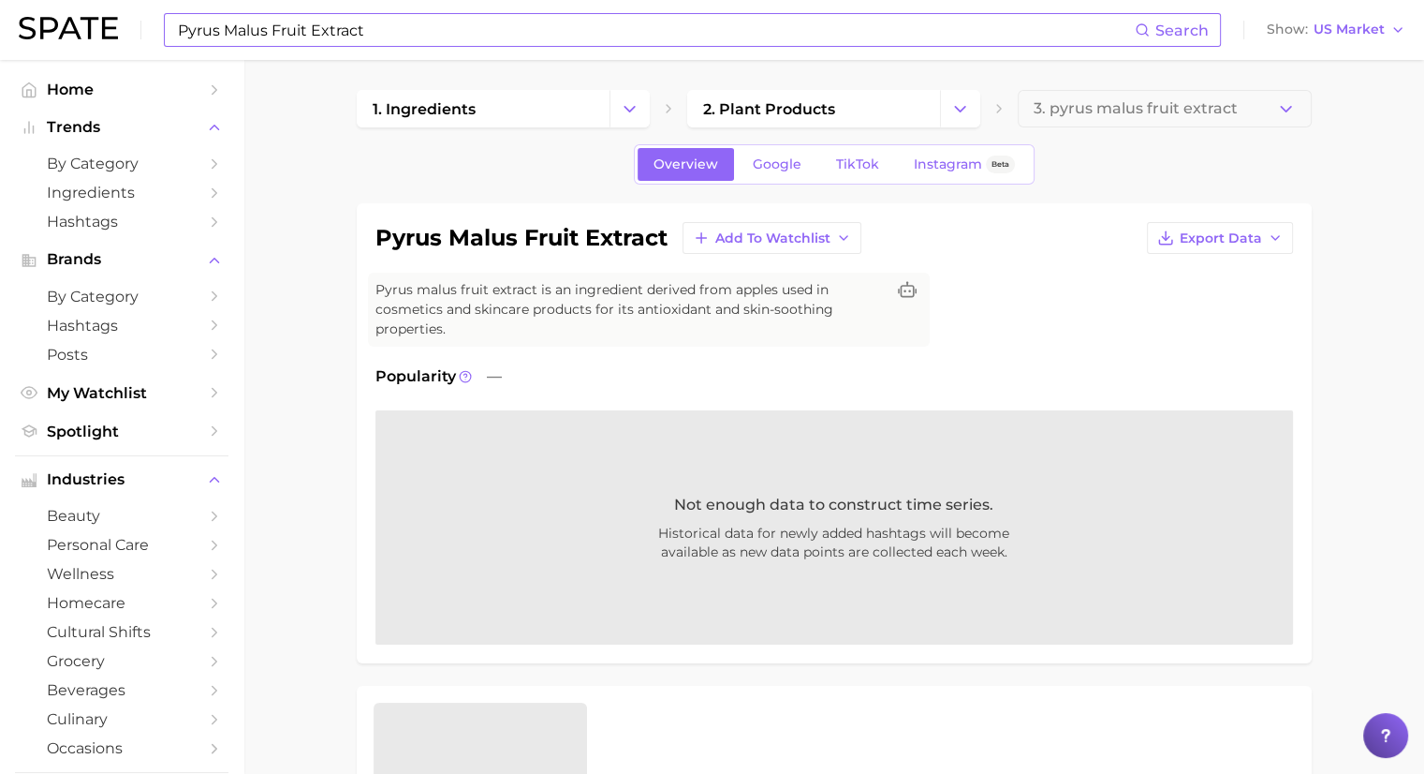
click at [361, 31] on input "Pyrus Malus Fruit Extract" at bounding box center [655, 30] width 959 height 32
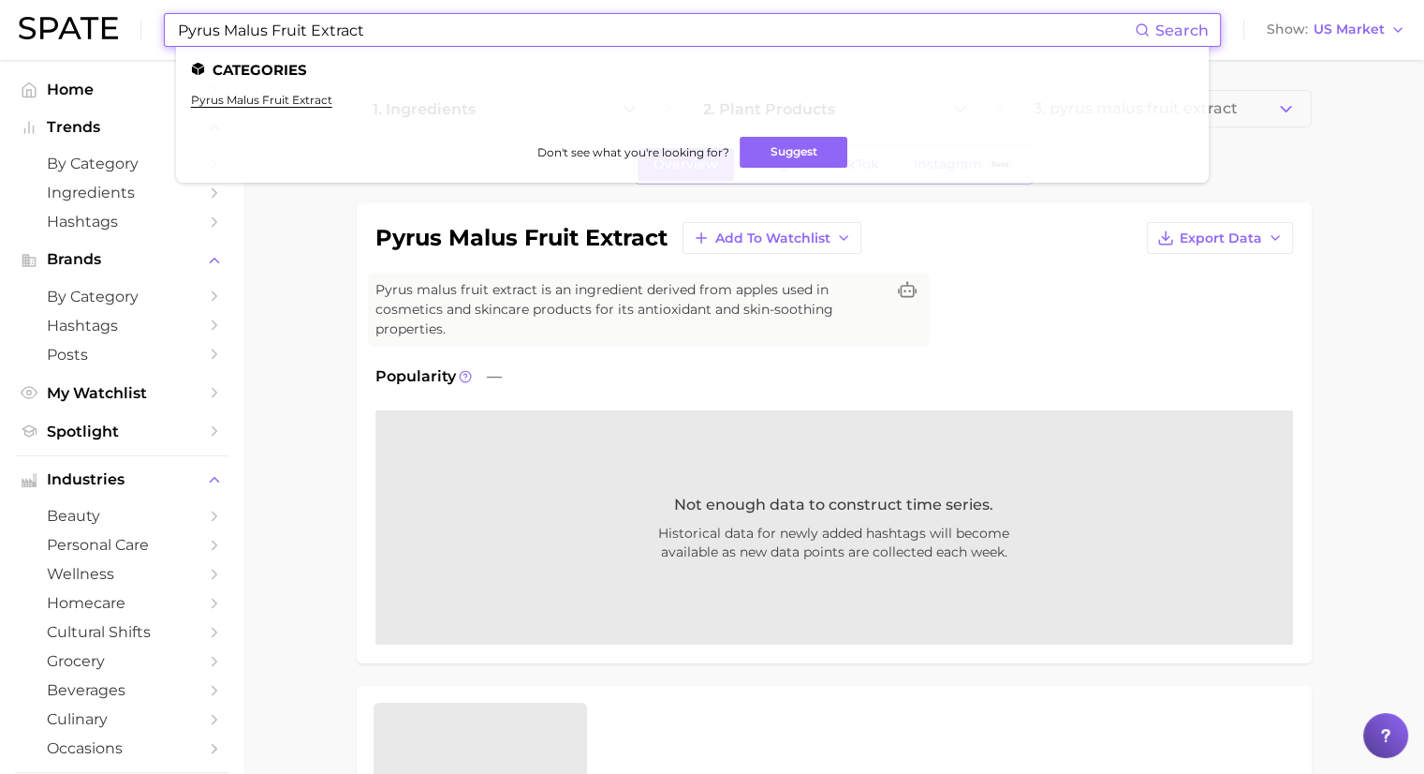
click at [361, 31] on input "Pyrus Malus Fruit Extract" at bounding box center [655, 30] width 959 height 32
paste input "Saccharum Officinarum"
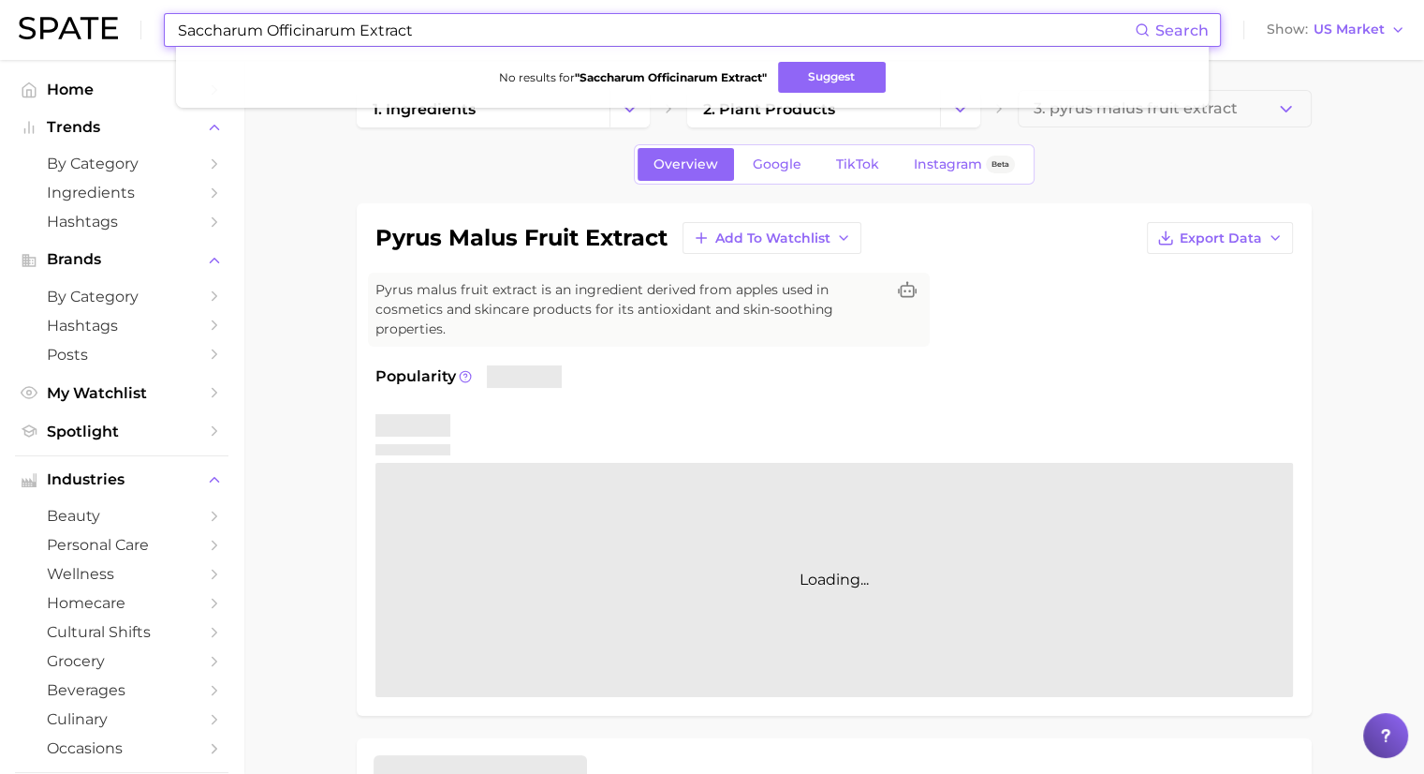
click at [427, 33] on input "Saccharum Officinarum Extract" at bounding box center [655, 30] width 959 height 32
paste input "Lauryl Glucoside"
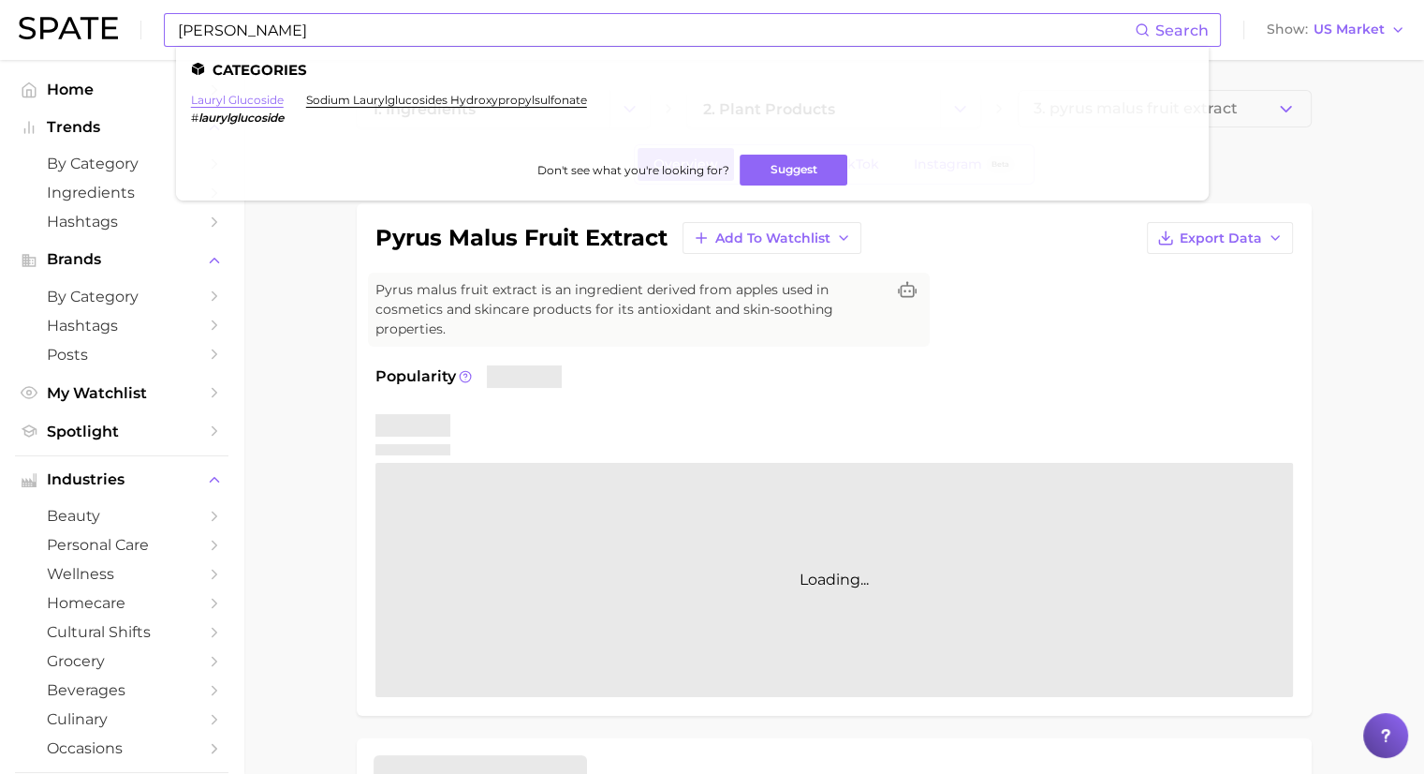
click at [250, 97] on link "lauryl glucoside" at bounding box center [237, 100] width 93 height 14
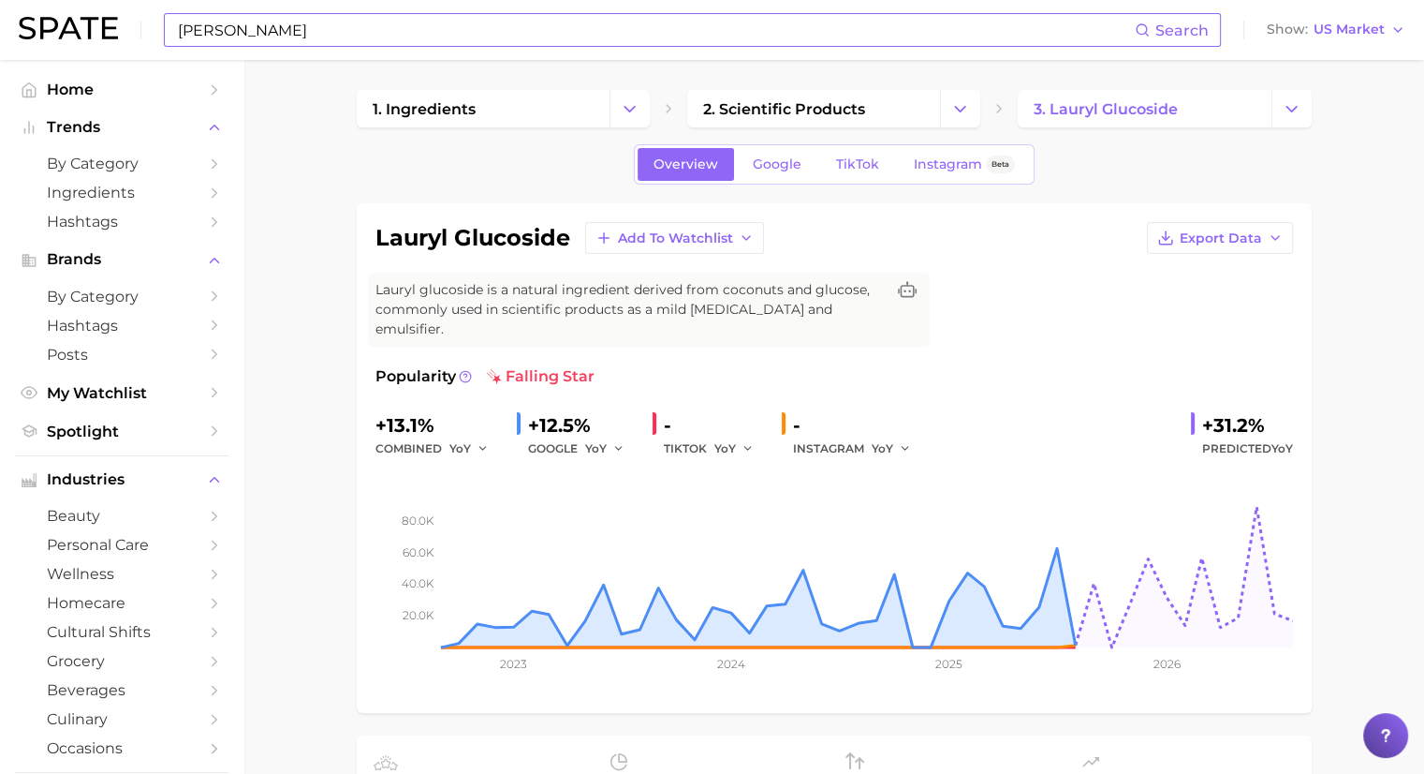
click at [312, 17] on input "Lauryl Glucoside" at bounding box center [655, 30] width 959 height 32
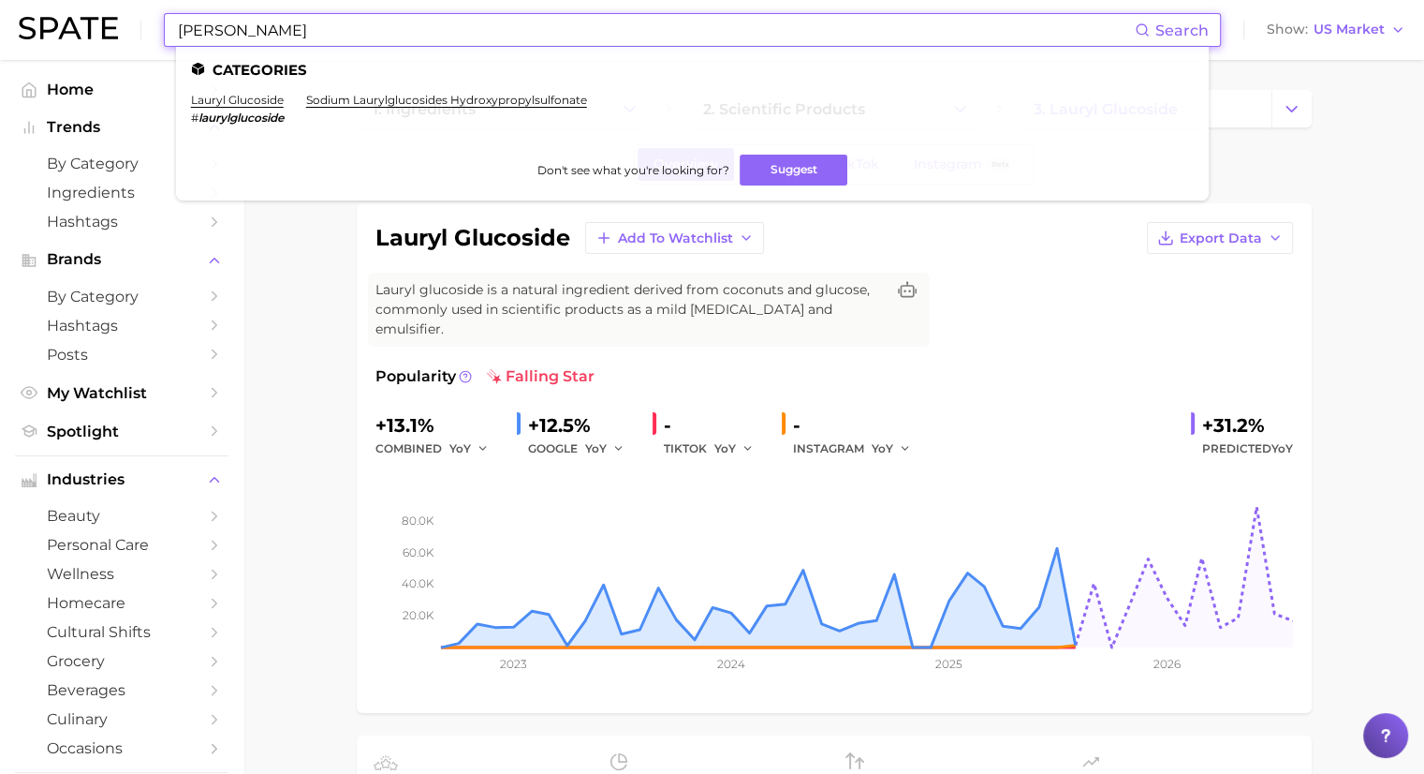
click at [312, 17] on input "Lauryl Glucoside" at bounding box center [655, 30] width 959 height 32
paste input "Maltodextrin"
click at [228, 101] on link "maltodextrin" at bounding box center [226, 100] width 71 height 14
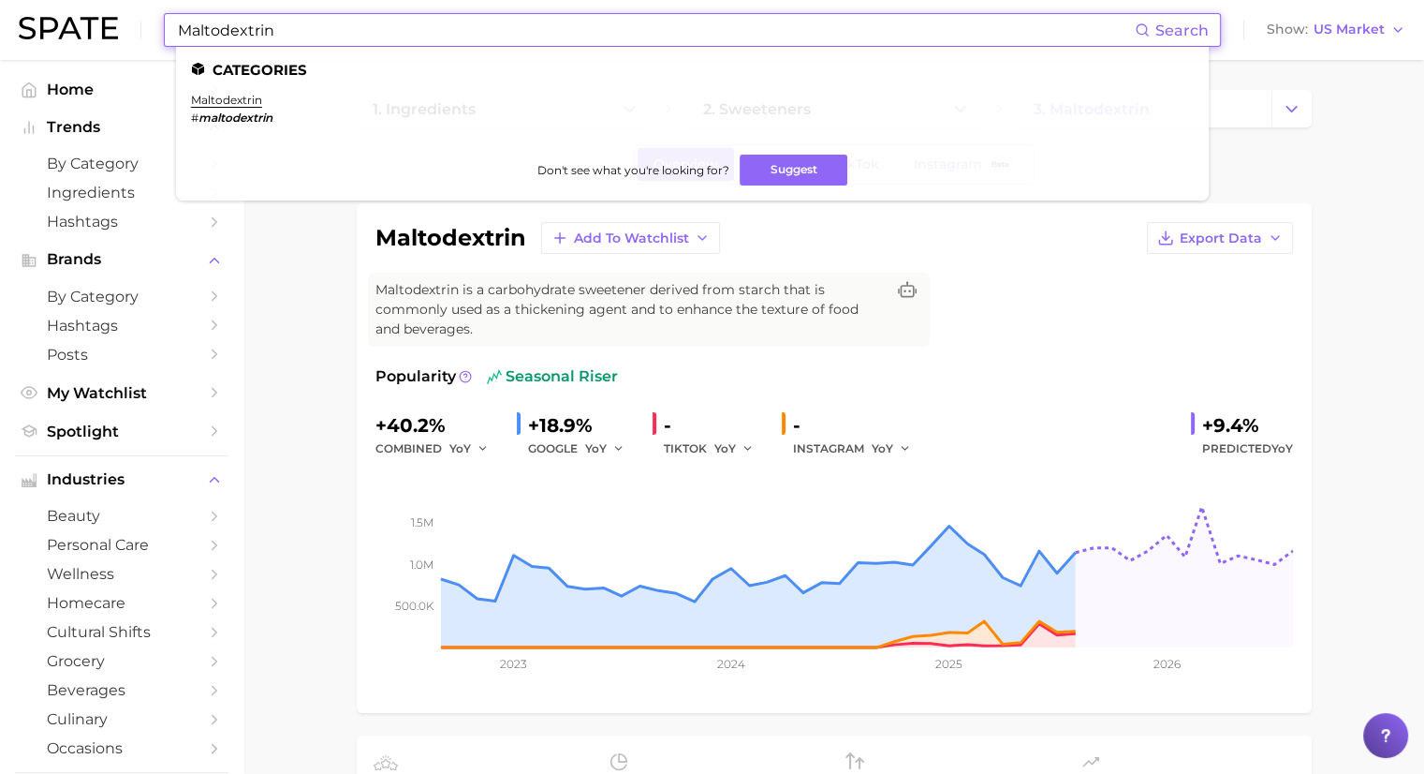
click at [290, 28] on input "Maltodextrin" at bounding box center [655, 30] width 959 height 32
paste input "Sodium Phytate"
click at [246, 96] on link "sodium phytate" at bounding box center [237, 100] width 92 height 14
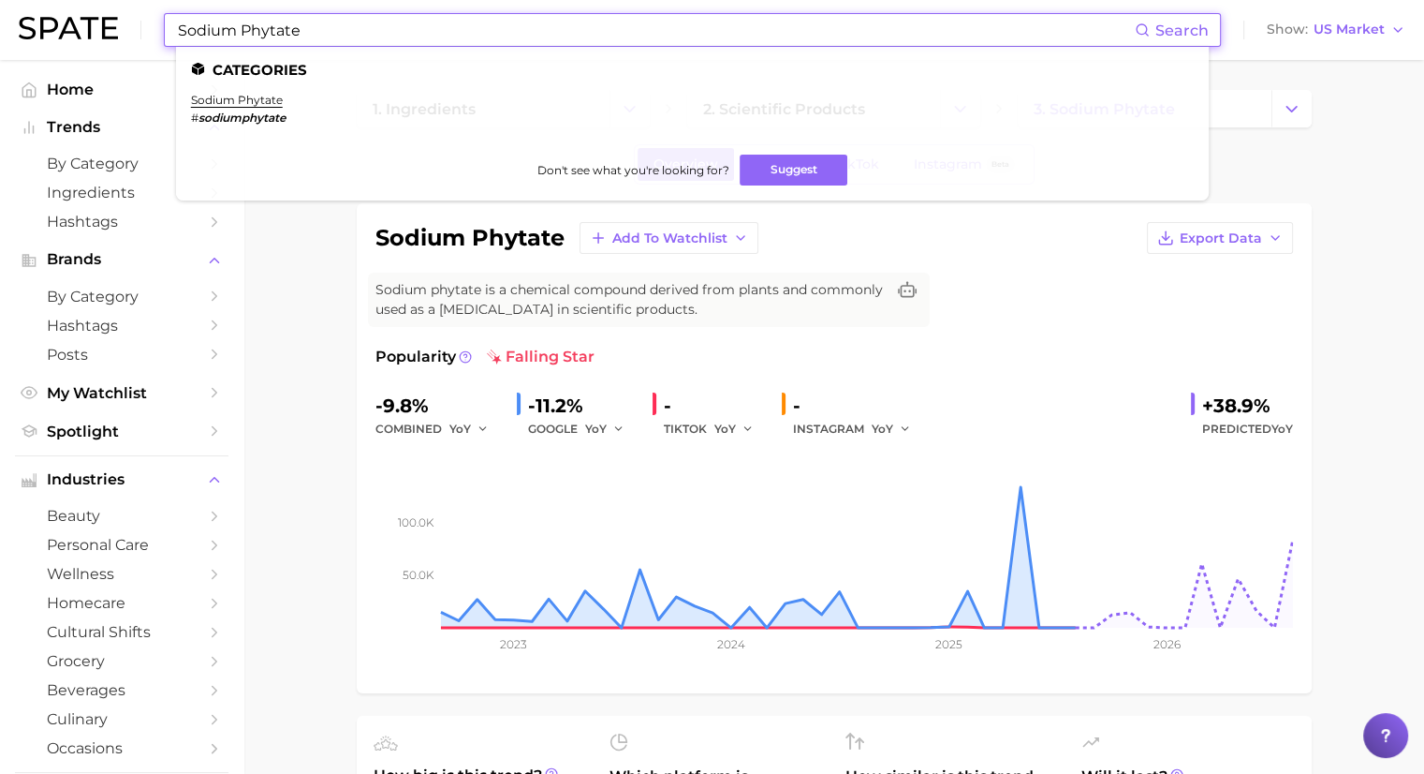
click at [348, 35] on input "Sodium Phytate" at bounding box center [655, 30] width 959 height 32
paste input "Glucon"
click at [264, 99] on link "sodium gluconate" at bounding box center [241, 100] width 101 height 14
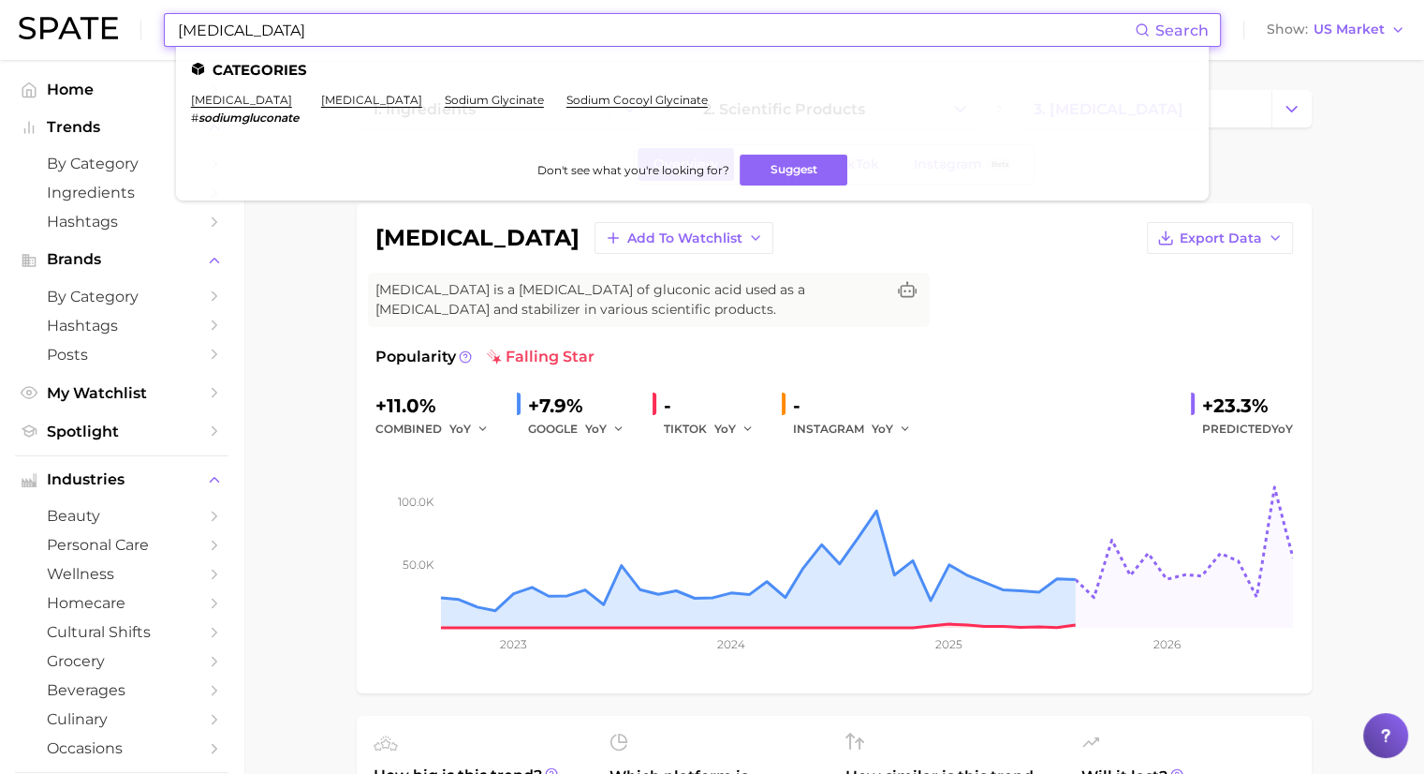
click at [347, 23] on input "Sodium Gluconate" at bounding box center [655, 30] width 959 height 32
paste input "Citral"
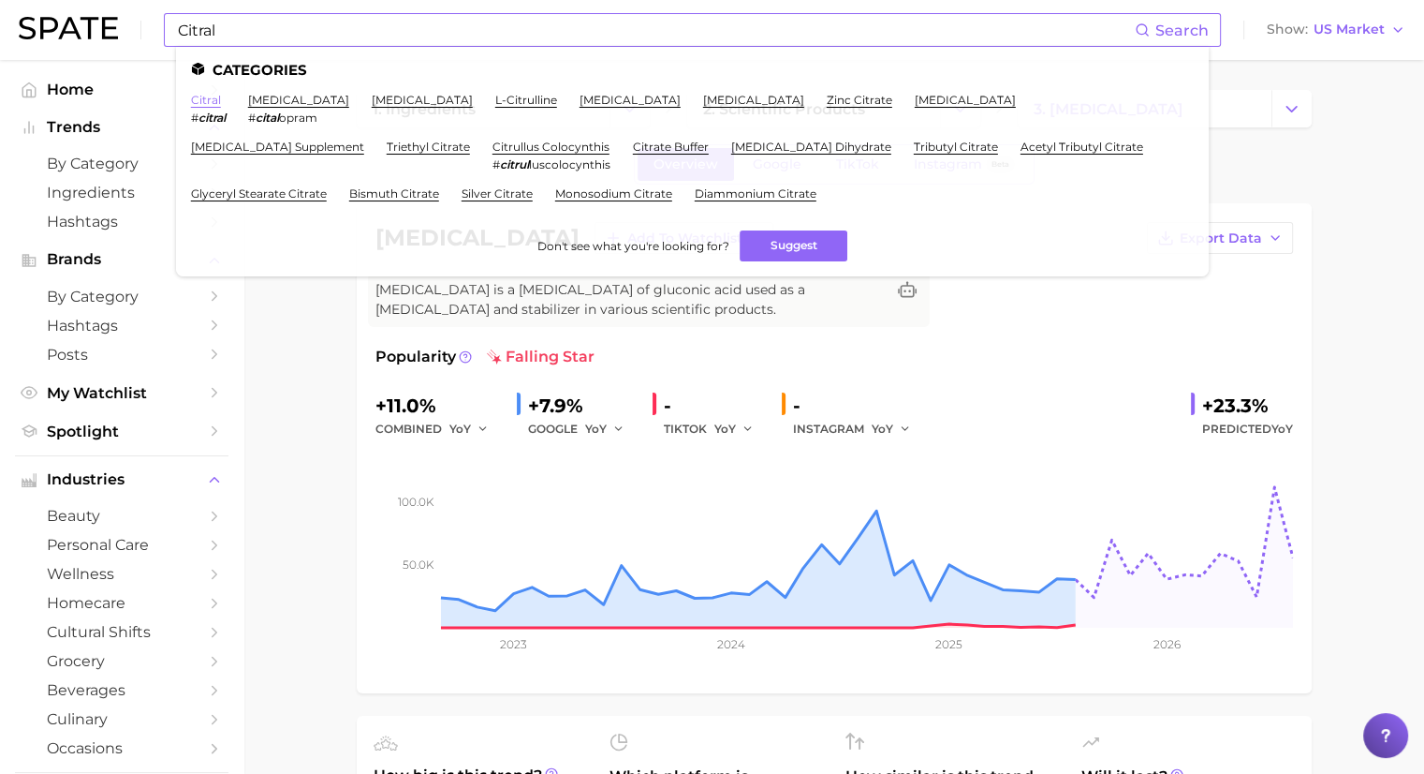
click at [210, 98] on link "citral" at bounding box center [206, 100] width 30 height 14
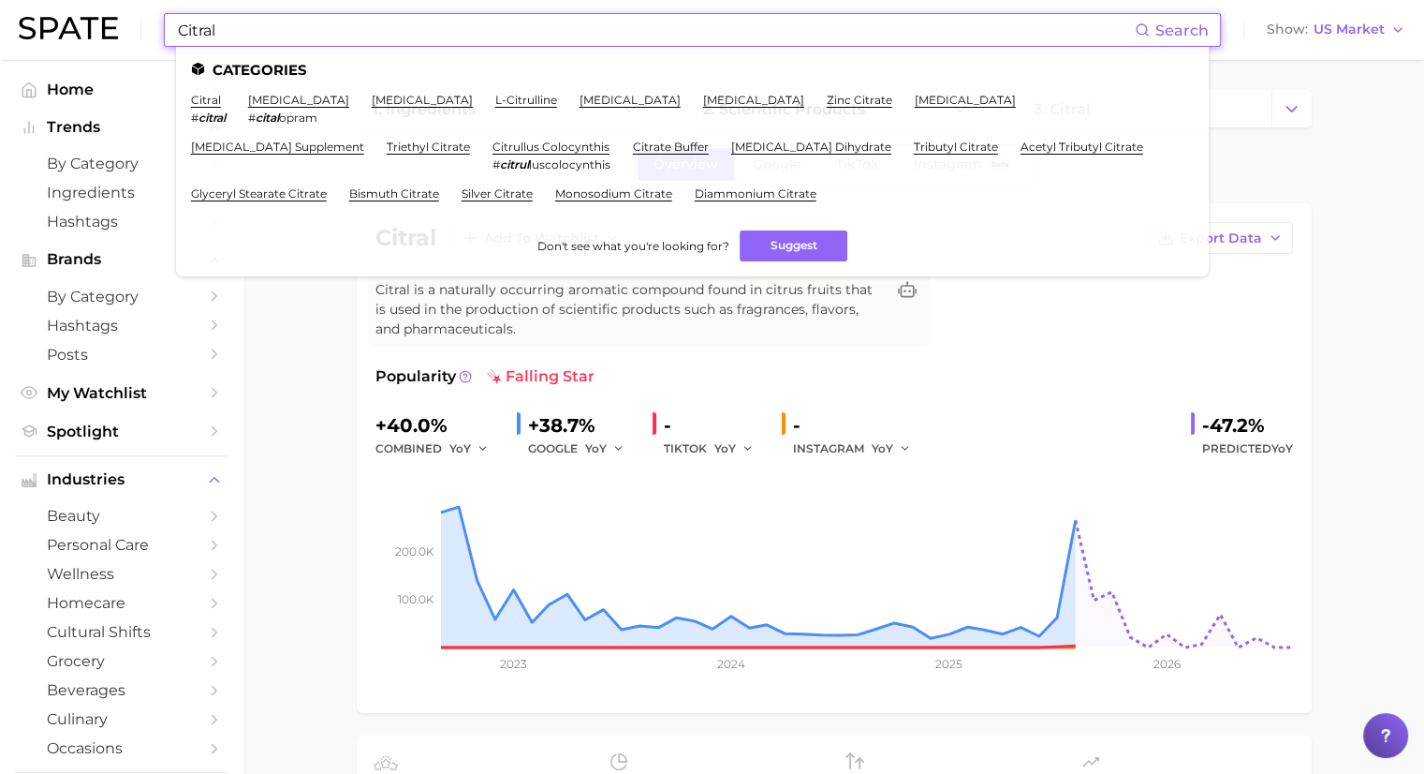
click at [235, 40] on input "Citral" at bounding box center [655, 30] width 959 height 32
paste input "Tetrasodium Glutamate"
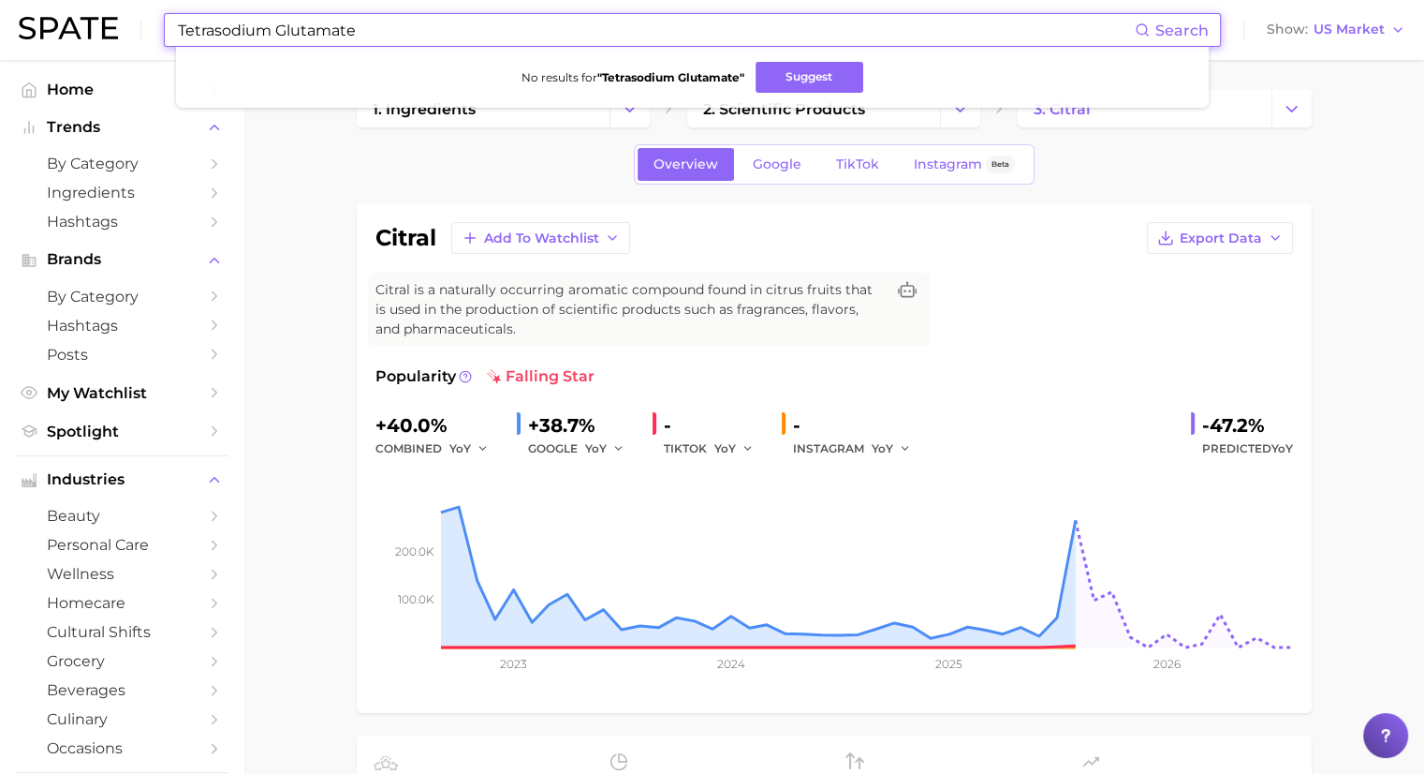
click at [375, 27] on input "Tetrasodium Glutamate" at bounding box center [655, 30] width 959 height 32
paste input "Benzyl Benzo"
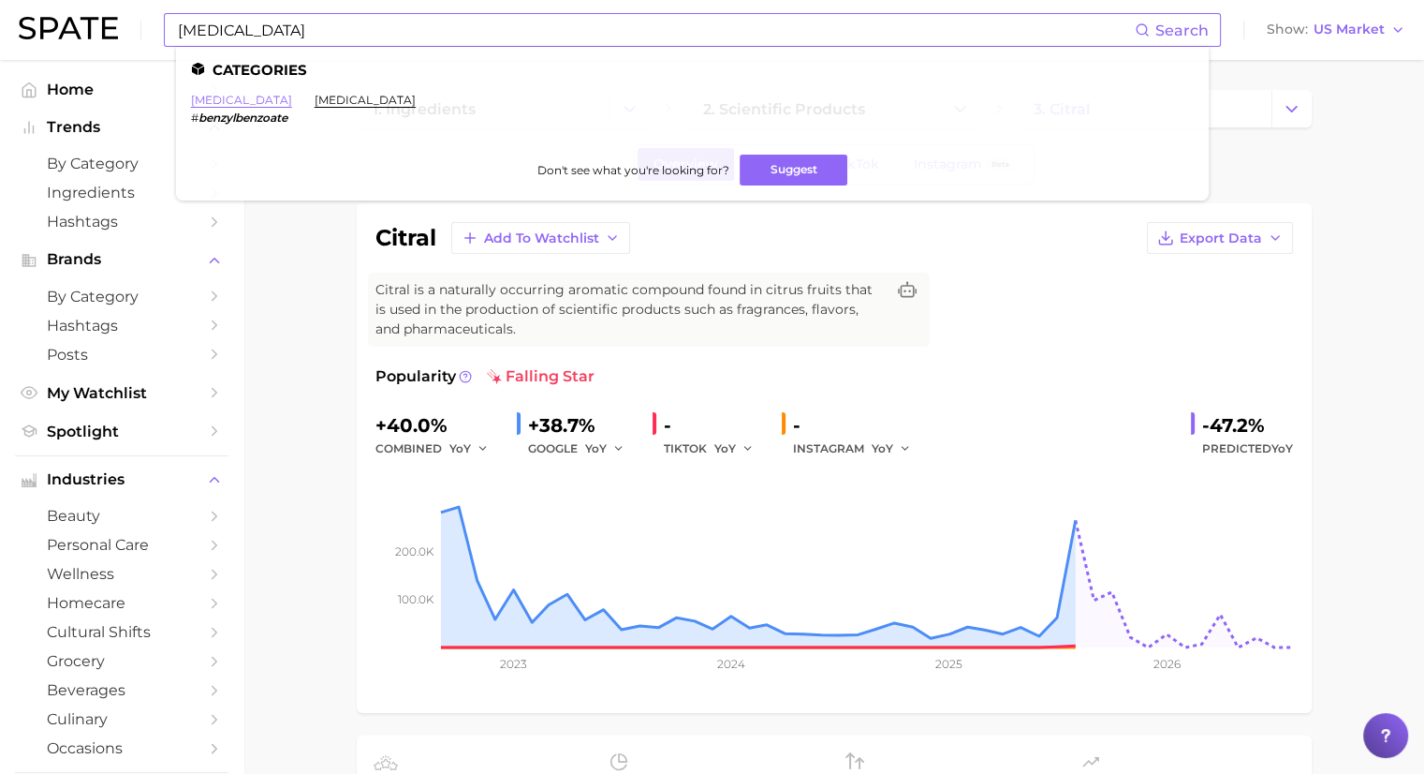
click at [261, 96] on link "benzyl benzoate" at bounding box center [241, 100] width 101 height 14
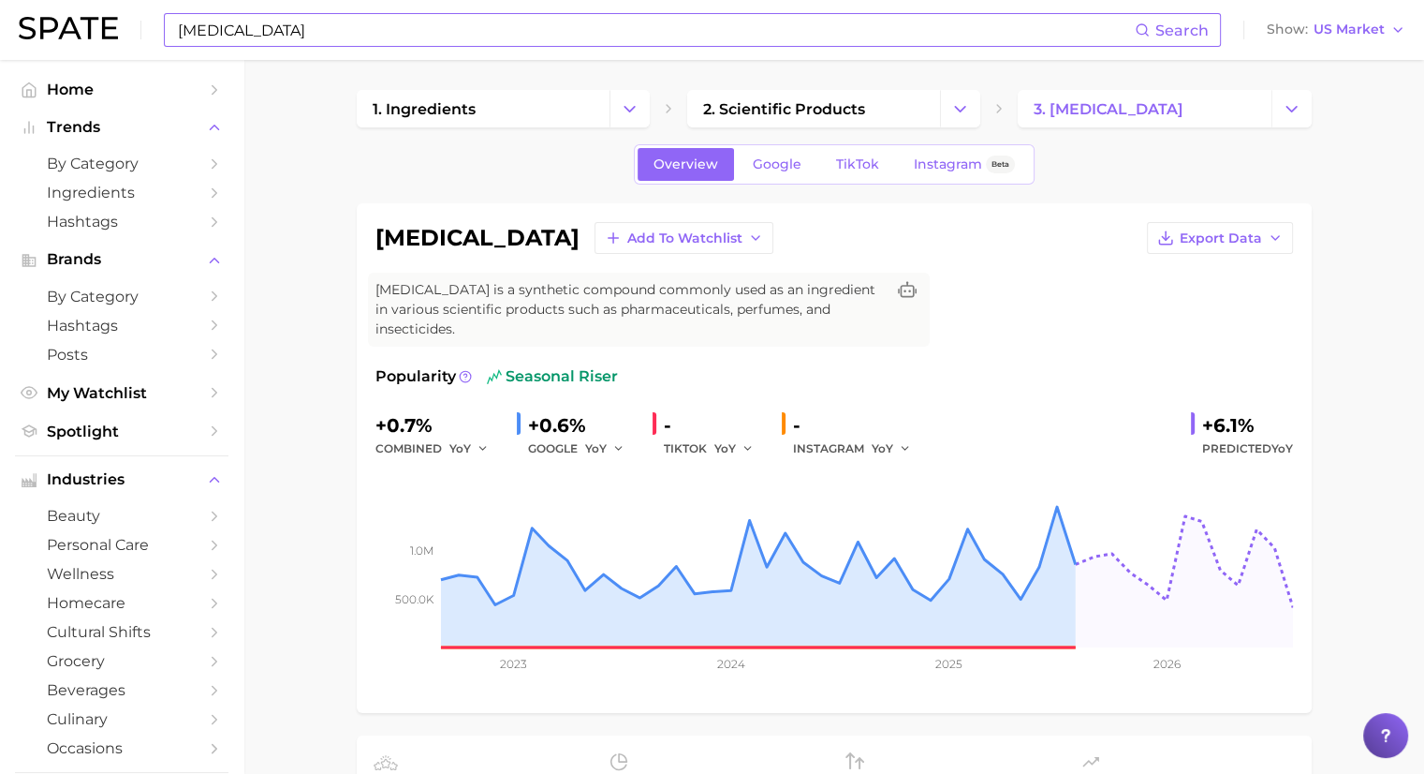
click at [322, 34] on input "Benzyl Benzoate" at bounding box center [655, 30] width 959 height 32
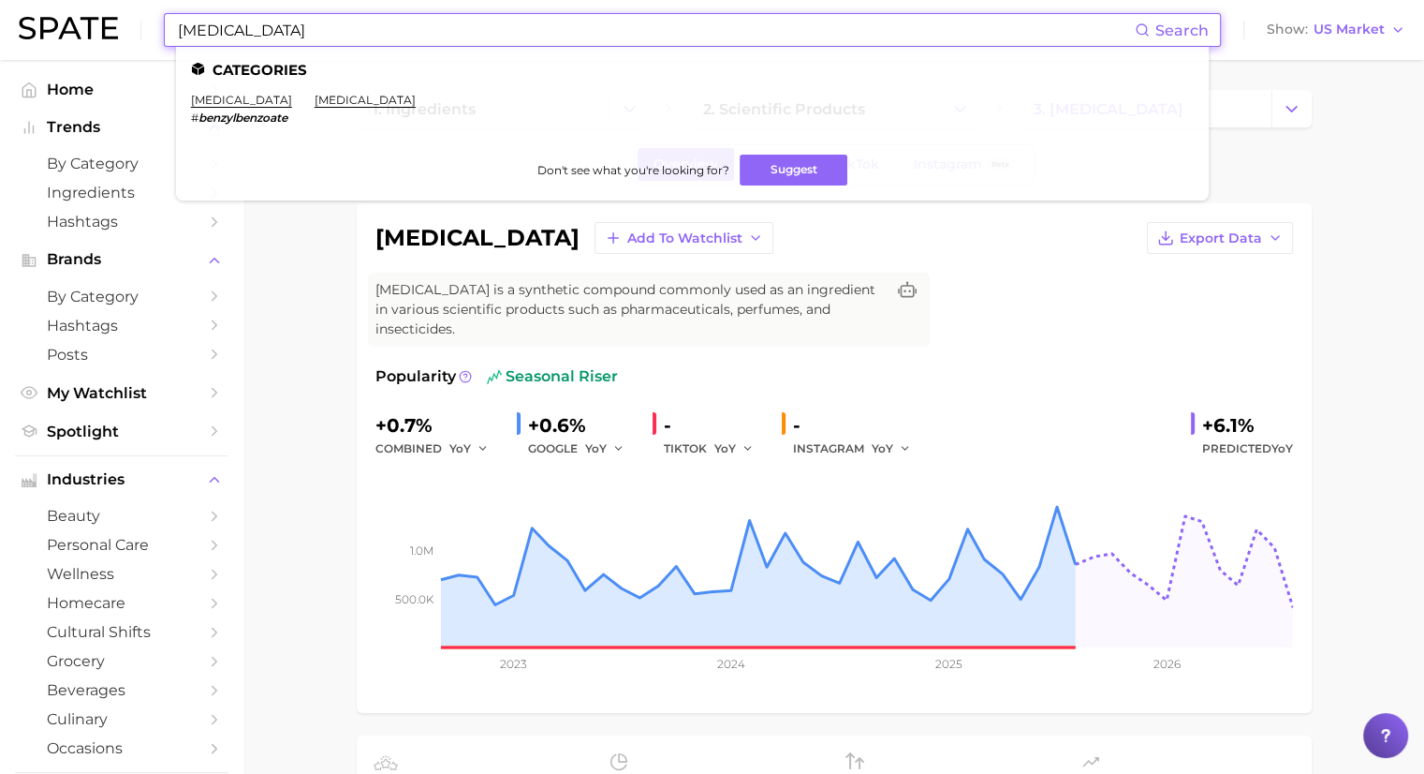
click at [322, 34] on input "Benzyl Benzoate" at bounding box center [655, 30] width 959 height 32
paste input "Cetearyl Glucosid"
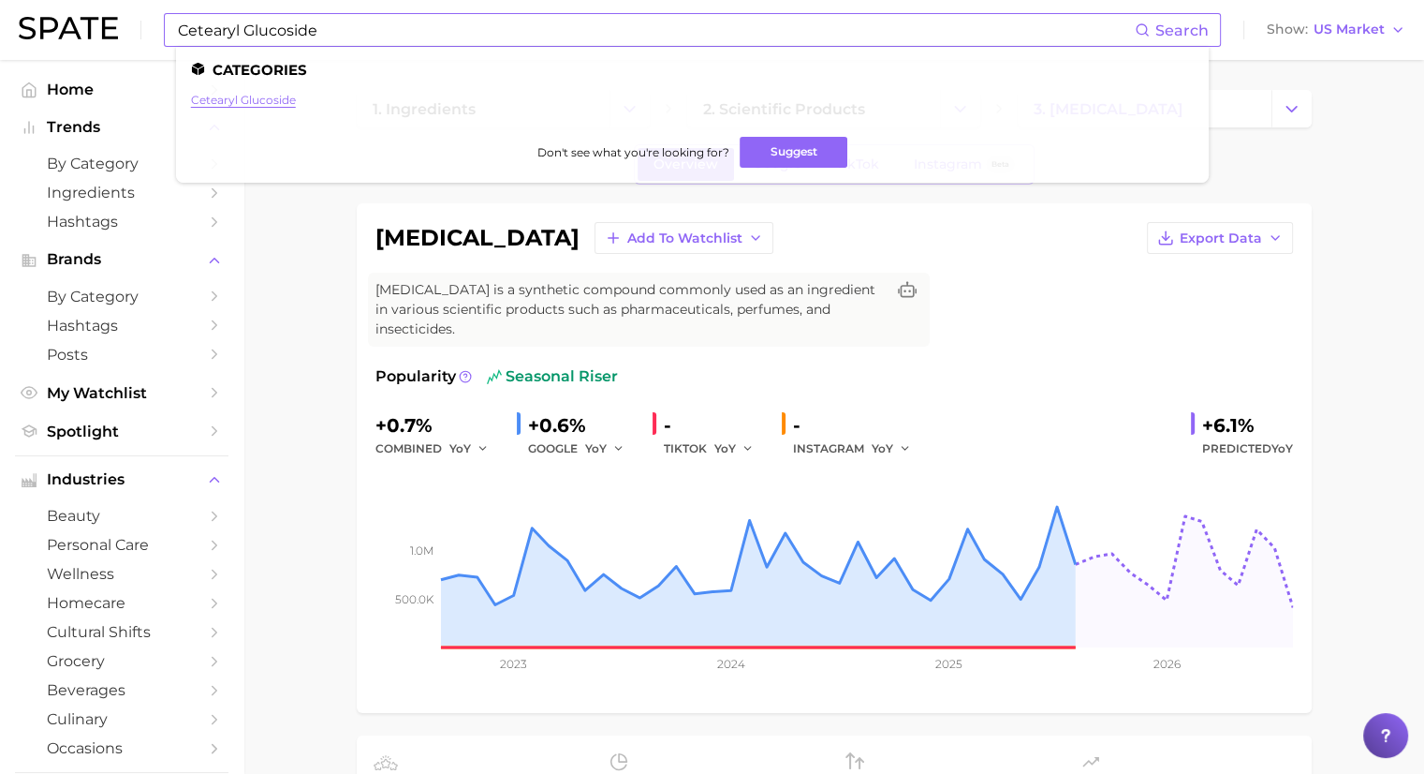
click at [262, 95] on link "cetearyl glucoside" at bounding box center [243, 100] width 105 height 14
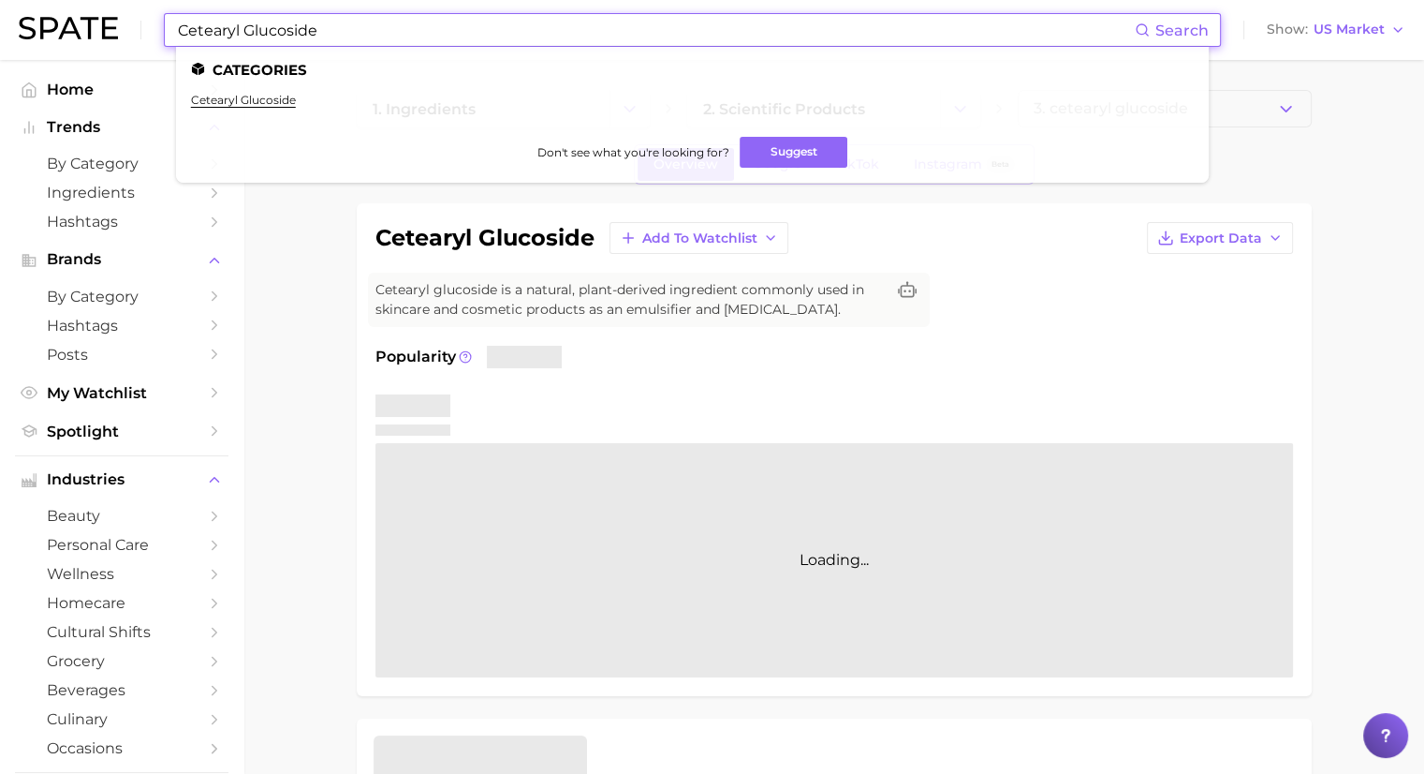
click at [408, 23] on input "Cetearyl Glucoside" at bounding box center [655, 30] width 959 height 32
paste input "Stearyl Alcohol"
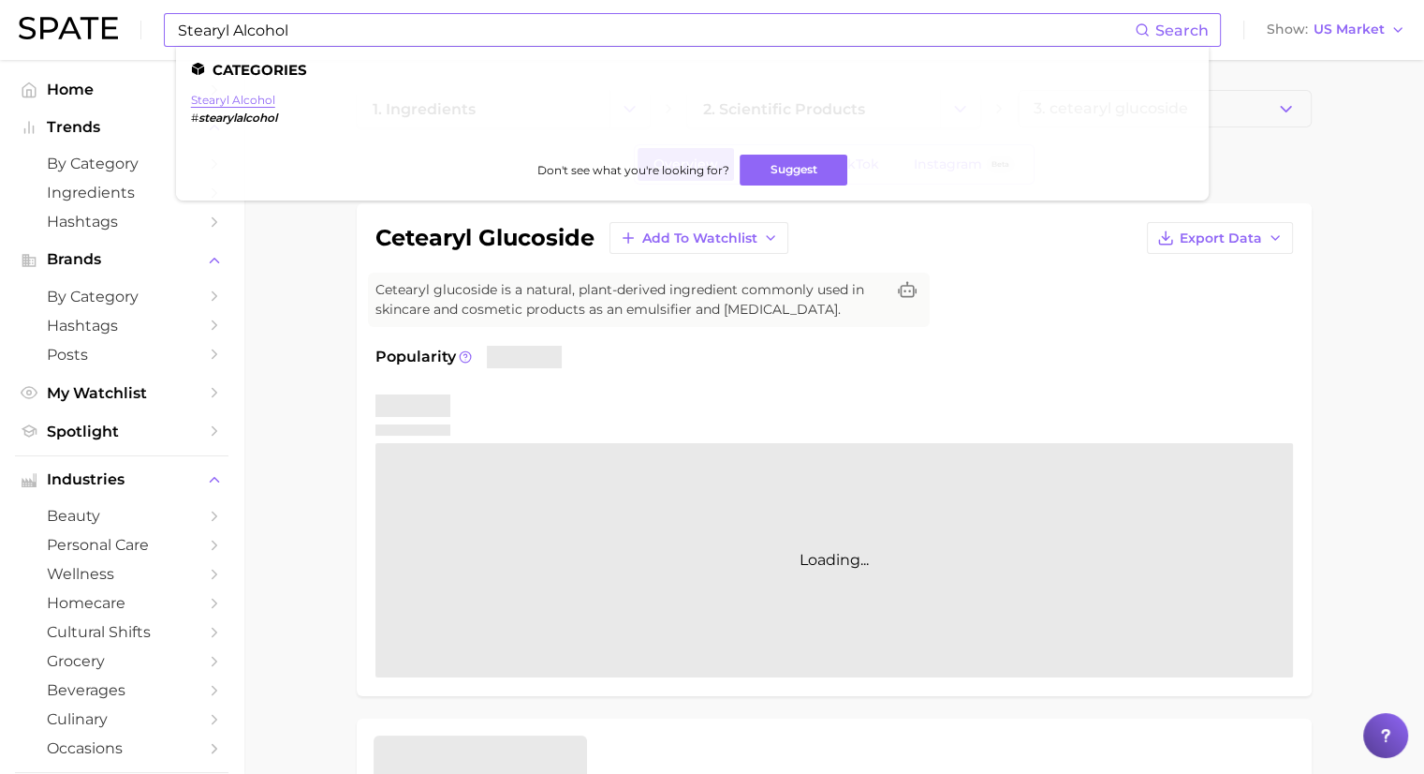
click at [236, 105] on link "stearyl alcohol" at bounding box center [233, 100] width 84 height 14
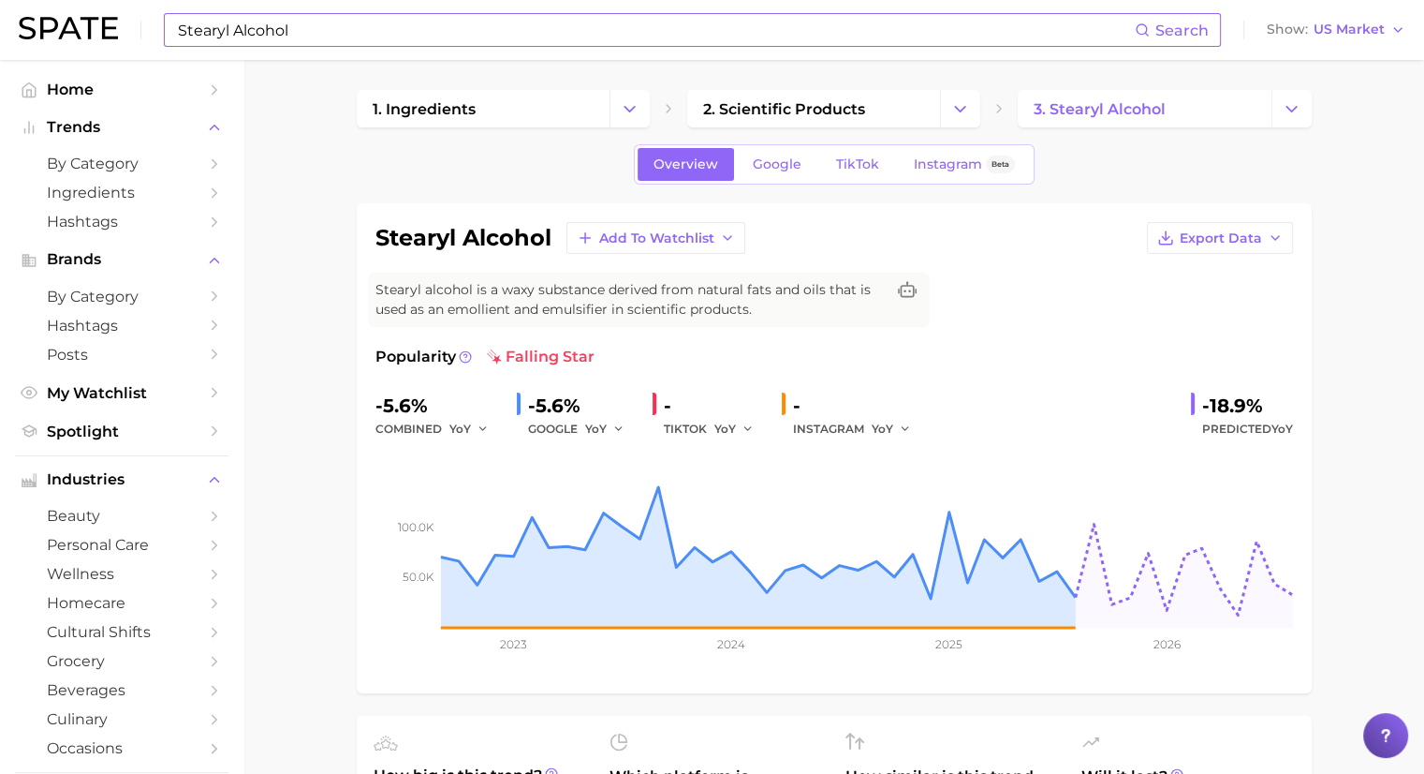
click at [311, 31] on input "Stearyl Alcohol" at bounding box center [655, 30] width 959 height 32
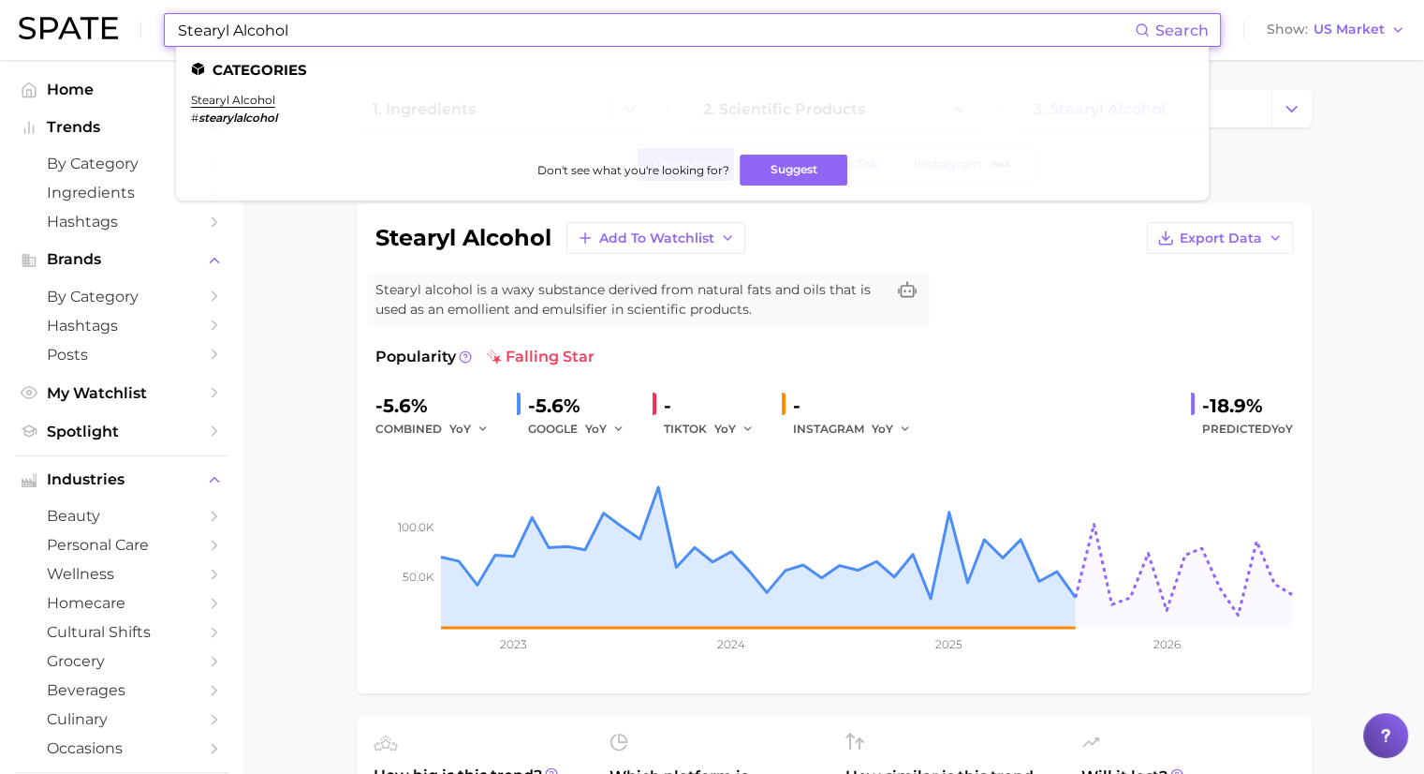
click at [311, 31] on input "Stearyl Alcohol" at bounding box center [655, 30] width 959 height 32
paste input "Capryl Glucoside"
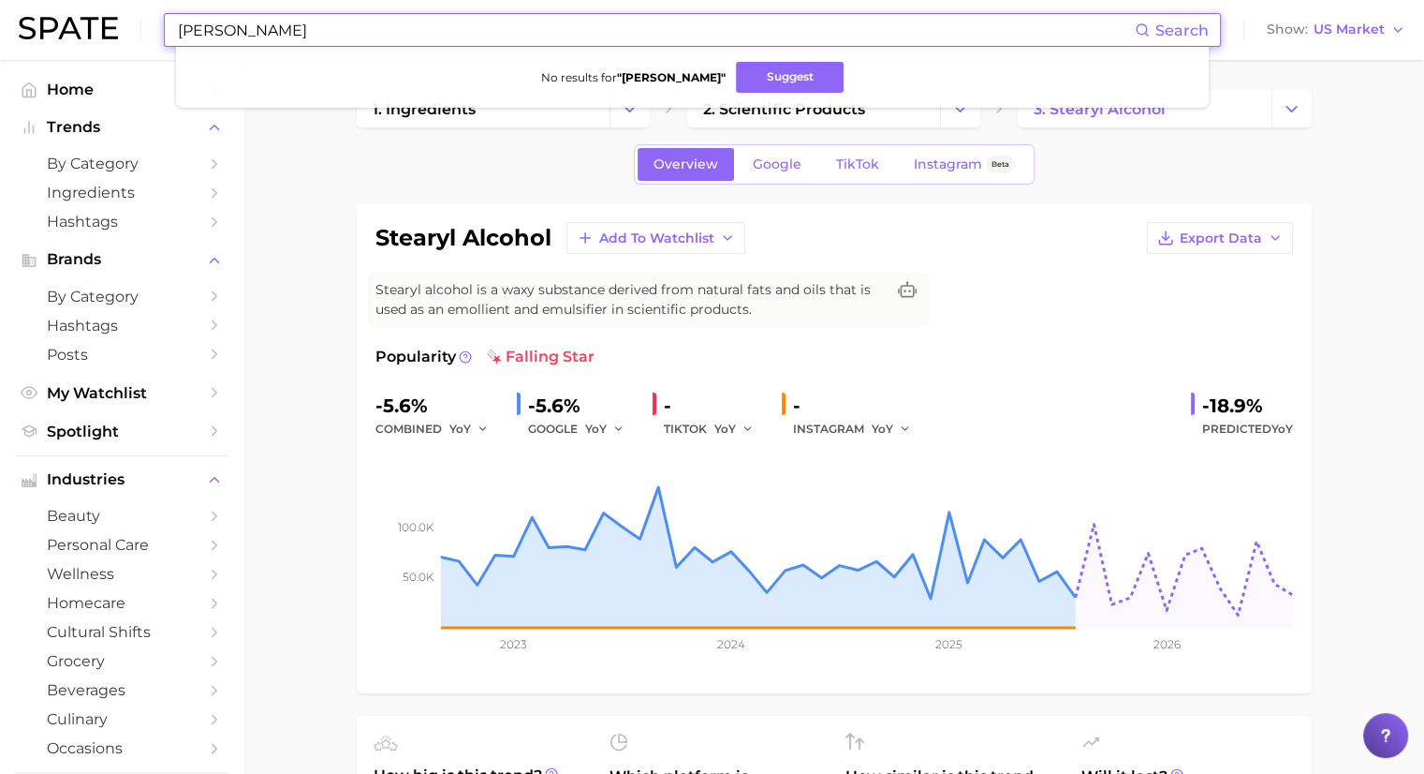
click at [354, 37] on input "Capryl Glucoside" at bounding box center [655, 30] width 959 height 32
paste input "Glyceryl Caprylat"
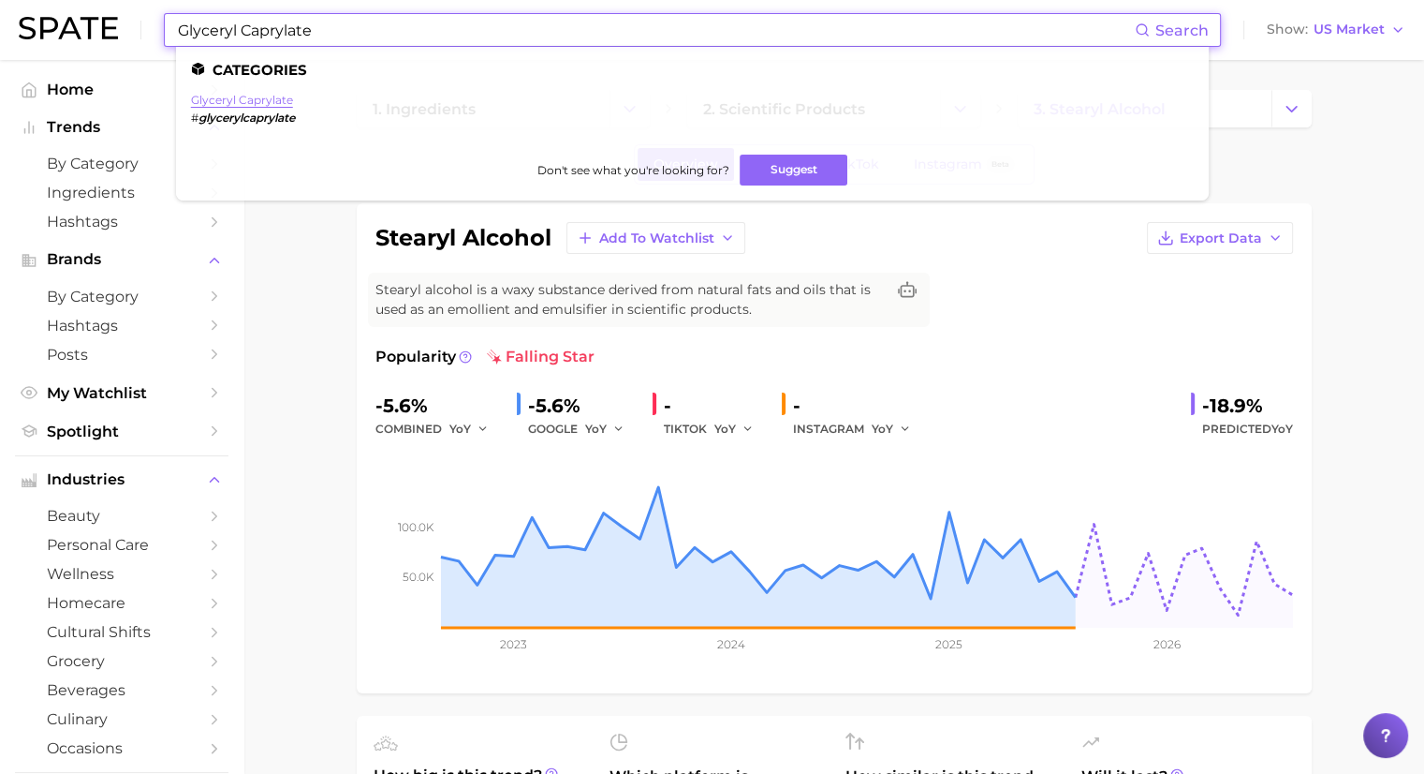
click at [268, 99] on link "glyceryl caprylate" at bounding box center [242, 100] width 102 height 14
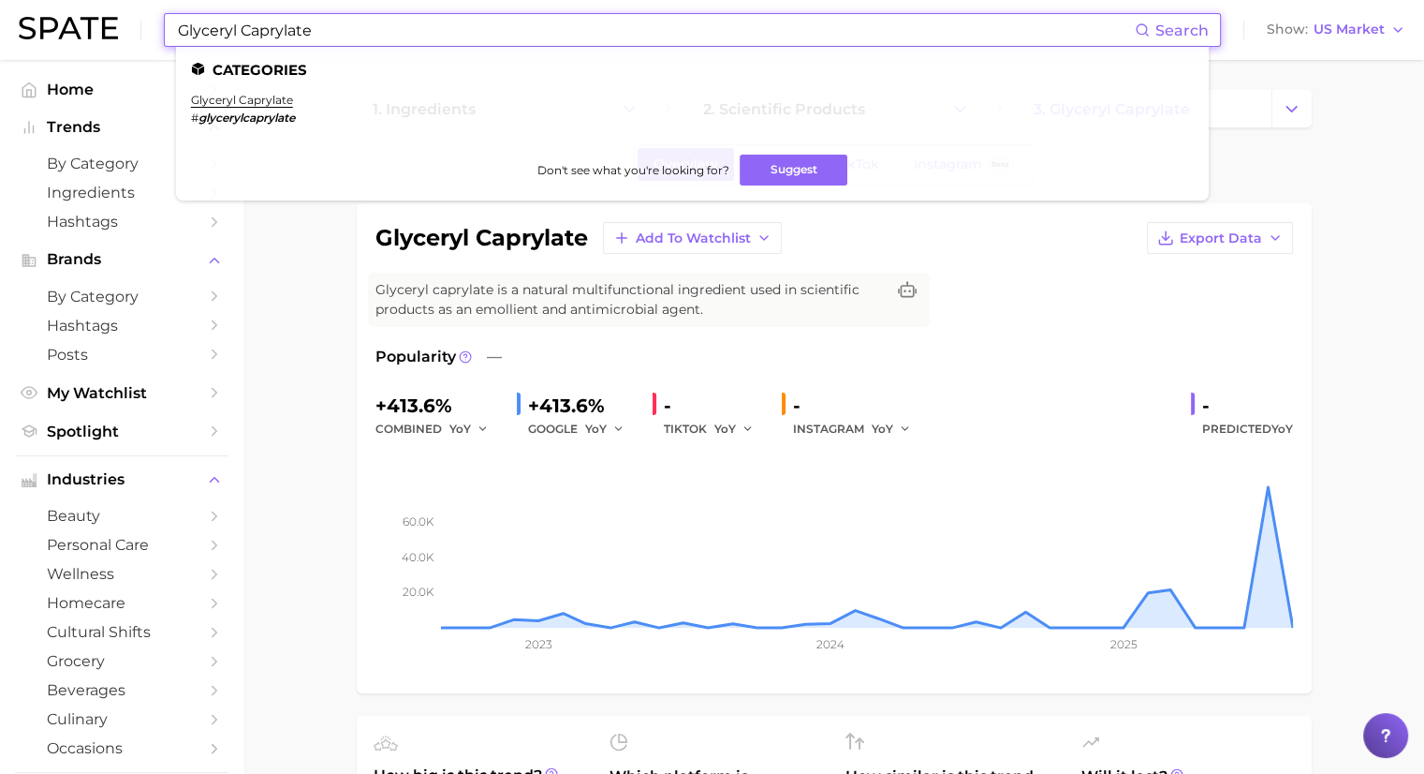
click at [330, 35] on input "Glyceryl Caprylate" at bounding box center [655, 30] width 959 height 32
paste input "Sodium Lauroyl"
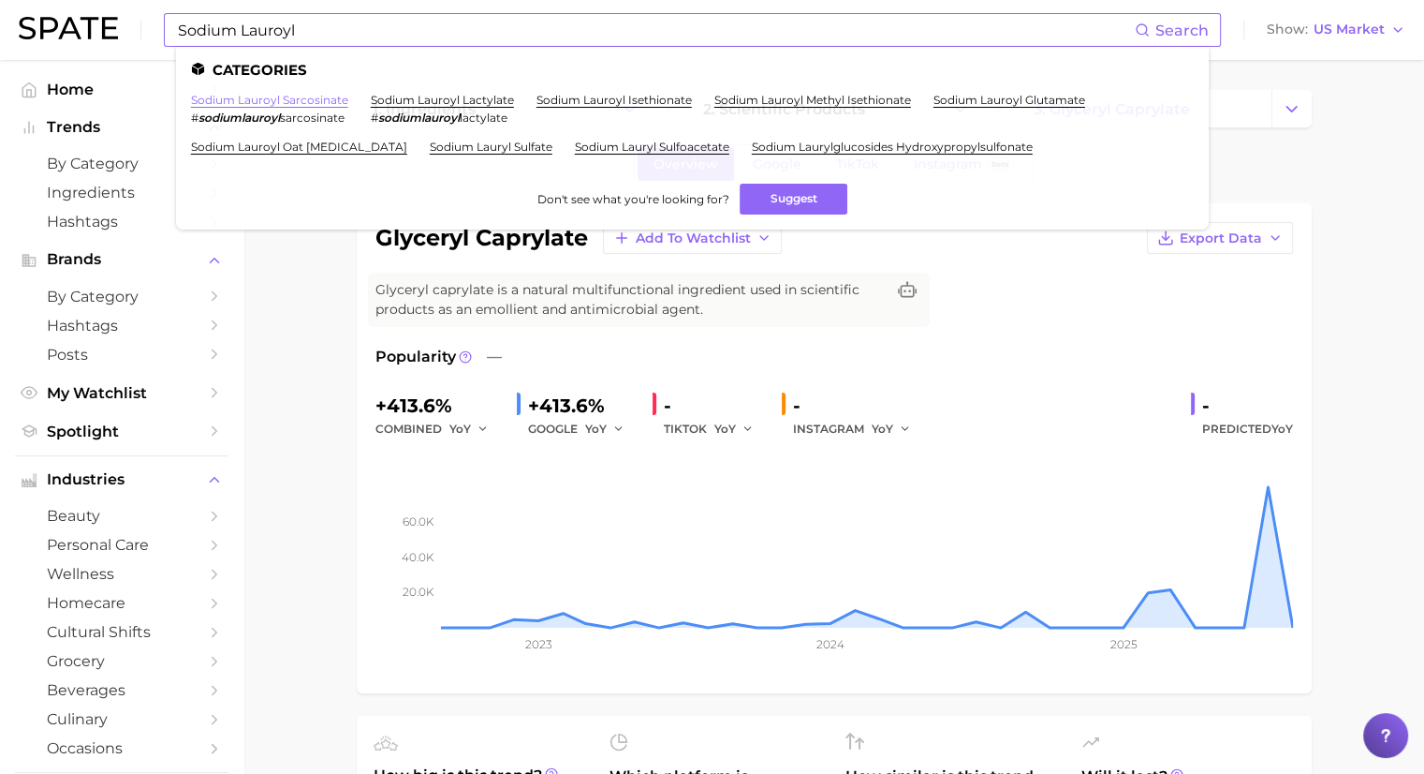
click at [299, 96] on link "sodium lauroyl sarcosinate" at bounding box center [269, 100] width 157 height 14
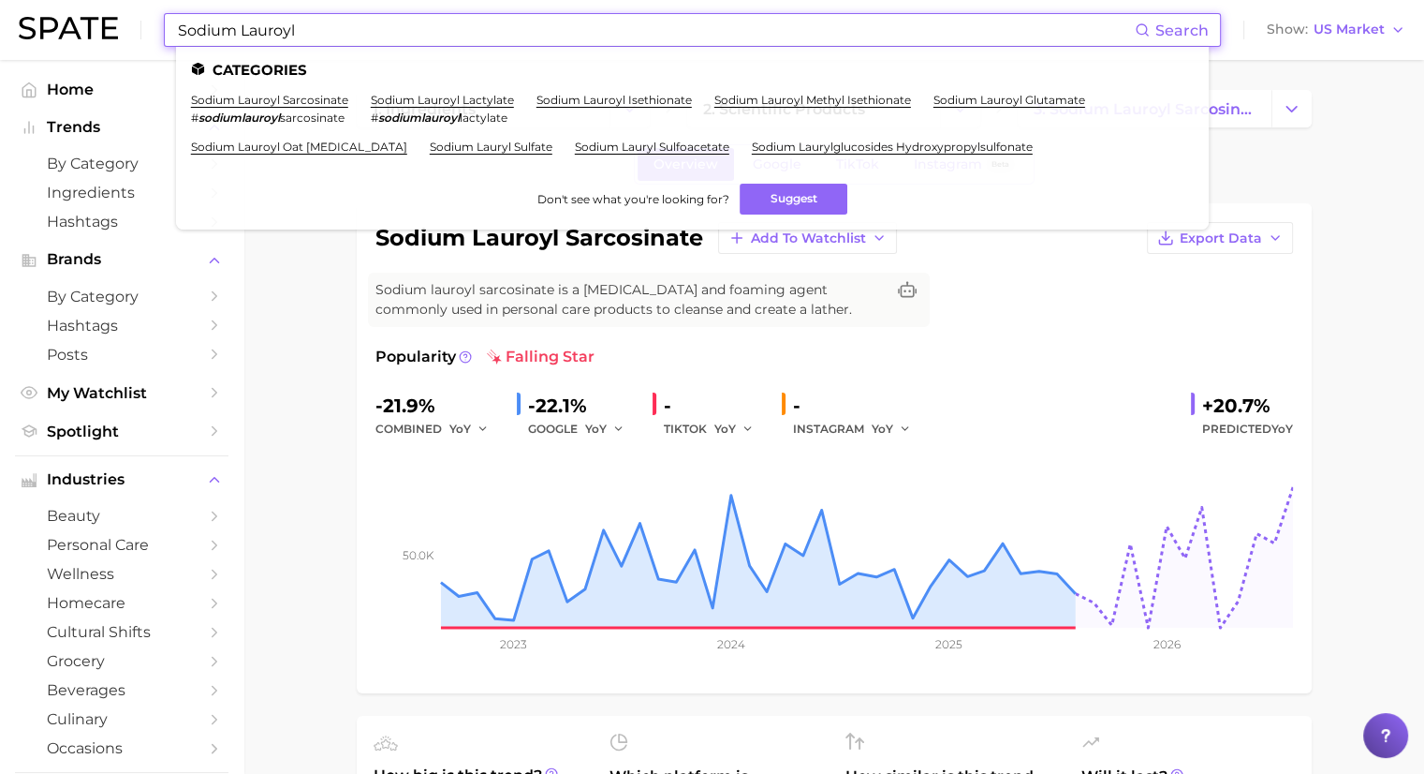
click at [338, 27] on input "Sodium Lauroyl" at bounding box center [655, 30] width 959 height 32
paste input "Cocamidopropyl Betaine"
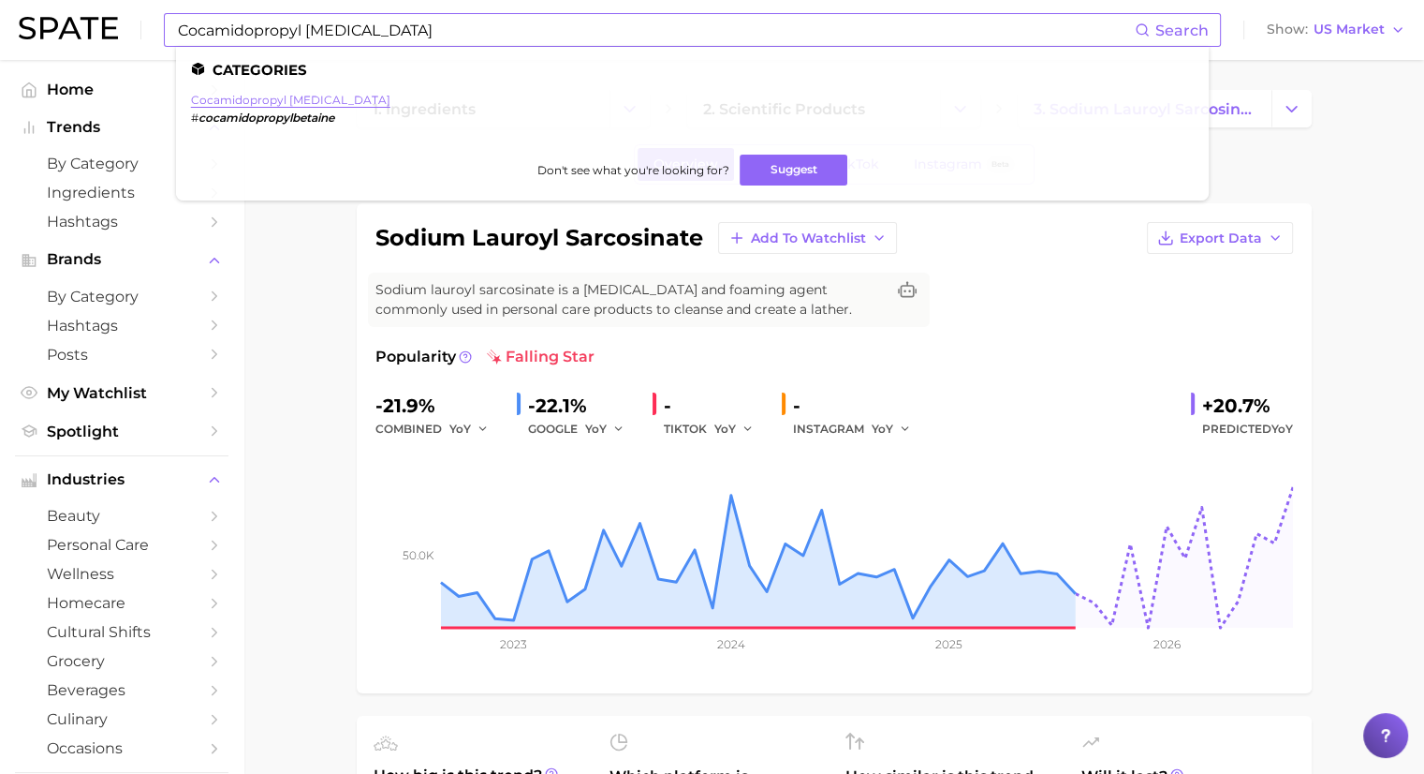
click at [254, 98] on link "cocamidopropyl betaine" at bounding box center [290, 100] width 199 height 14
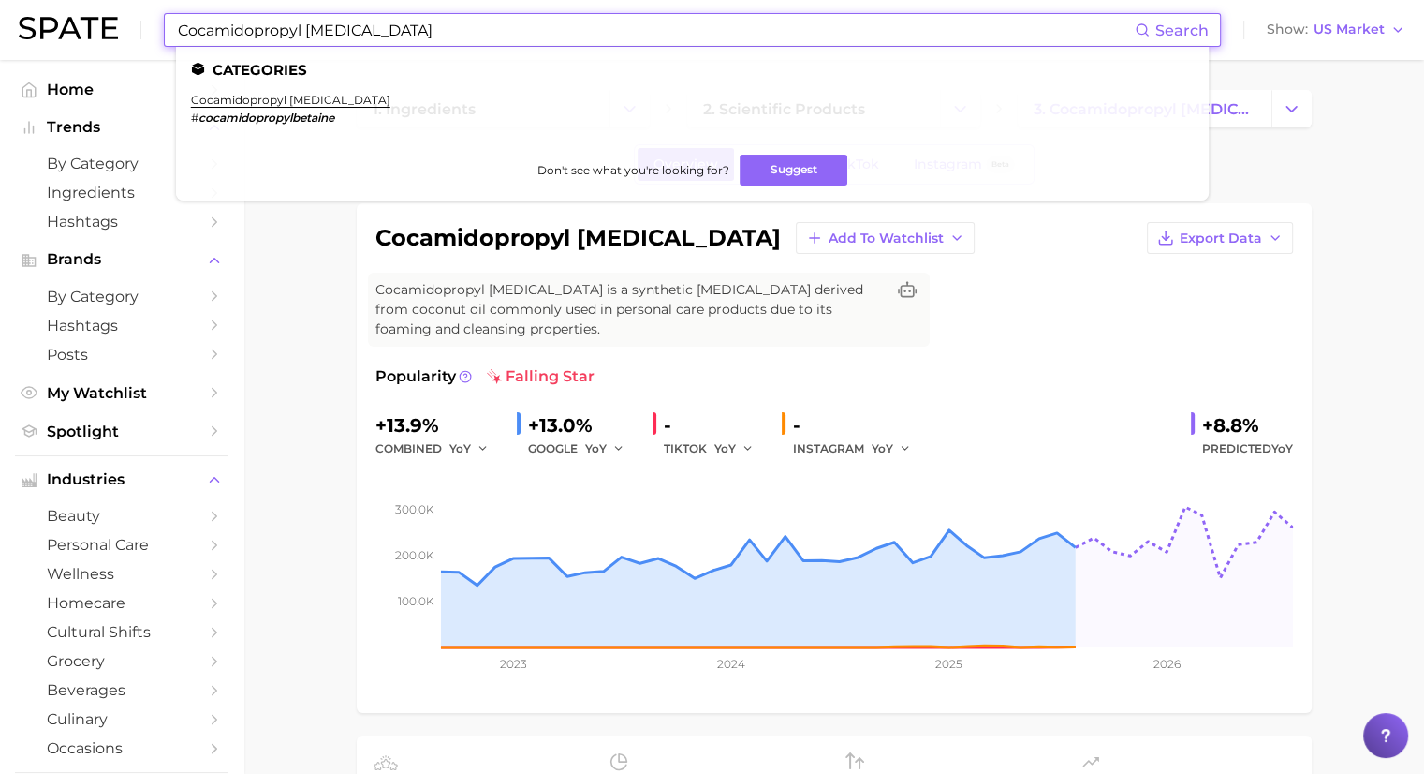
click at [370, 31] on input "Cocamidopropyl Betaine" at bounding box center [655, 30] width 959 height 32
paste input "itronellol"
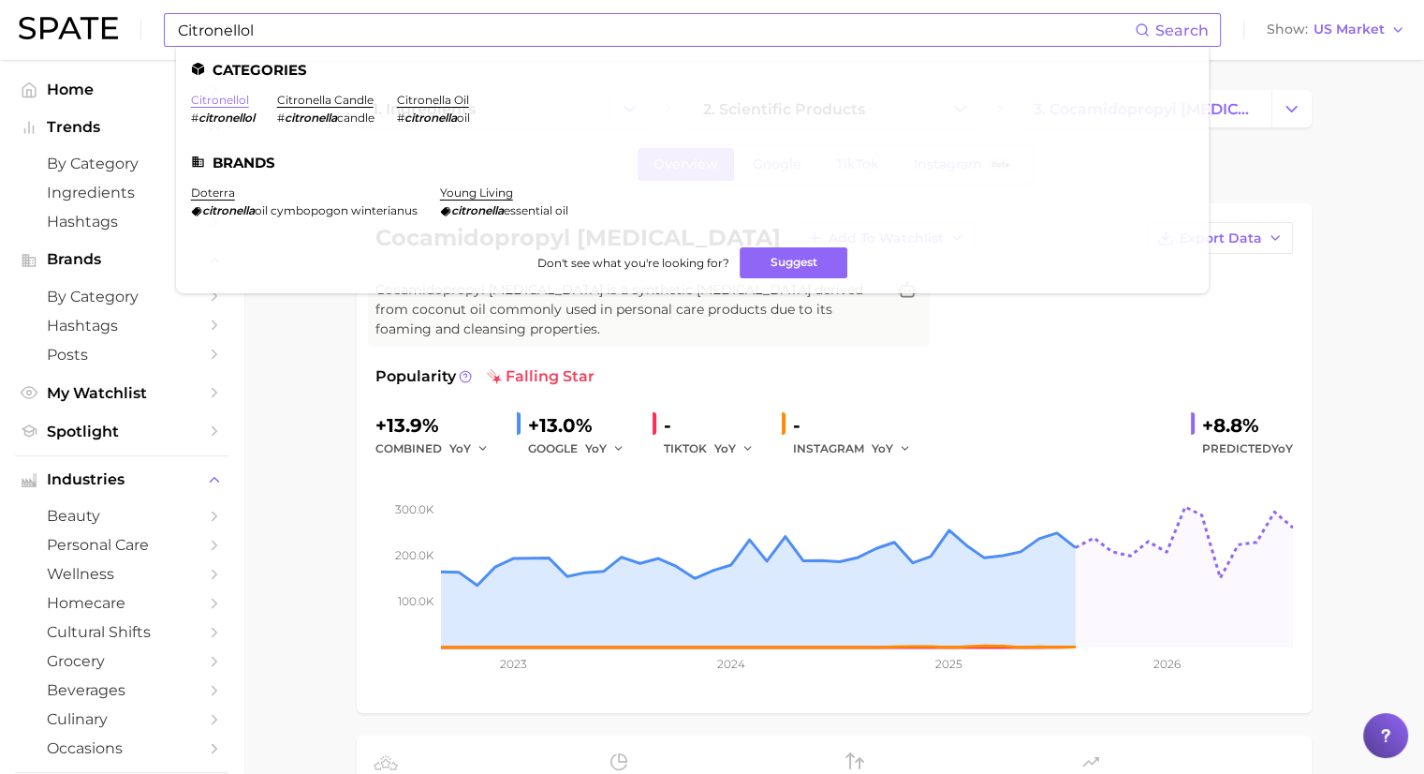
click at [232, 97] on link "citronellol" at bounding box center [220, 100] width 58 height 14
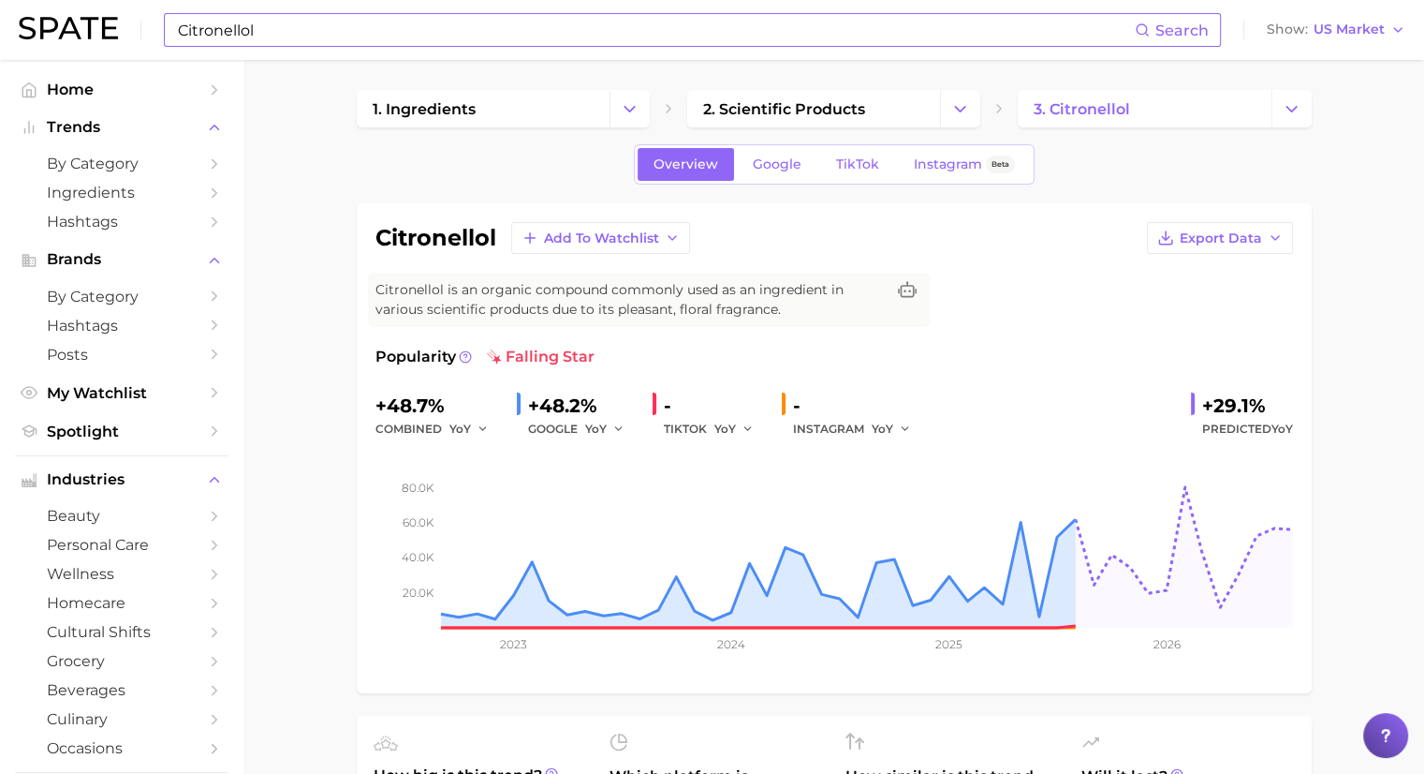
click at [292, 31] on input "Citronellol" at bounding box center [655, 30] width 959 height 32
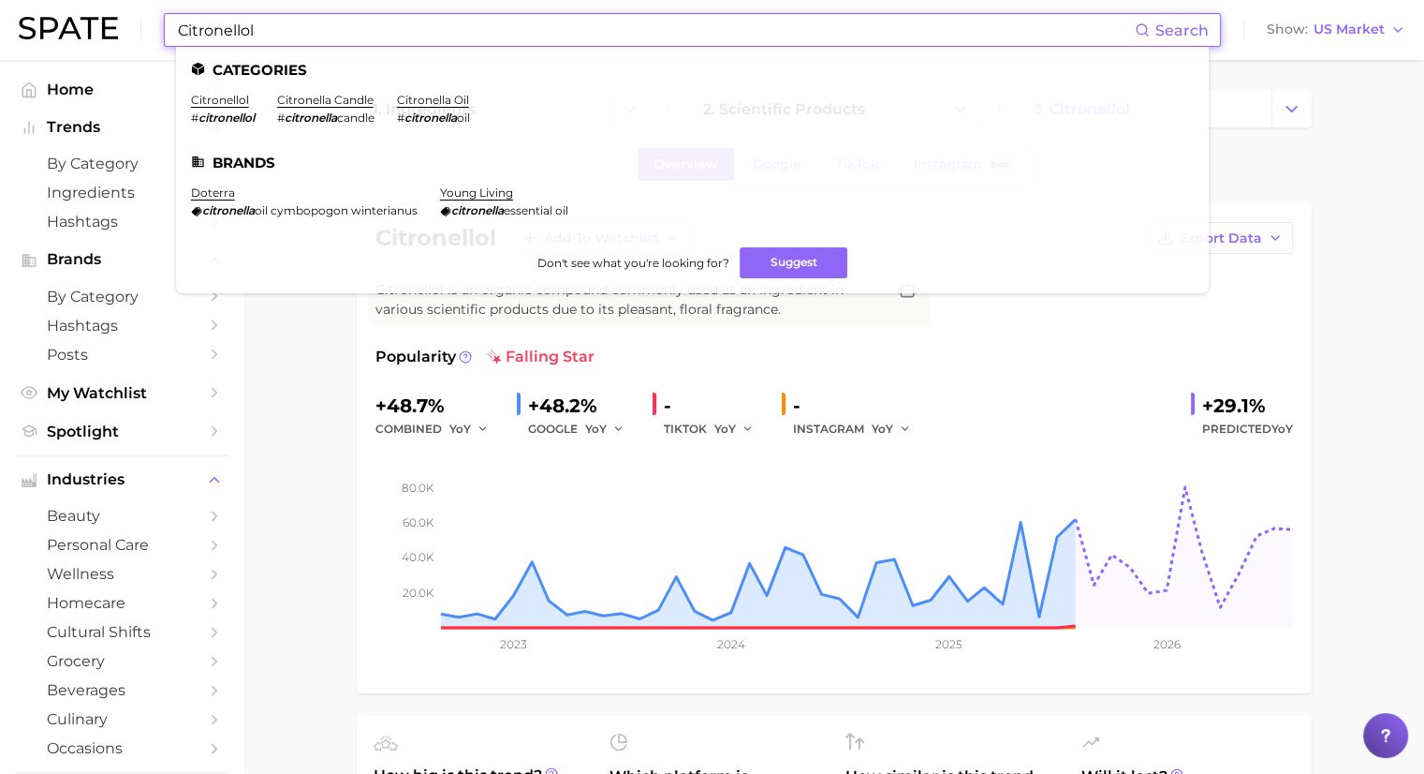
click at [292, 31] on input "Citronellol" at bounding box center [655, 30] width 959 height 32
paste input "Sodium Laury"
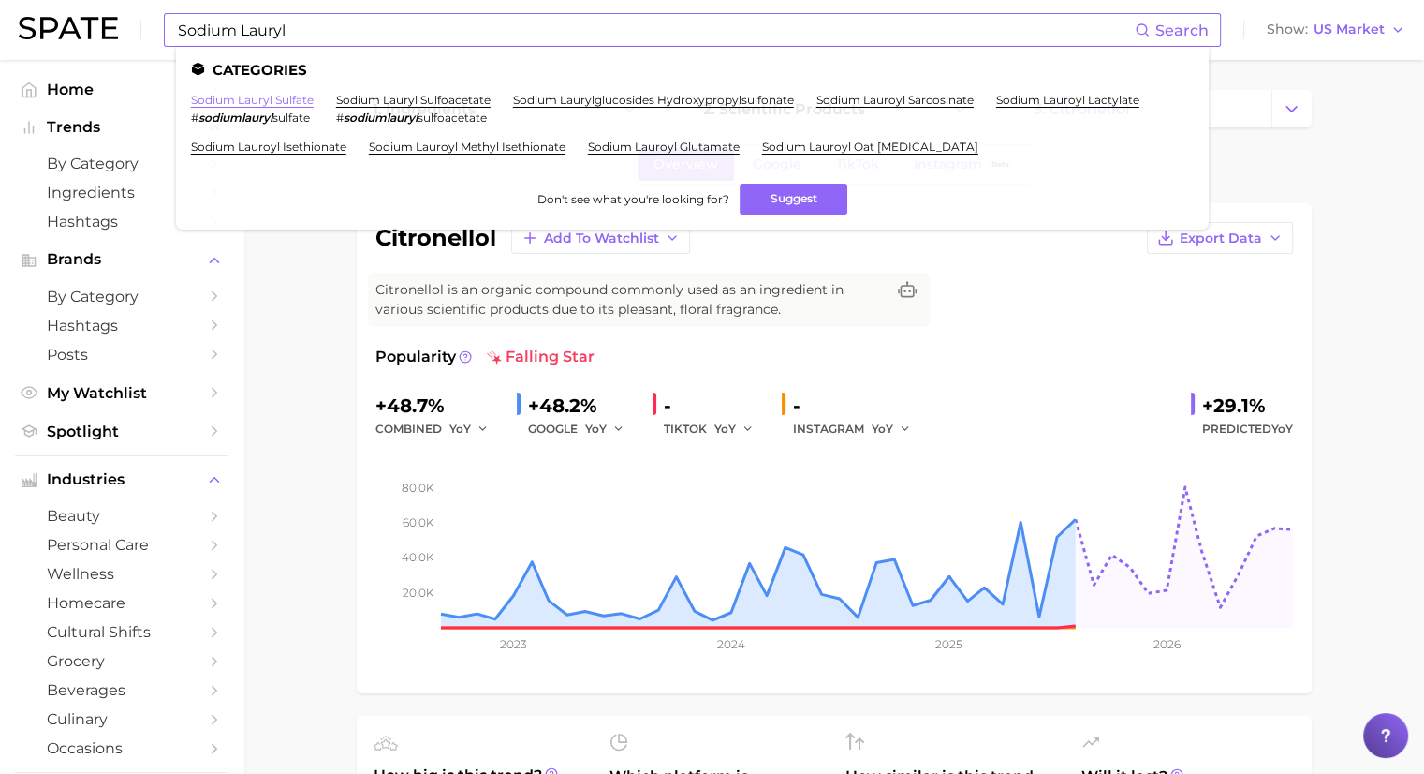
click at [267, 95] on link "sodium lauryl sulfate" at bounding box center [252, 100] width 123 height 14
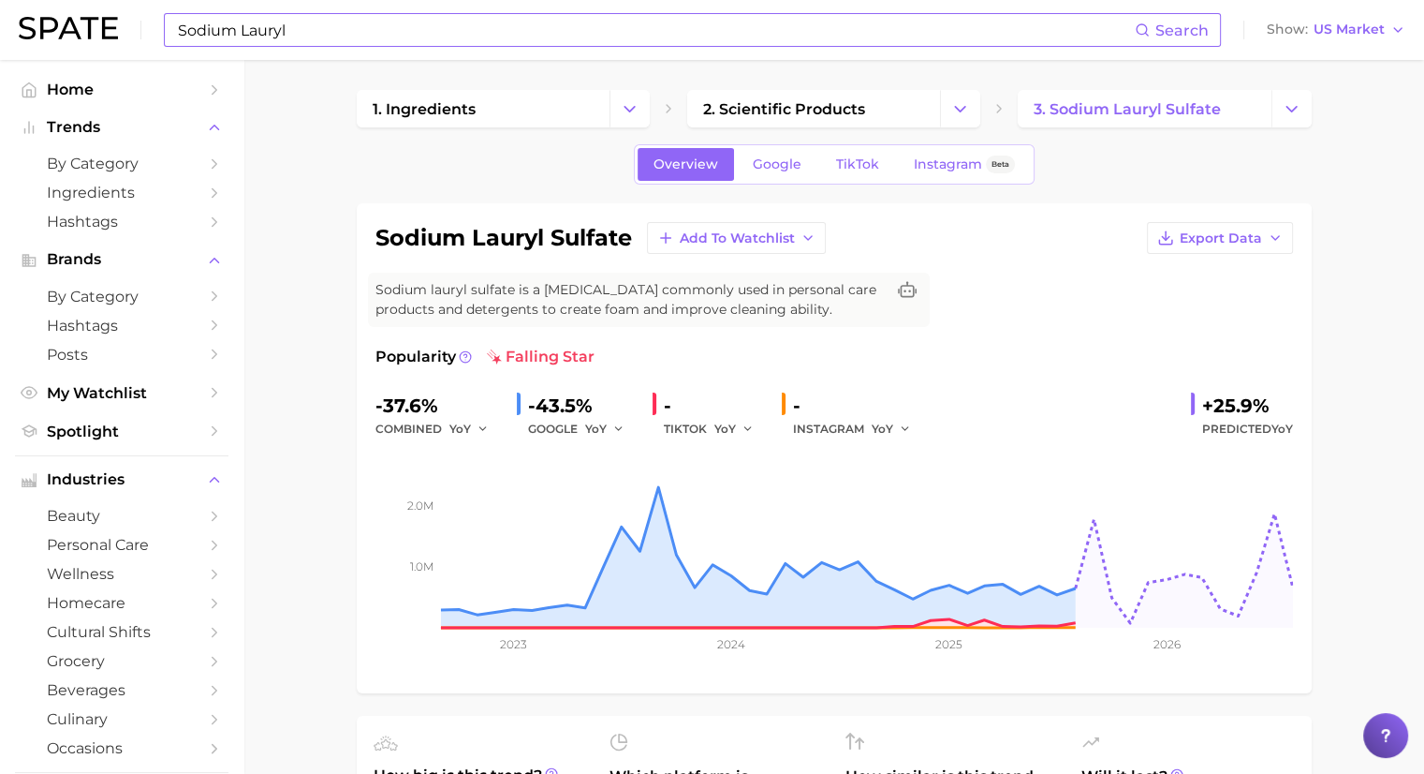
click at [403, 30] on input "Sodium Lauryl" at bounding box center [655, 30] width 959 height 32
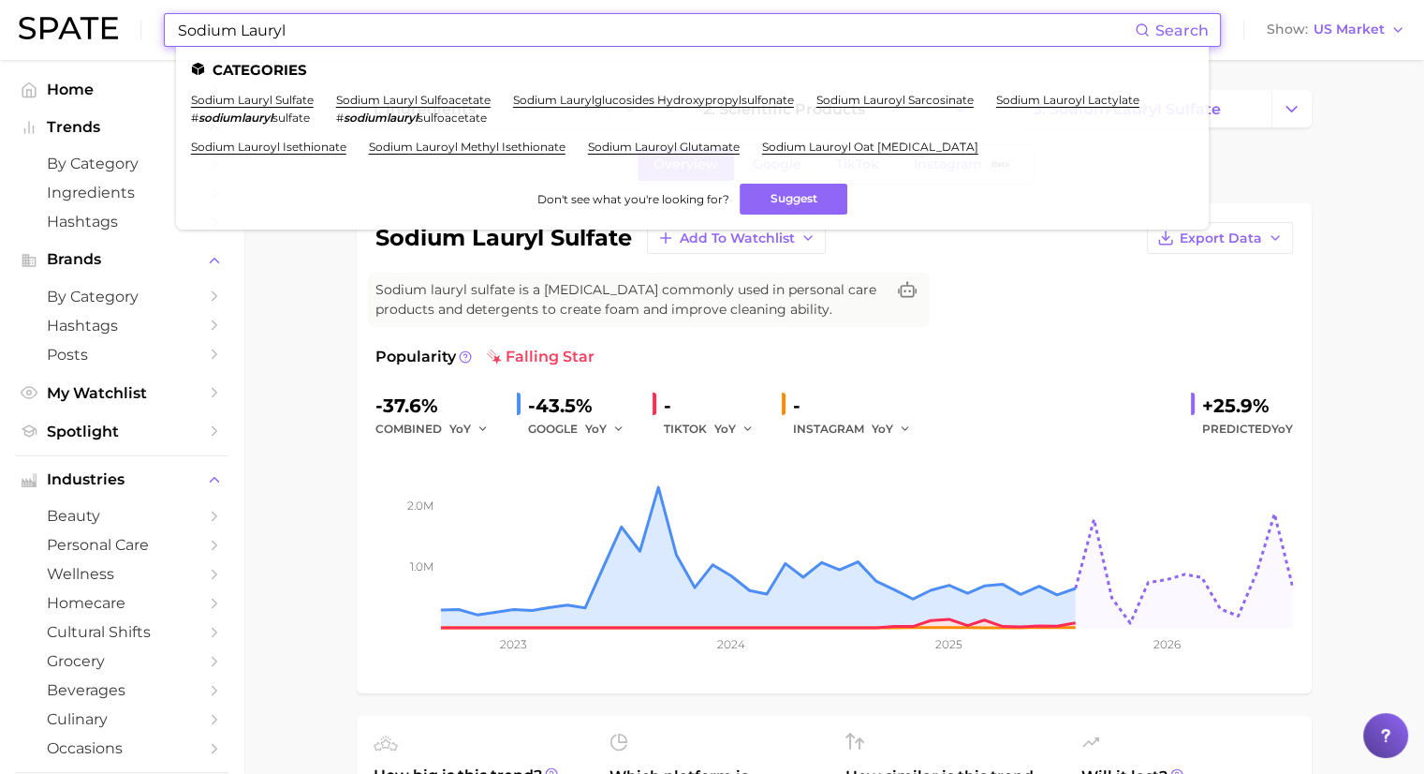
click at [403, 30] on input "Sodium Lauryl" at bounding box center [655, 30] width 959 height 32
paste input "Oleic Acid"
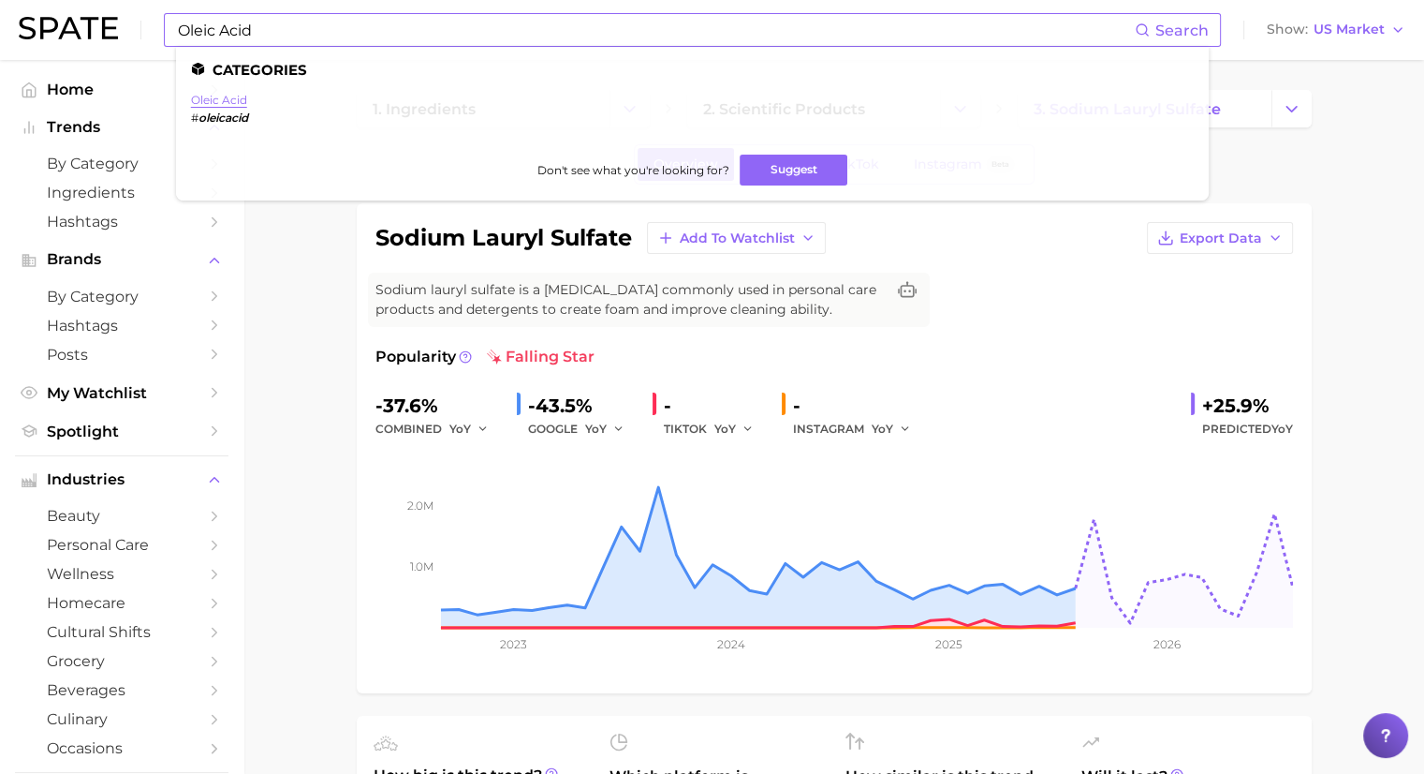
click at [204, 102] on link "oleic acid" at bounding box center [219, 100] width 56 height 14
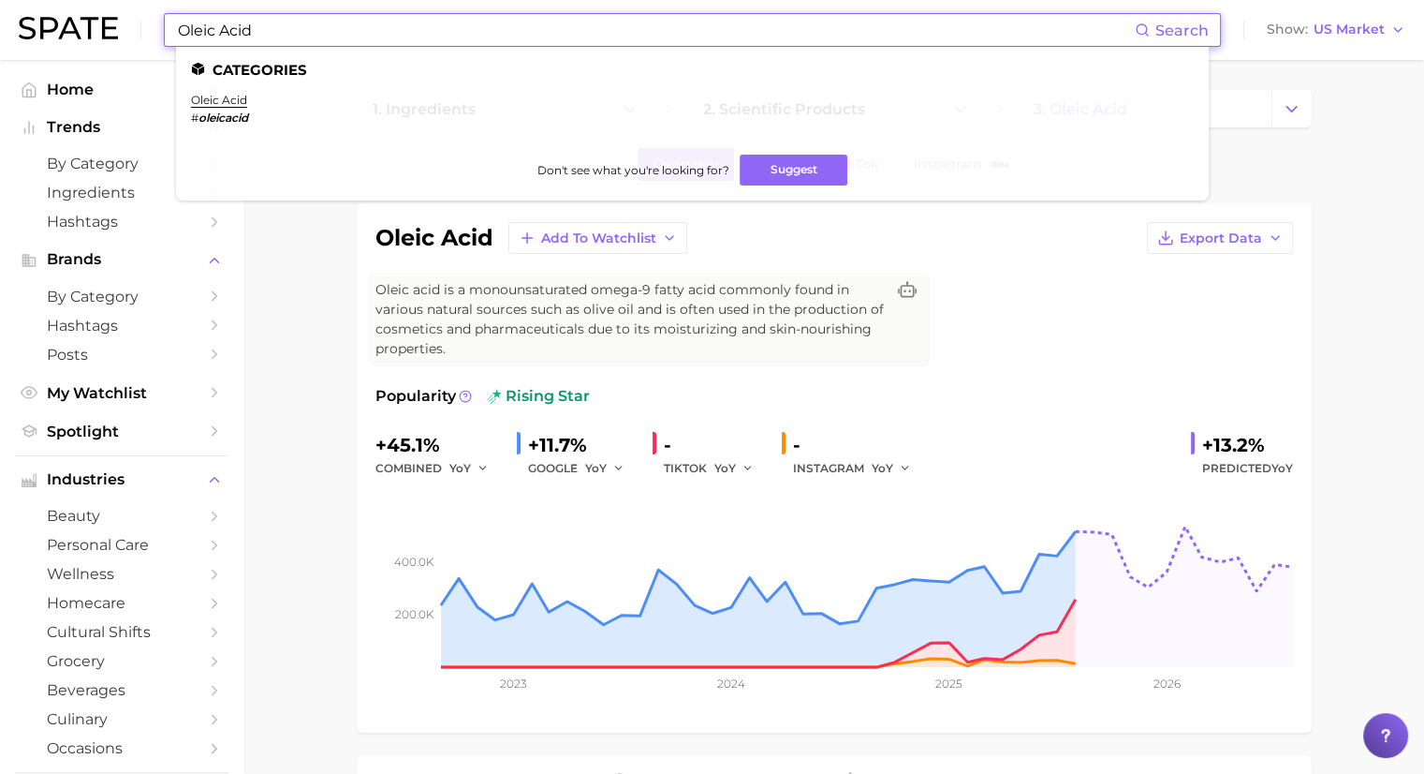
click at [426, 33] on input "Oleic Acid" at bounding box center [655, 30] width 959 height 32
paste input "Ammonium Acryloyldimethyltaurate"
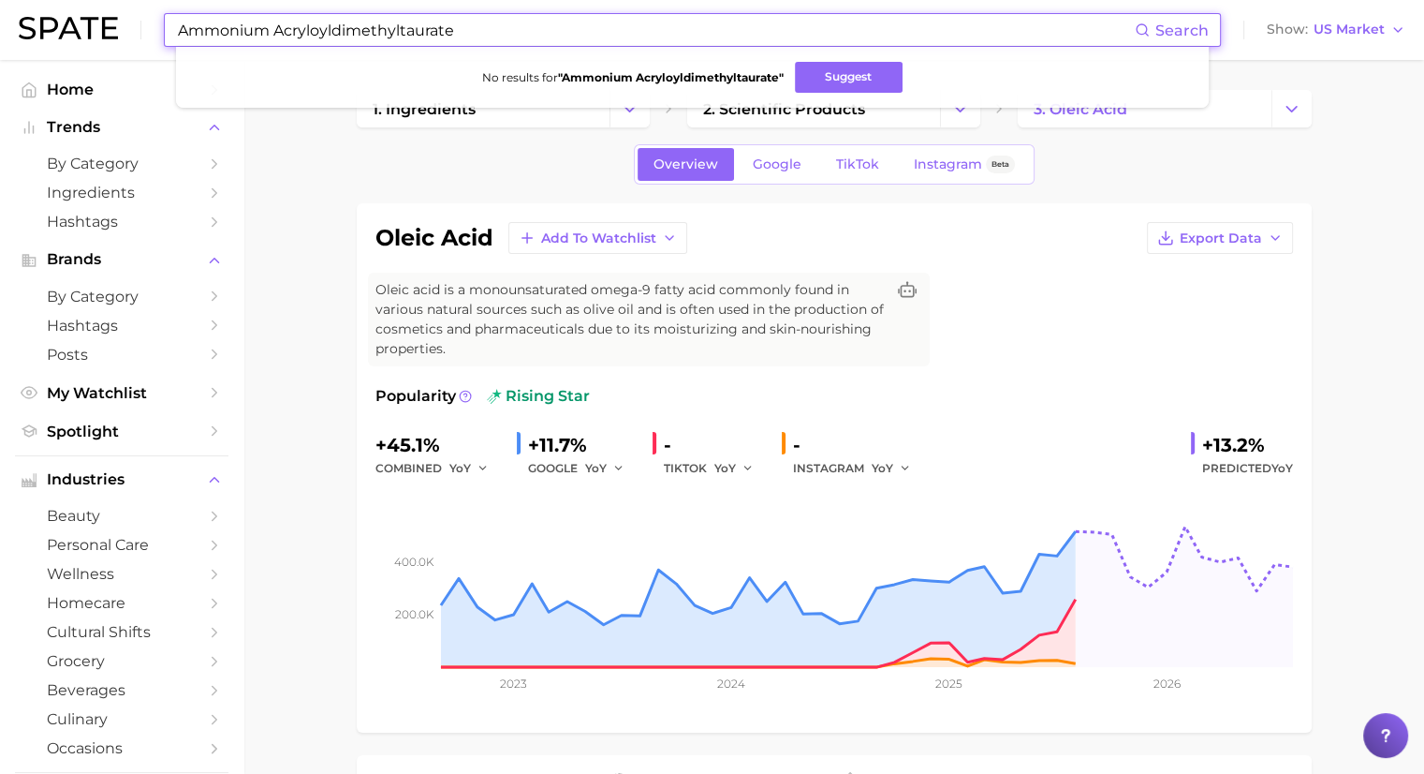
click at [493, 30] on input "Ammonium Acryloyldimethyltaurate" at bounding box center [655, 30] width 959 height 32
paste input "Sorbitan Oliv"
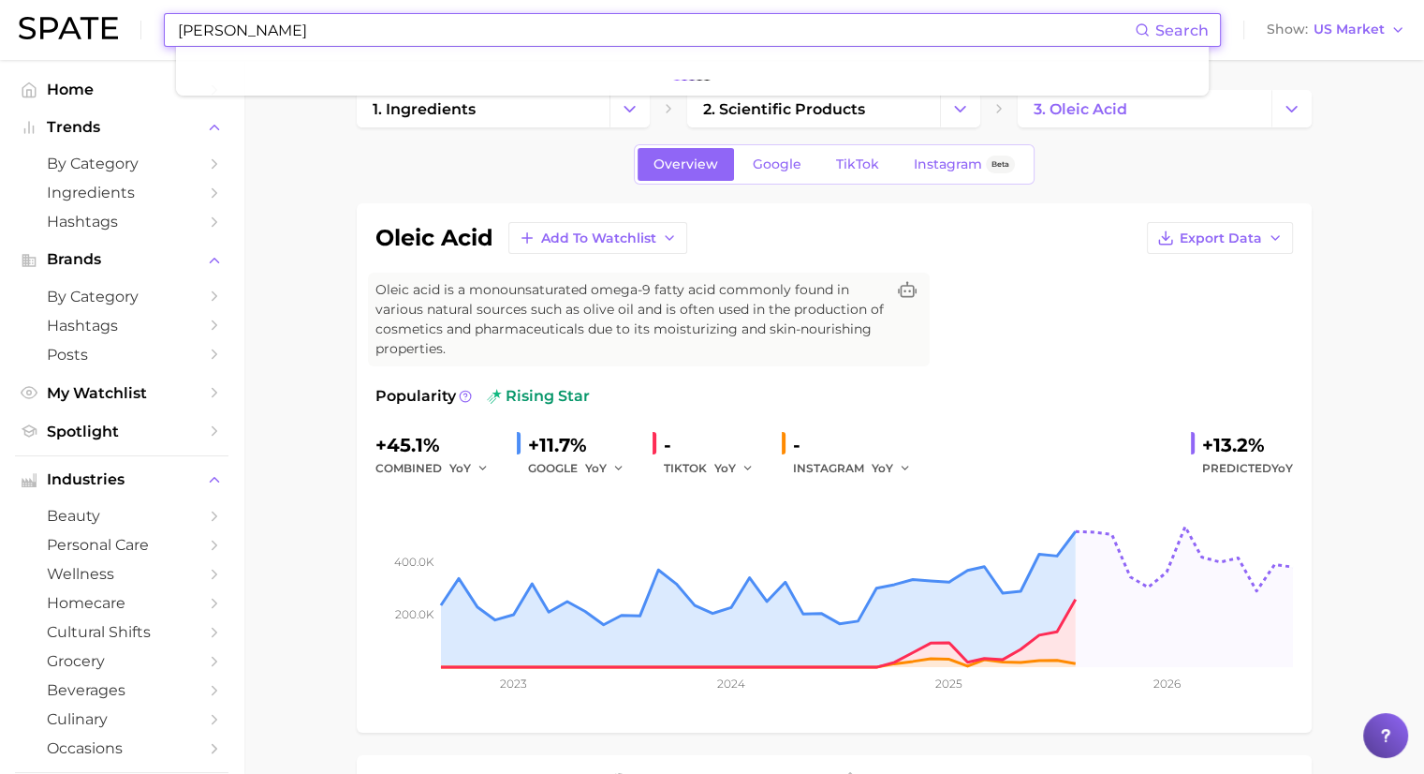
type input "Sorbitan Olivate"
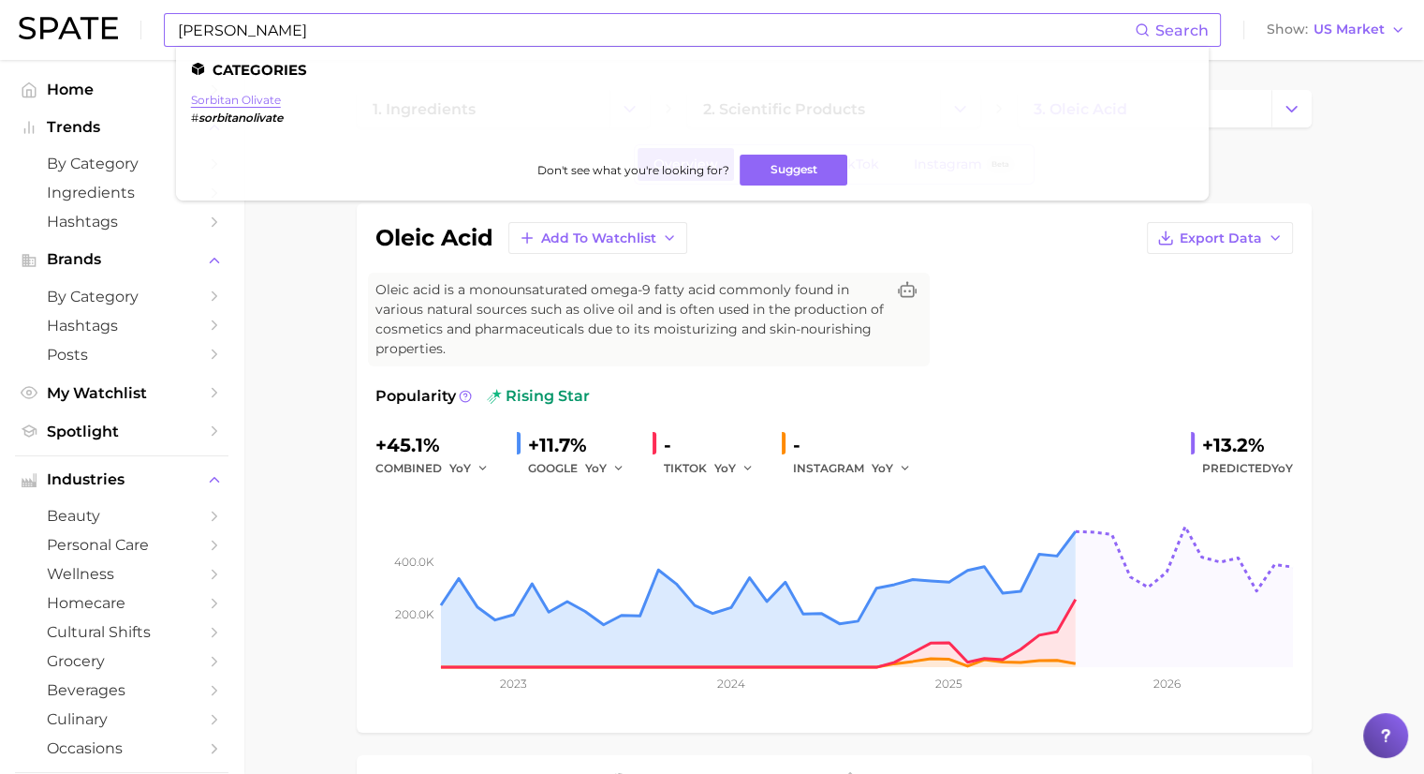
click at [253, 98] on link "sorbitan olivate" at bounding box center [236, 100] width 90 height 14
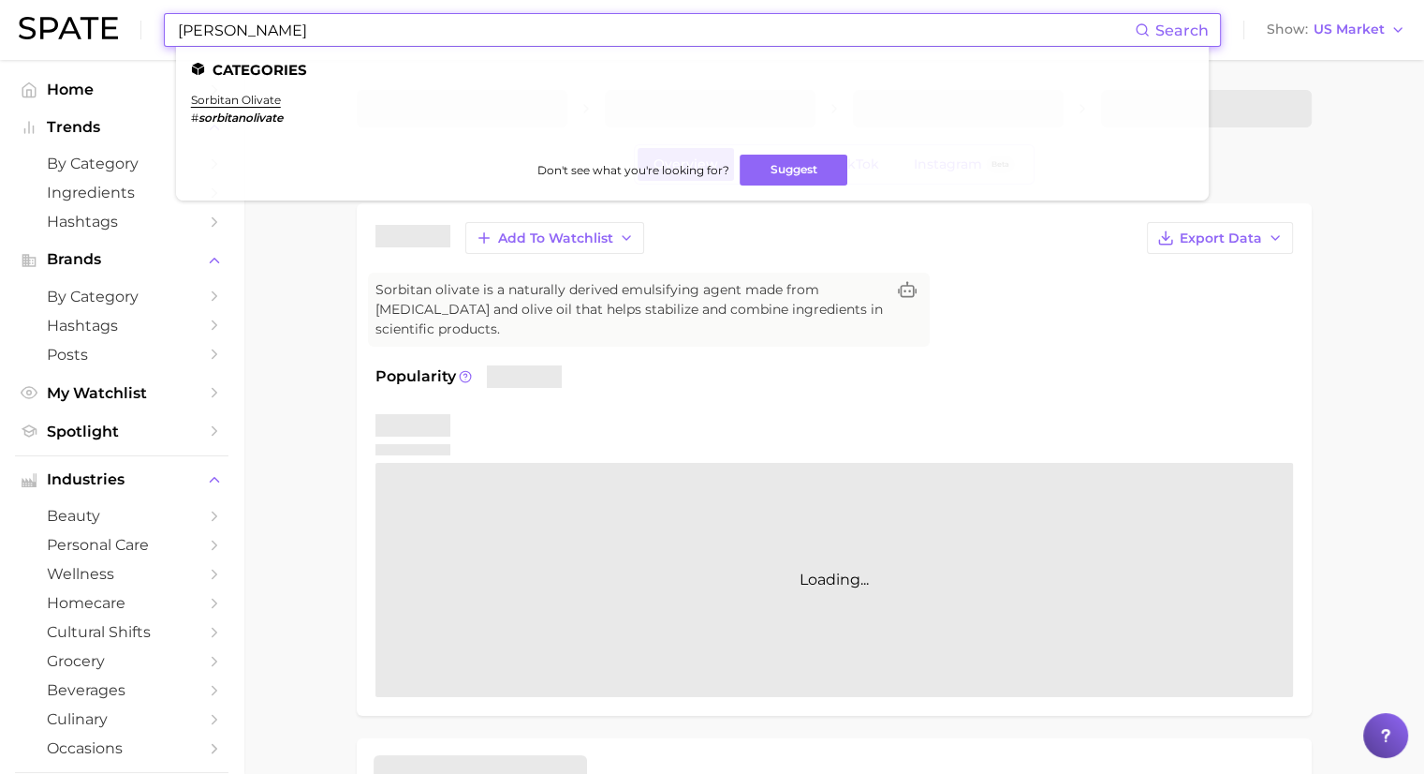
click at [306, 38] on input "Sorbitan Olivate" at bounding box center [655, 30] width 959 height 32
click at [252, 97] on link "sorbitan olivate" at bounding box center [236, 100] width 90 height 14
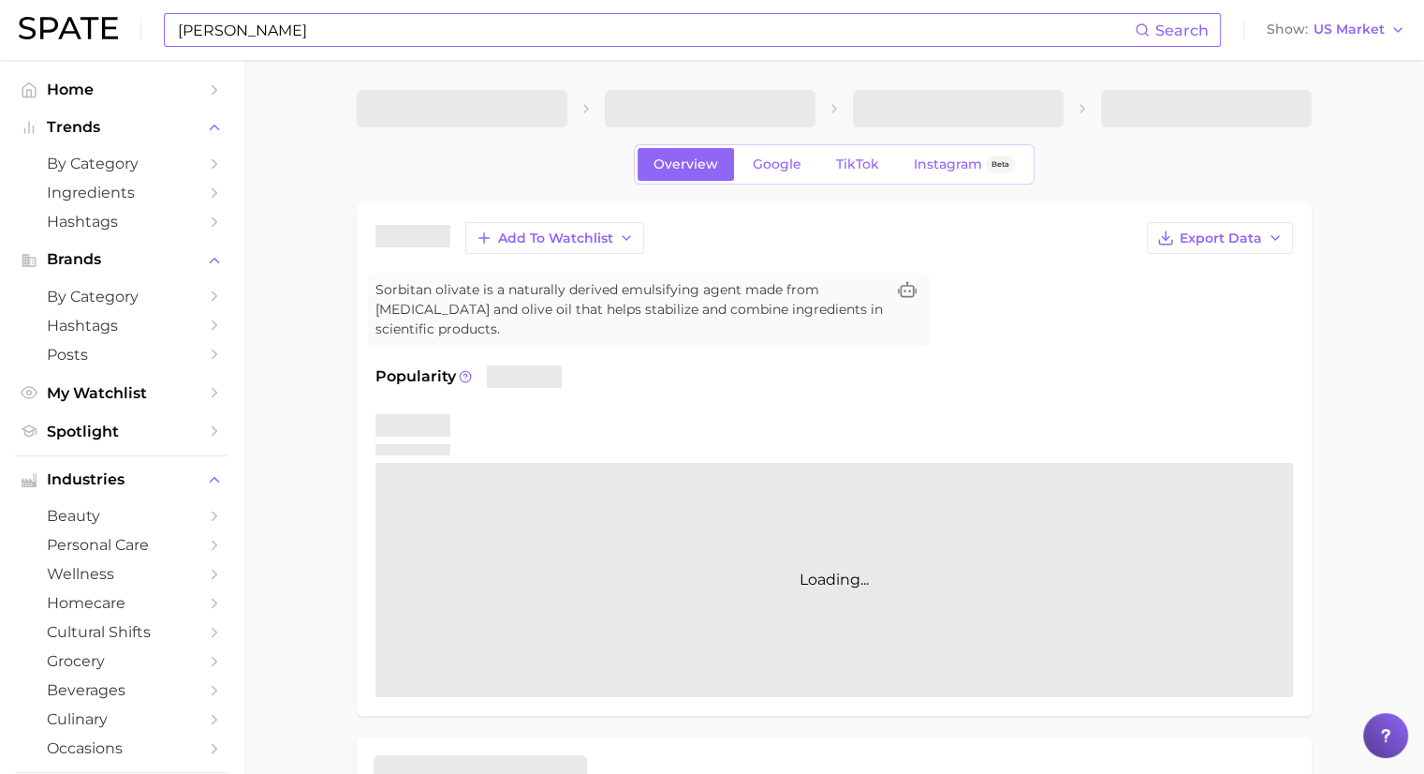
click at [97, 37] on img at bounding box center [68, 28] width 99 height 22
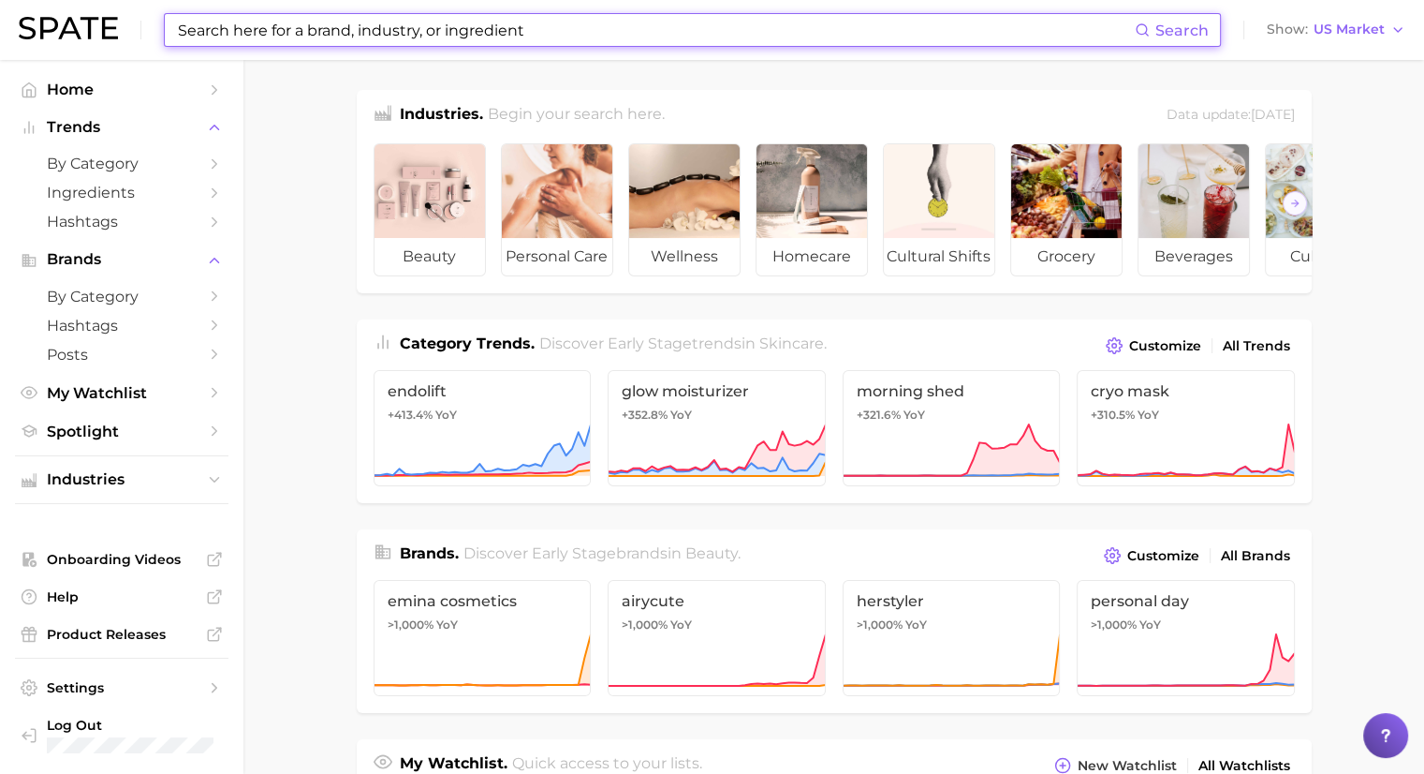
click at [269, 30] on input at bounding box center [655, 30] width 959 height 32
paste input "Sorbitan Olivate"
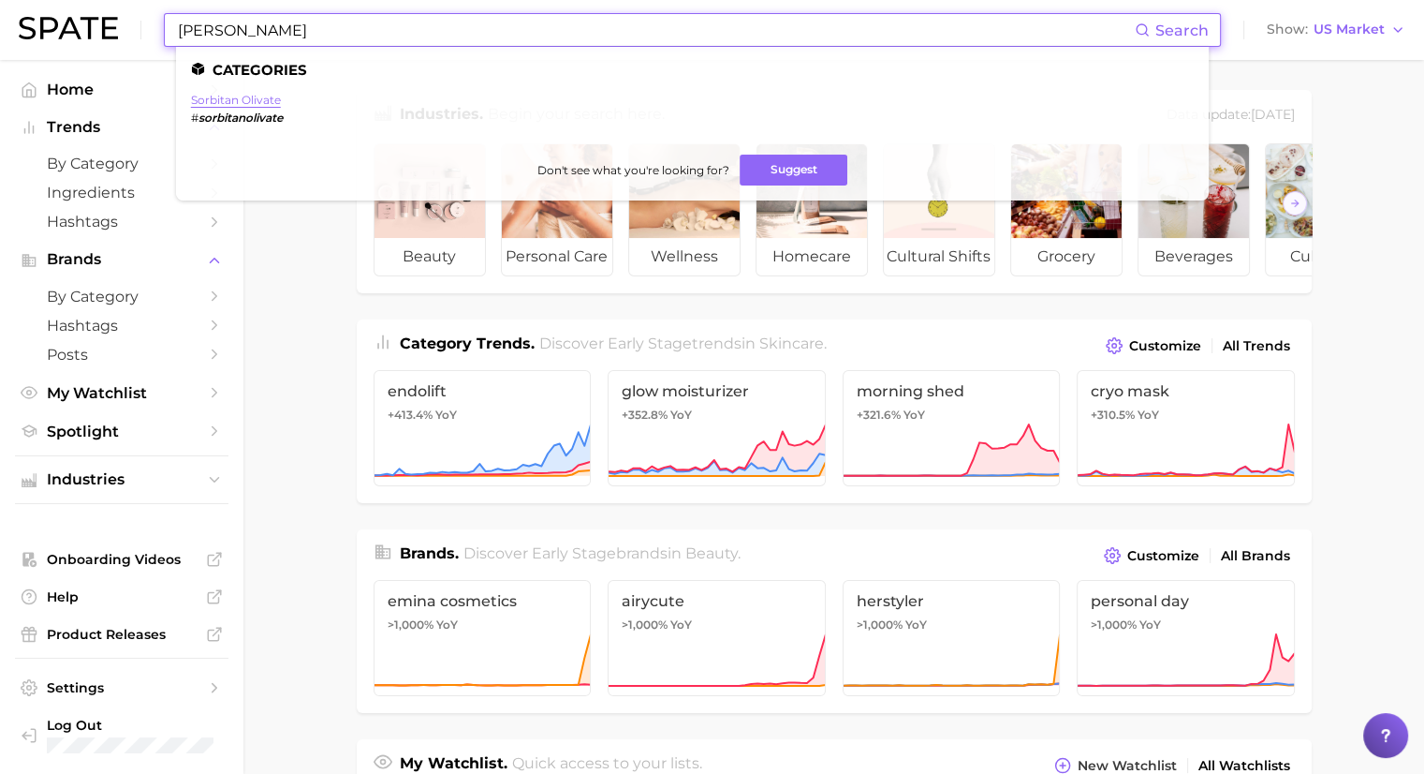
type input "Sorbitan Olivate"
click at [261, 98] on link "sorbitan olivate" at bounding box center [236, 100] width 90 height 14
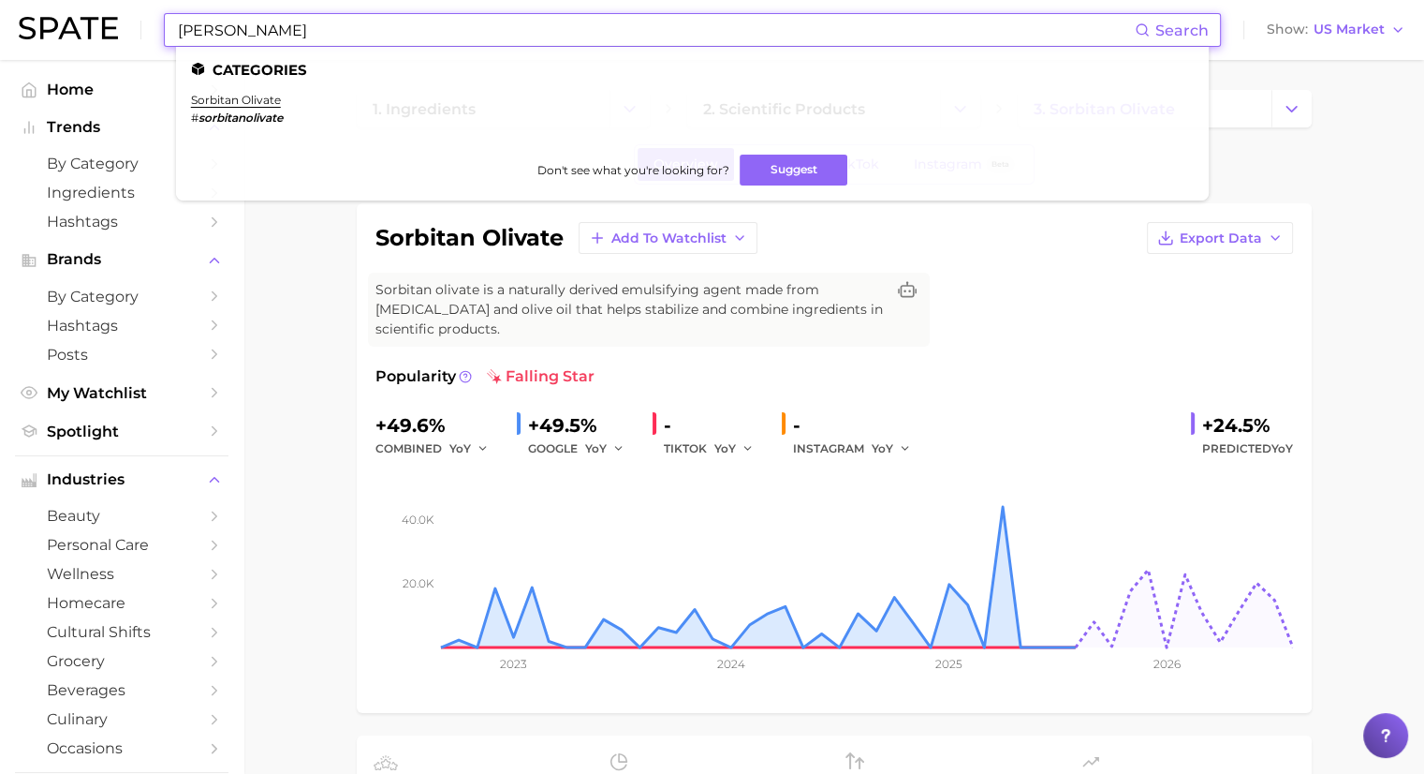
click at [330, 39] on input "Sorbitan Olivate" at bounding box center [655, 30] width 959 height 32
paste input "Cetearyl"
click at [250, 95] on link "cetearyl olivate" at bounding box center [235, 100] width 89 height 14
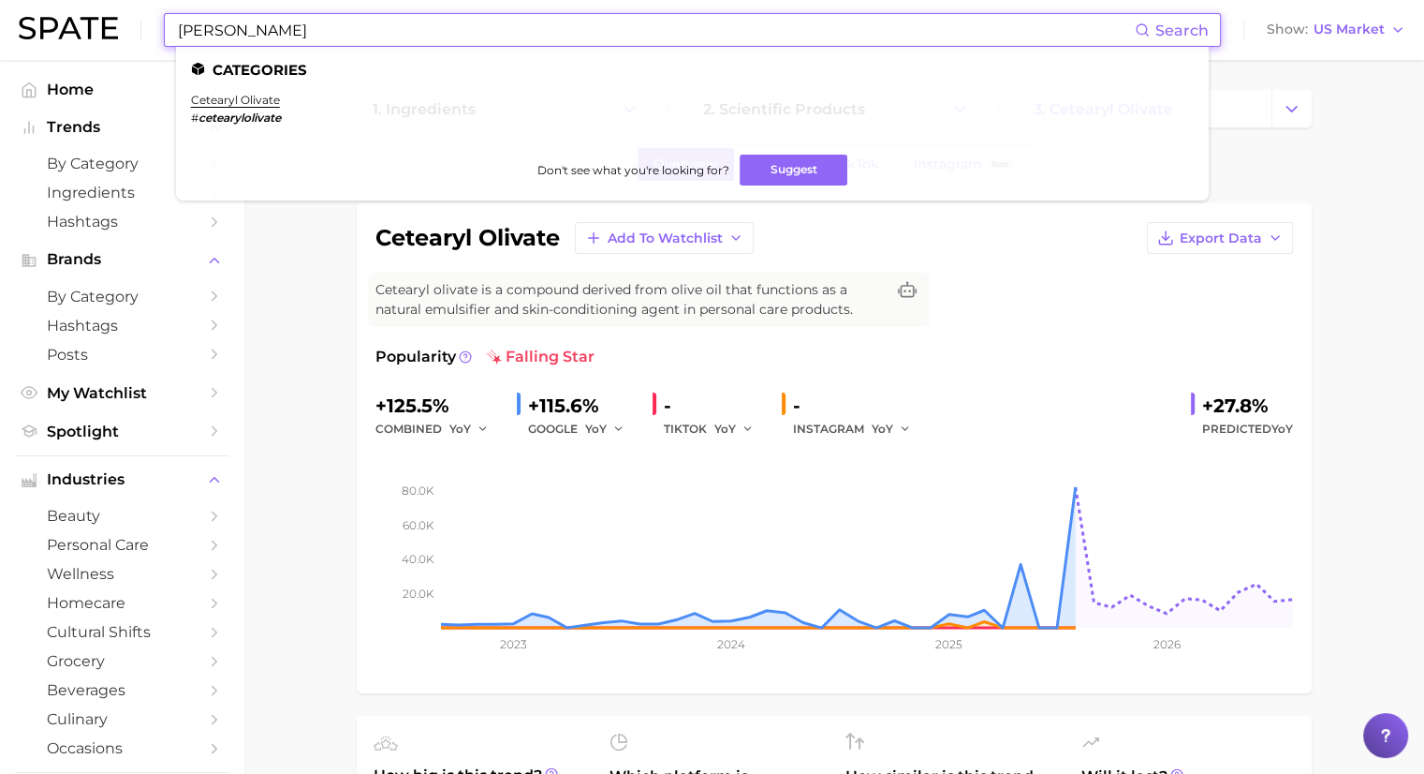
click at [437, 30] on input "Cetearyl Olivate" at bounding box center [655, 30] width 959 height 32
paste input "Biotin"
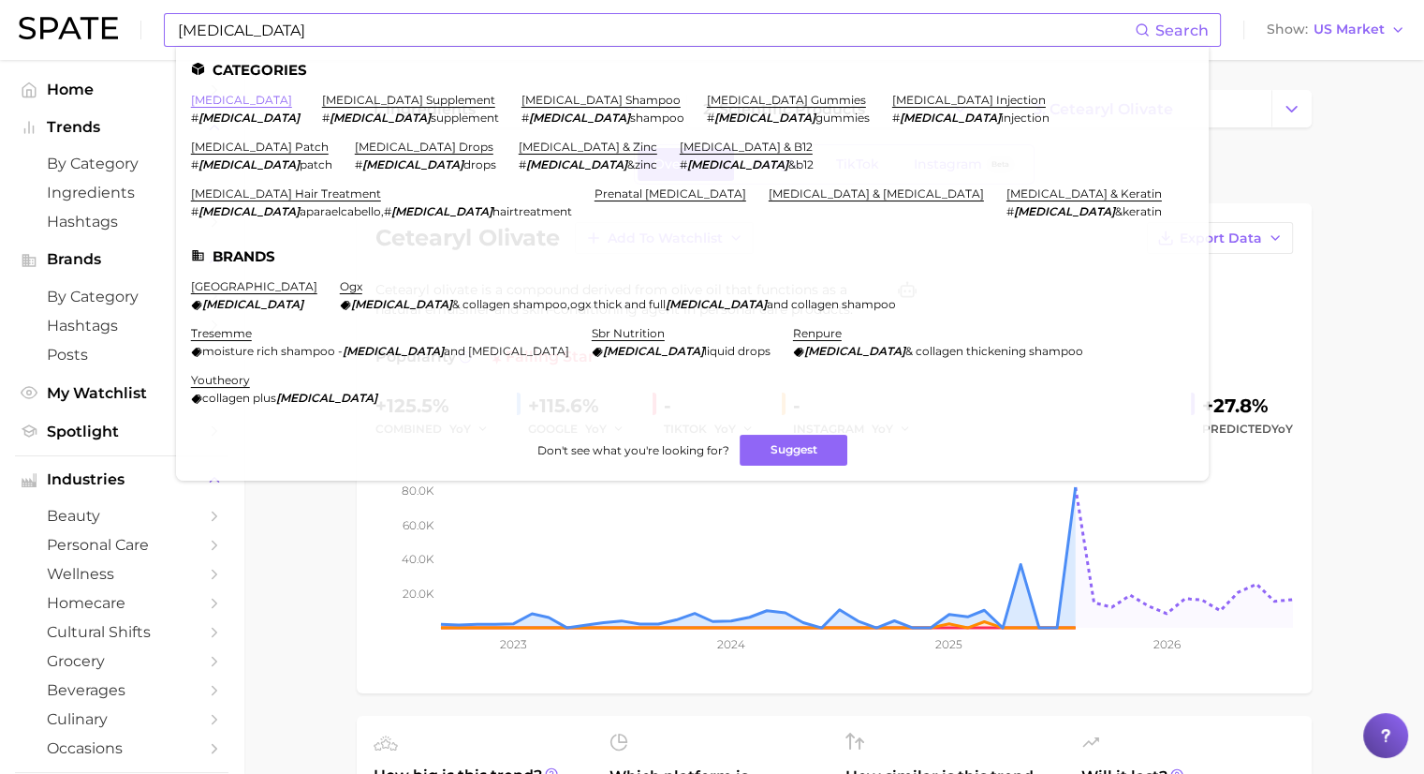
click at [217, 102] on link "biotin" at bounding box center [241, 100] width 101 height 14
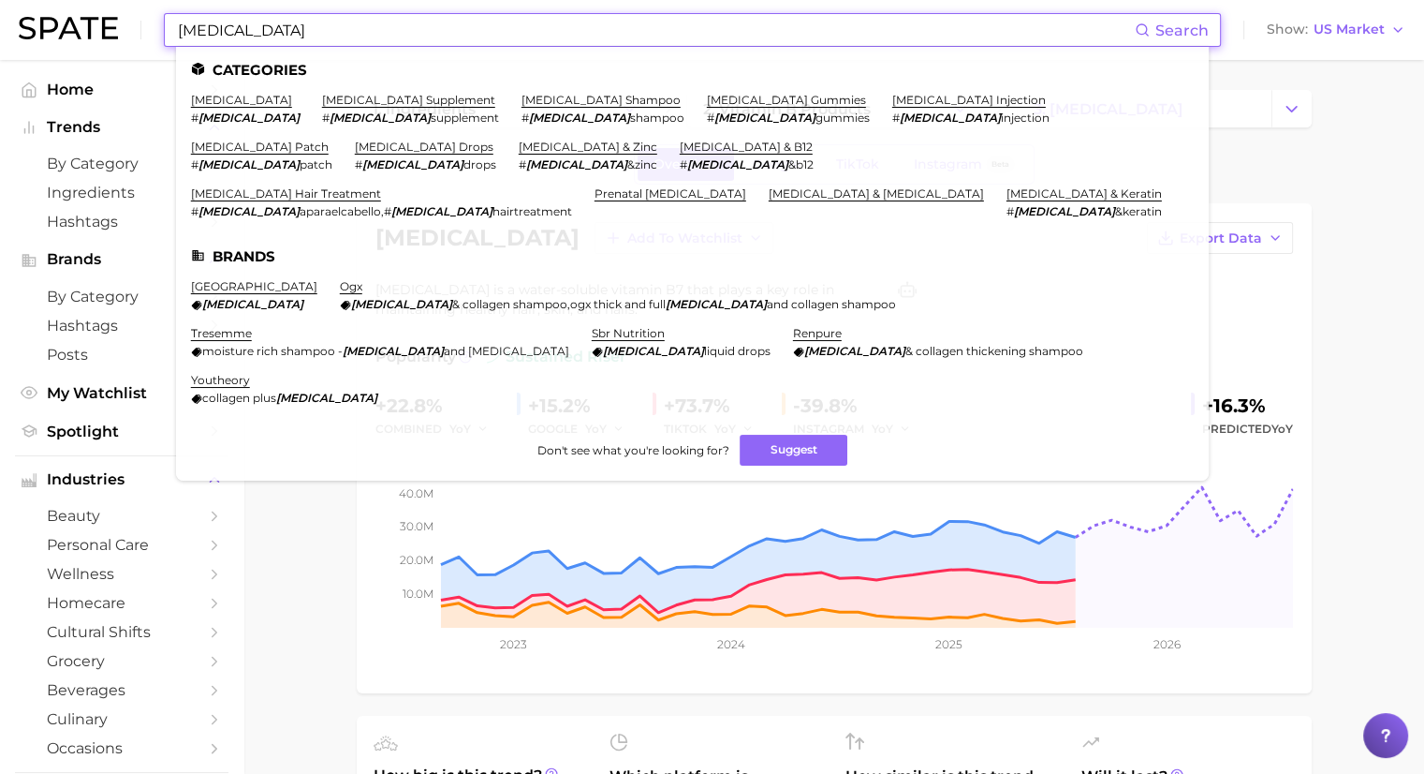
click at [360, 35] on input "Biotin" at bounding box center [655, 30] width 959 height 32
paste input "Pentylene Glycol"
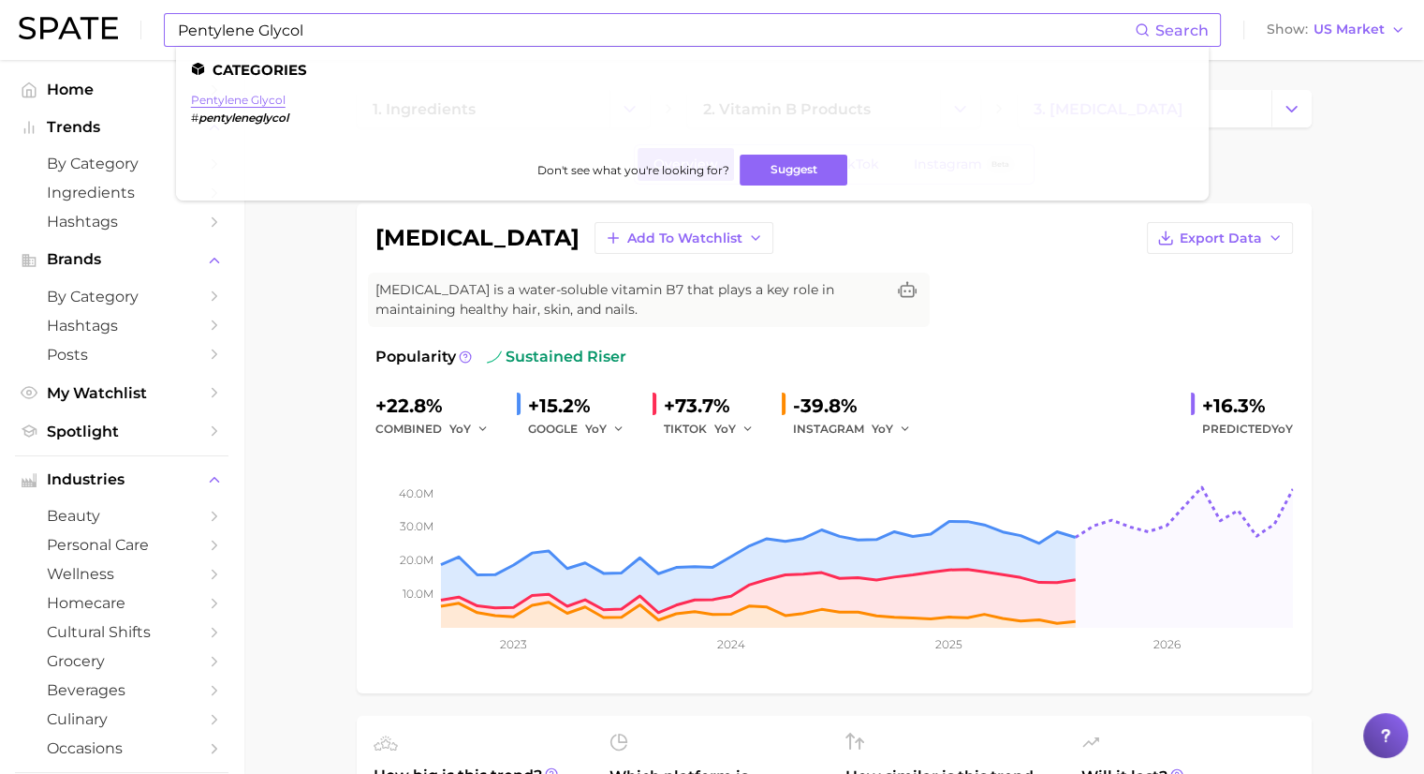
click at [258, 103] on link "pentylene glycol" at bounding box center [238, 100] width 95 height 14
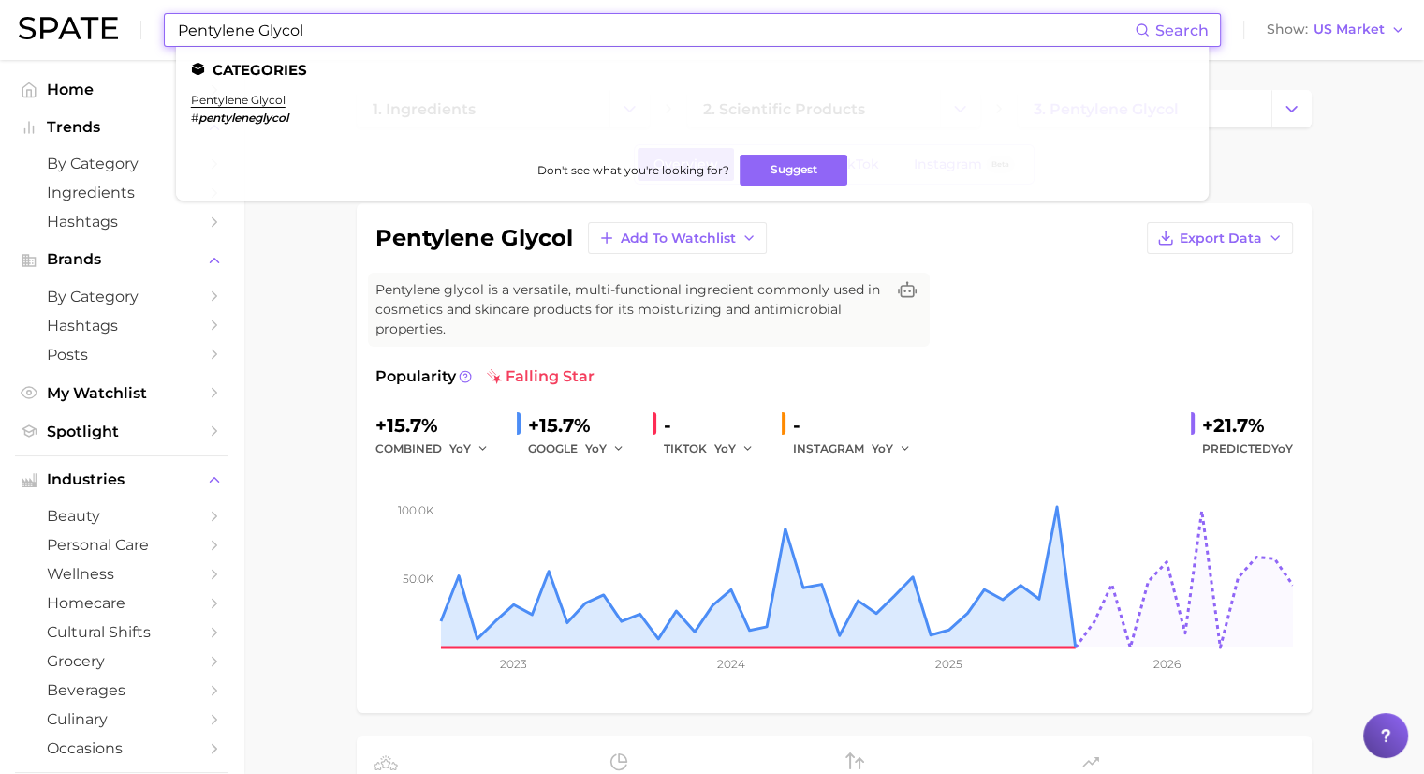
click at [341, 23] on input "Pentylene Glycol" at bounding box center [655, 30] width 959 height 32
paste input "Coumarin"
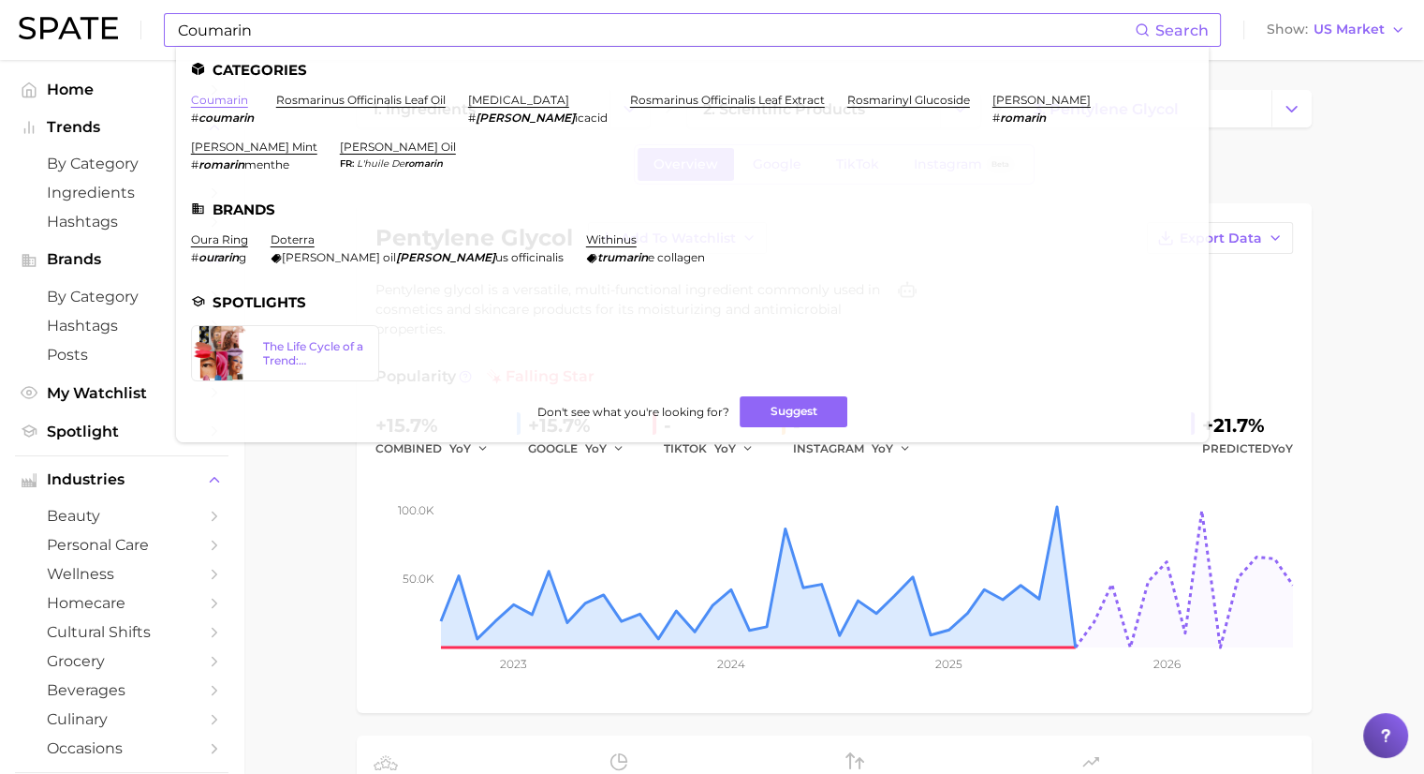
click at [222, 100] on link "coumarin" at bounding box center [219, 100] width 57 height 14
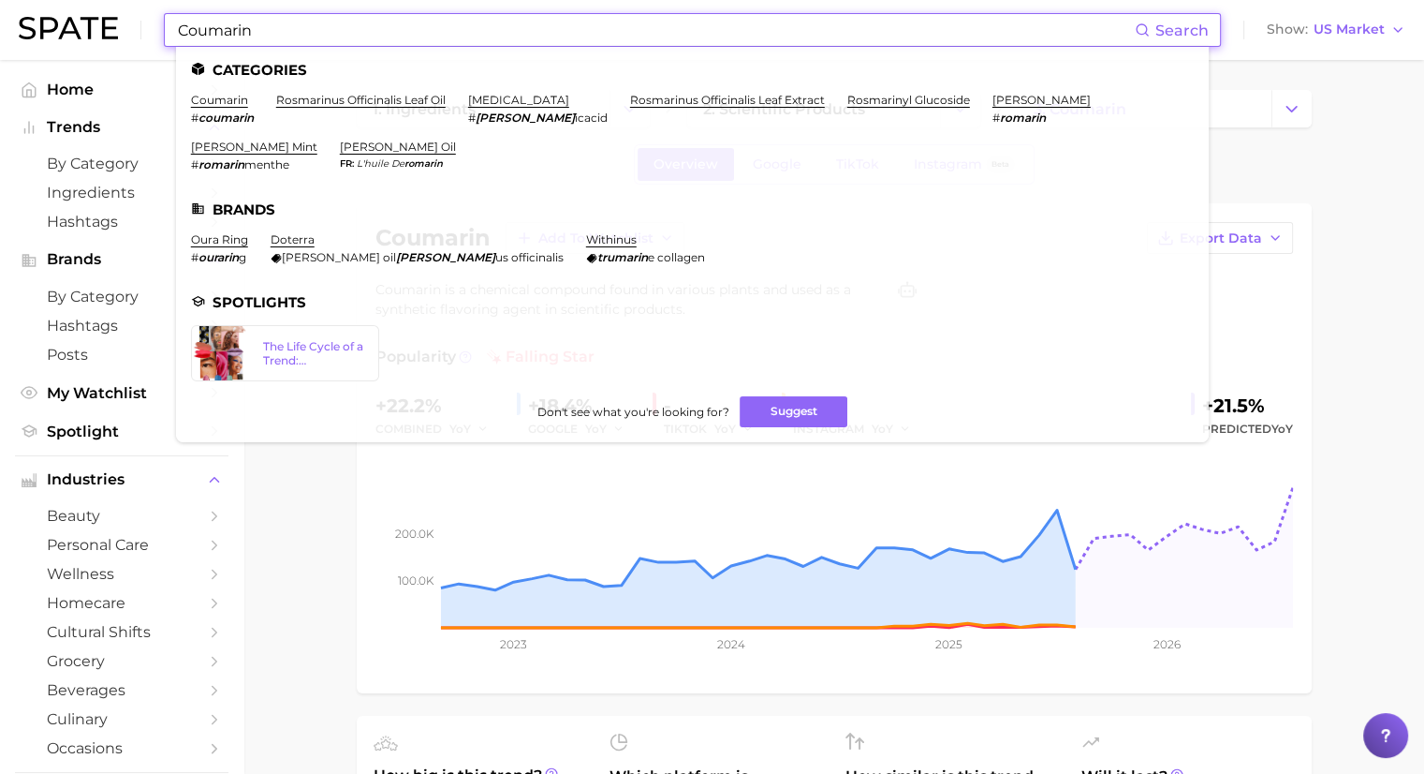
click at [334, 31] on input "Coumarin" at bounding box center [655, 30] width 959 height 32
paste input "Dicaprylyl Carbonate"
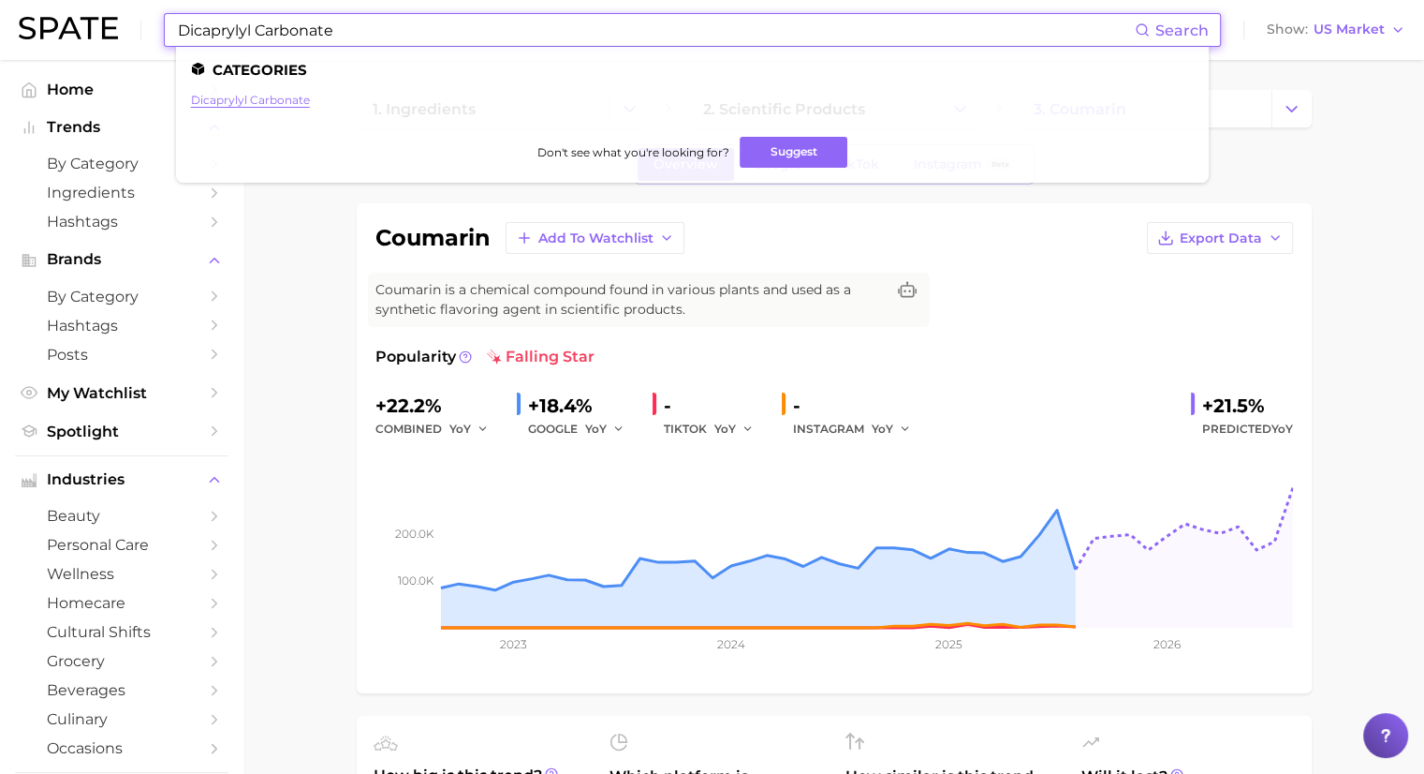
type input "Dicaprylyl Carbonate"
click at [263, 104] on link "dicaprylyl carbonate" at bounding box center [250, 100] width 119 height 14
